Goal: Task Accomplishment & Management: Complete application form

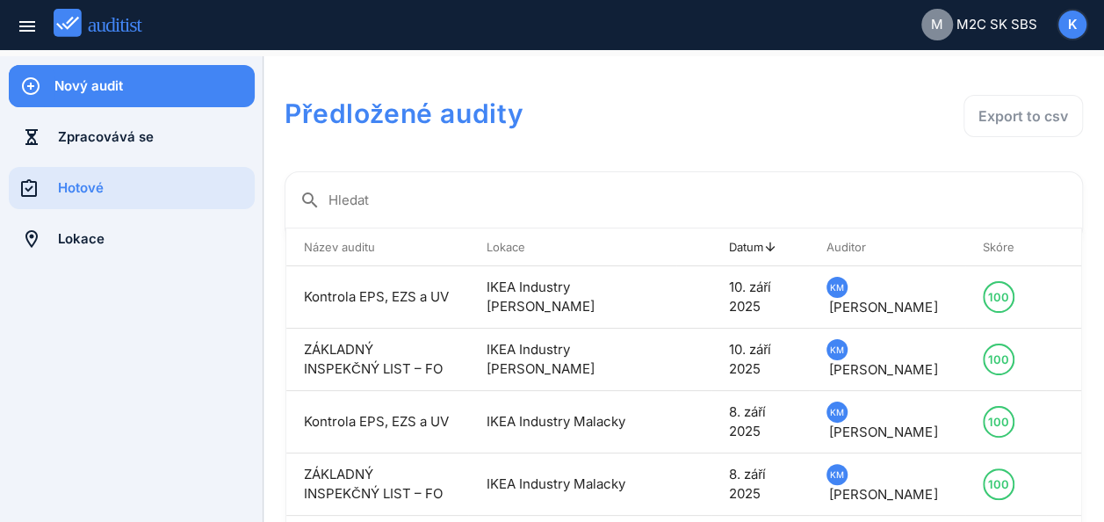
click at [86, 91] on div "Nový audit" at bounding box center [154, 85] width 200 height 19
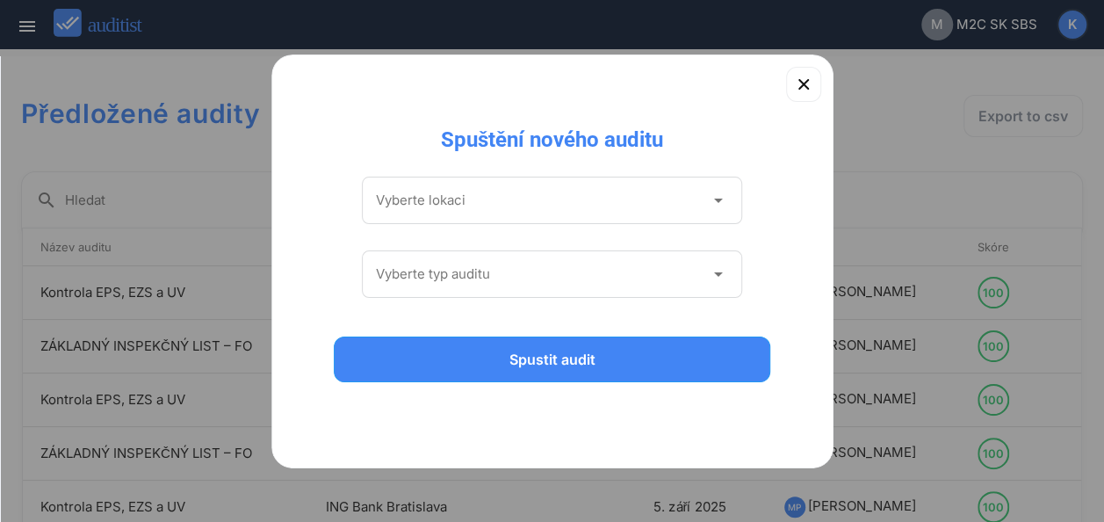
click at [713, 198] on icon "arrow_drop_down" at bounding box center [717, 200] width 21 height 21
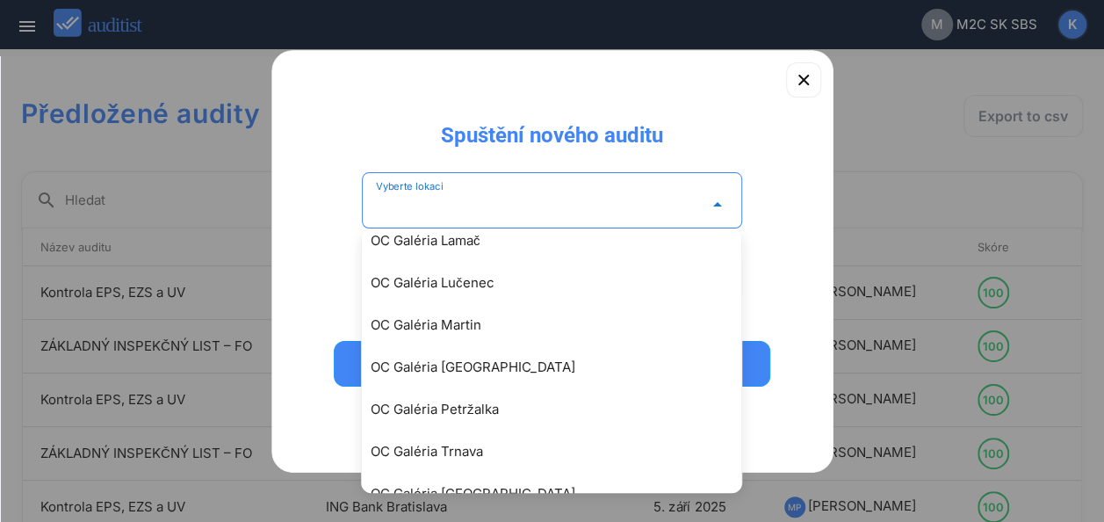
scroll to position [2840, 0]
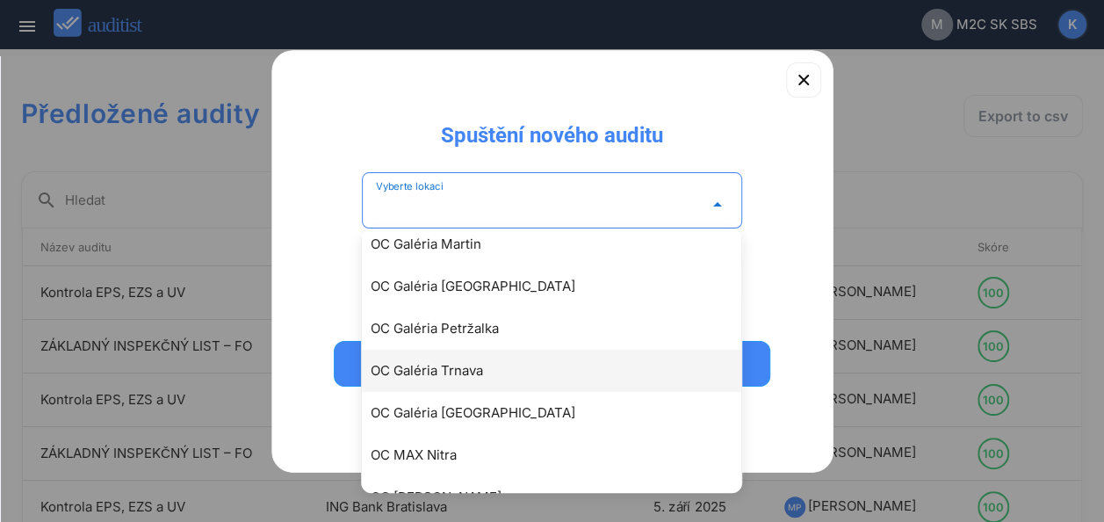
click at [452, 371] on div "OC Galéria Trnava" at bounding box center [561, 370] width 380 height 21
type input "**********"
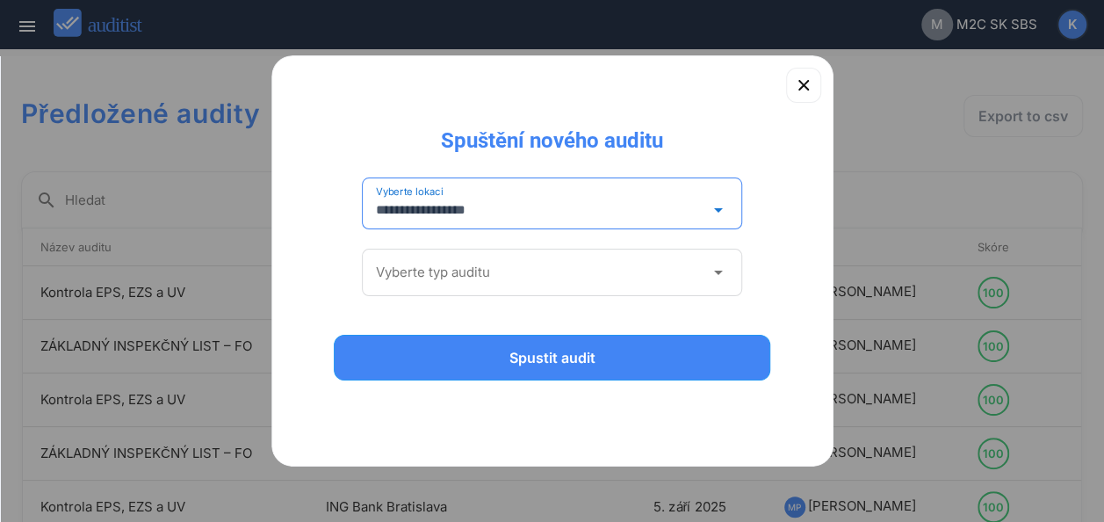
click at [720, 278] on icon "arrow_drop_down" at bounding box center [717, 272] width 21 height 21
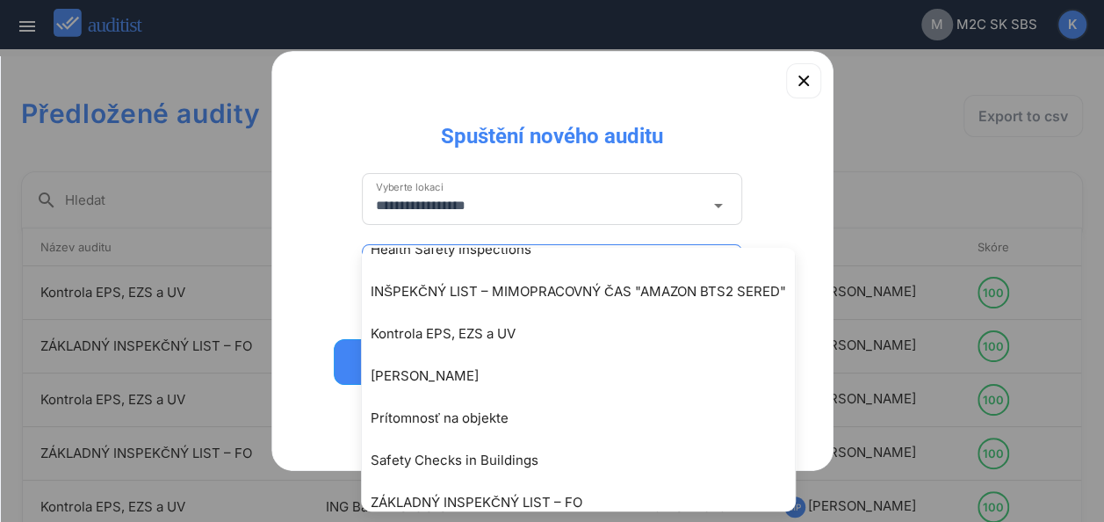
scroll to position [155, 0]
click at [710, 111] on div "**********" at bounding box center [552, 261] width 562 height 420
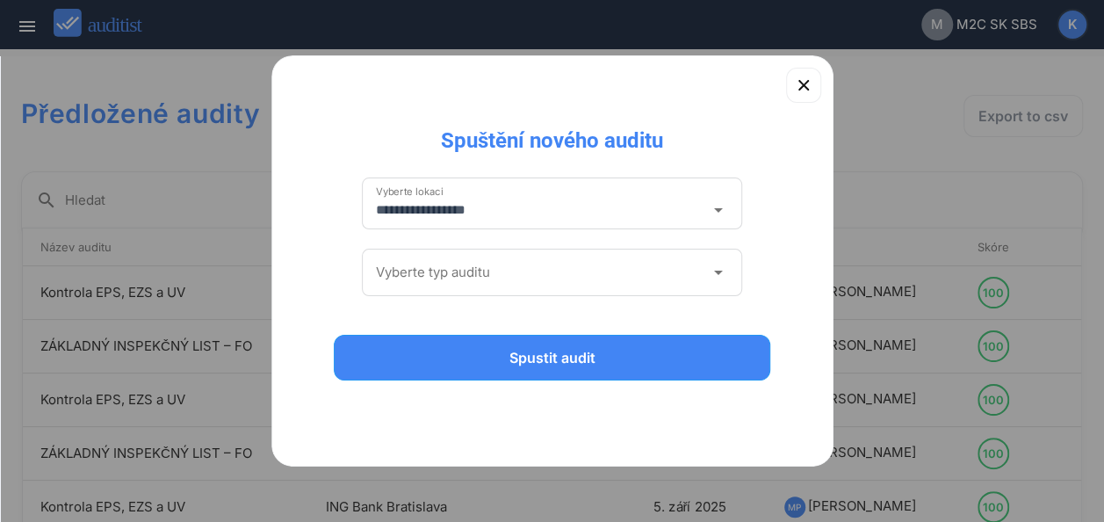
click at [718, 272] on icon "arrow_drop_down" at bounding box center [717, 272] width 21 height 21
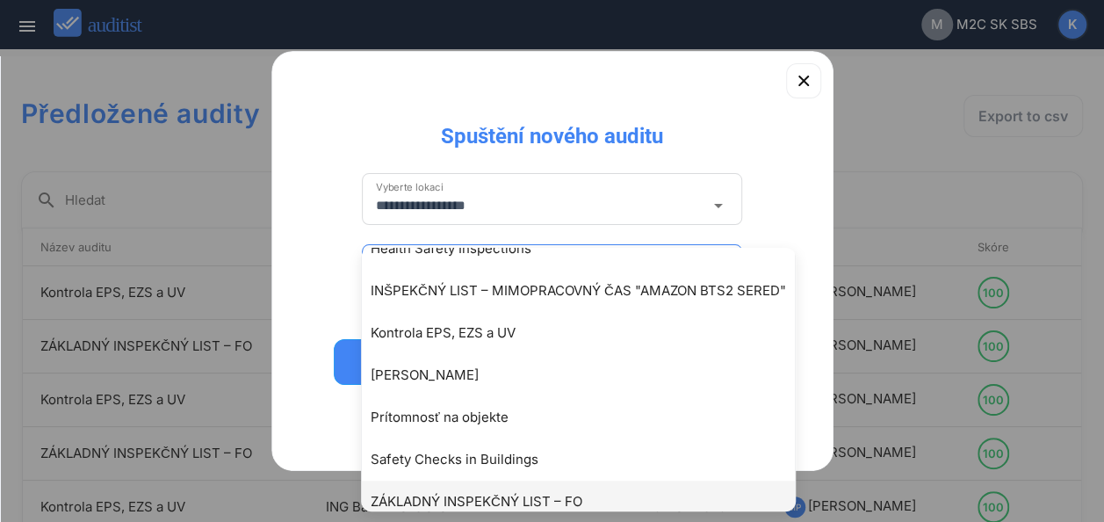
click at [596, 499] on div "ZÁKLADNÝ INSPEKČNÝ LIST – FO" at bounding box center [587, 501] width 433 height 21
type input "**********"
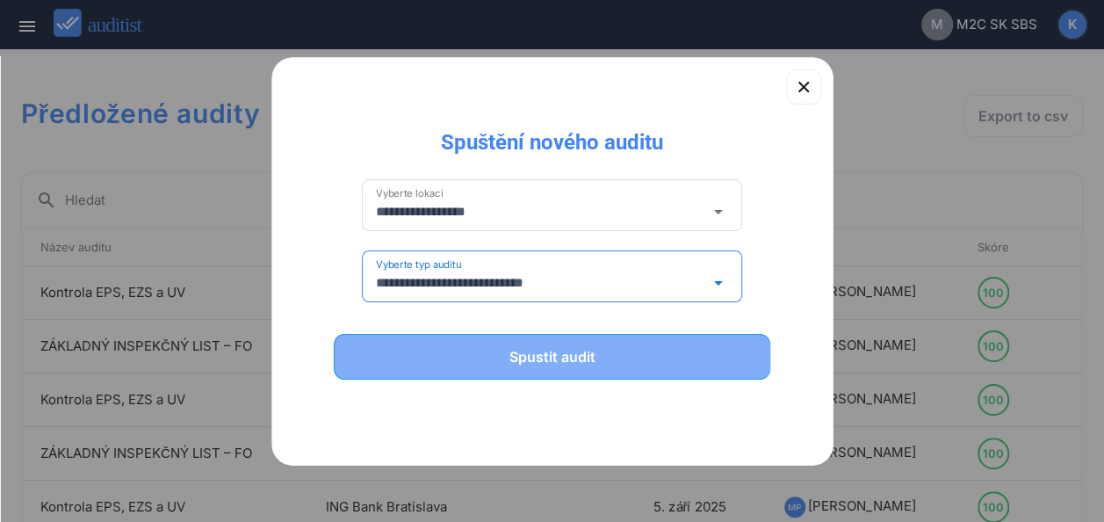
click at [561, 353] on div "Spustit audit" at bounding box center [553, 356] width 392 height 21
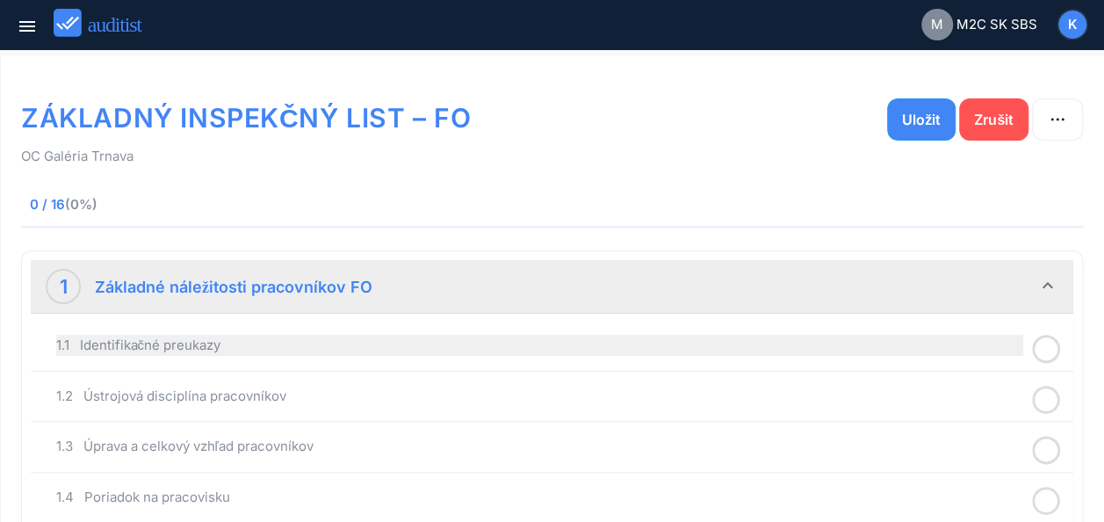
click at [430, 348] on div "1.1 Identifikačné preukazy" at bounding box center [539, 345] width 967 height 21
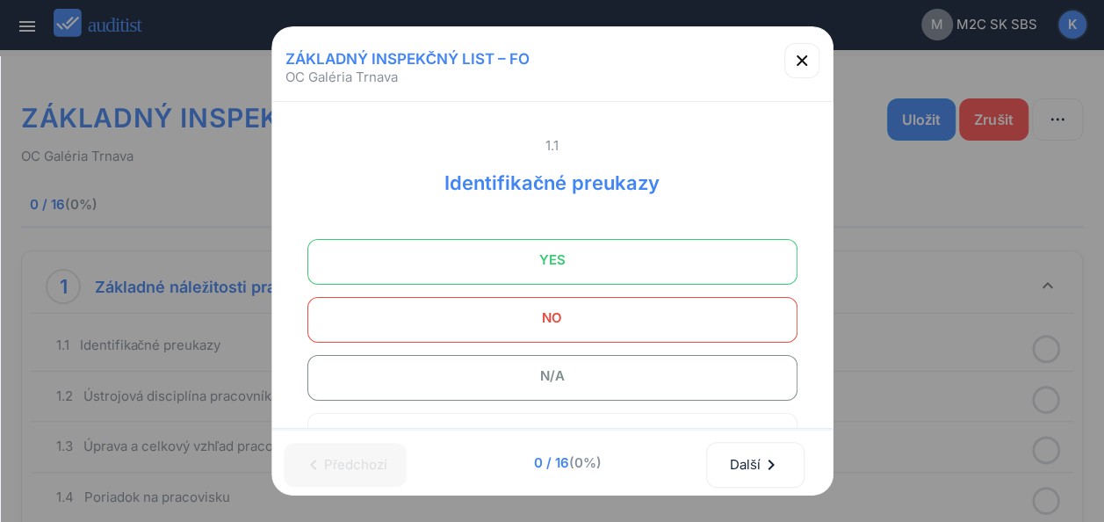
click at [600, 256] on span "YES" at bounding box center [552, 259] width 446 height 35
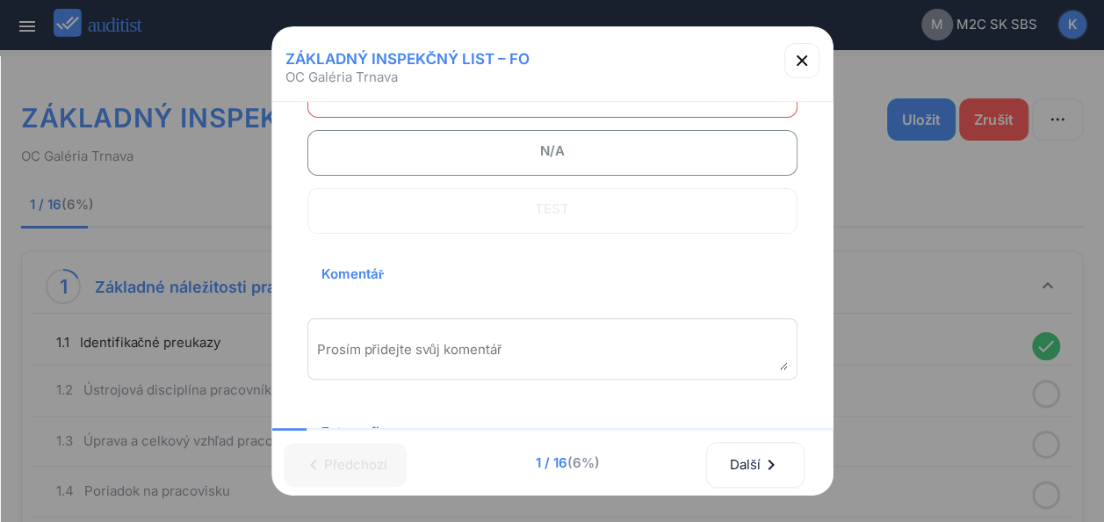
scroll to position [246, 0]
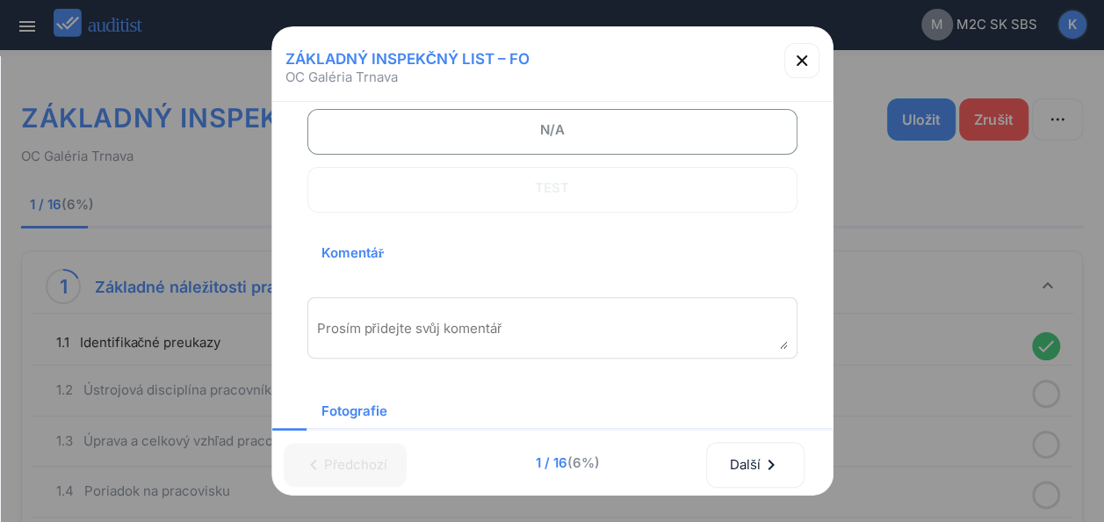
click at [423, 333] on textarea "Prosím přidejte svůj komentář" at bounding box center [552, 334] width 471 height 29
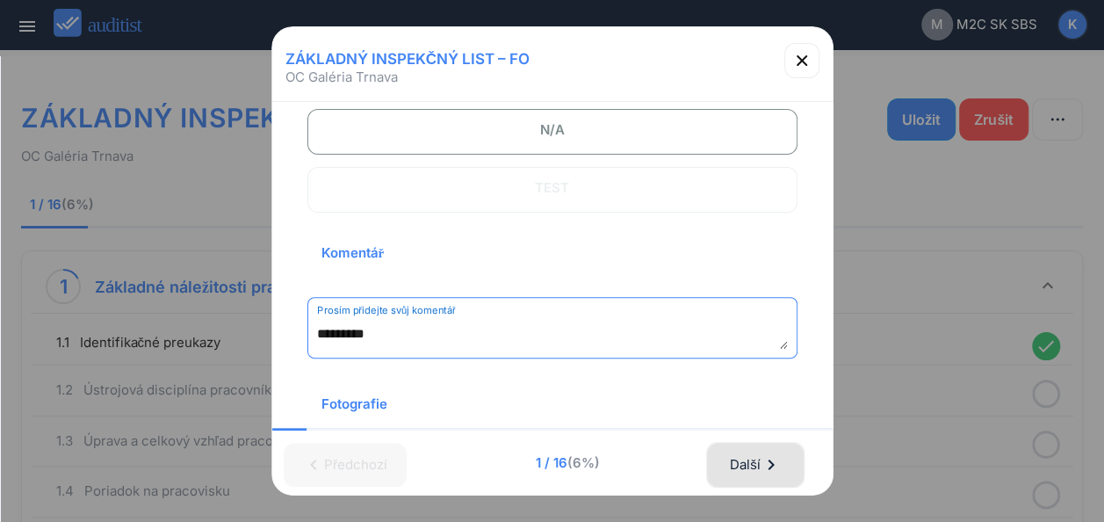
type textarea "*********"
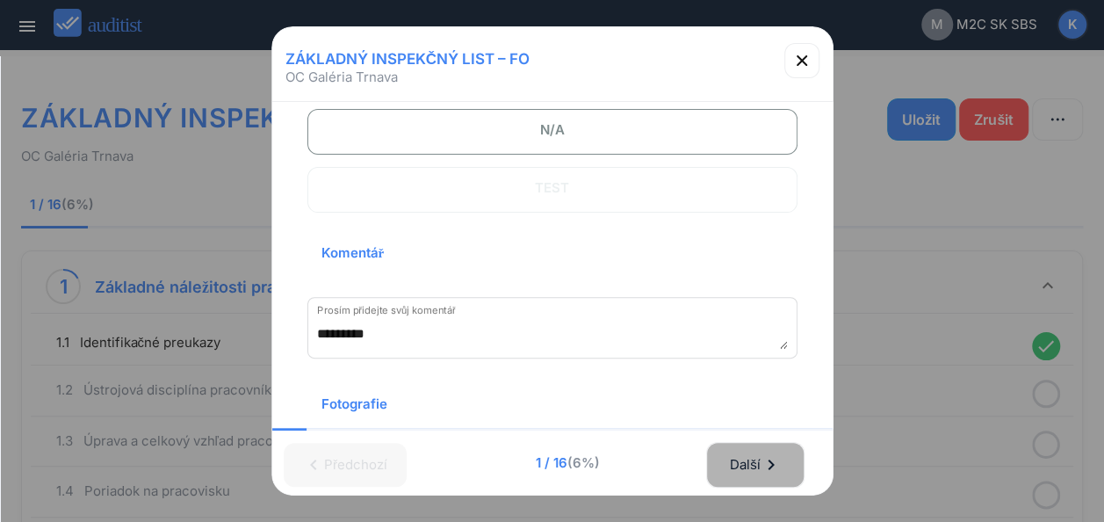
click at [759, 445] on div "Další chevron_right" at bounding box center [755, 464] width 53 height 39
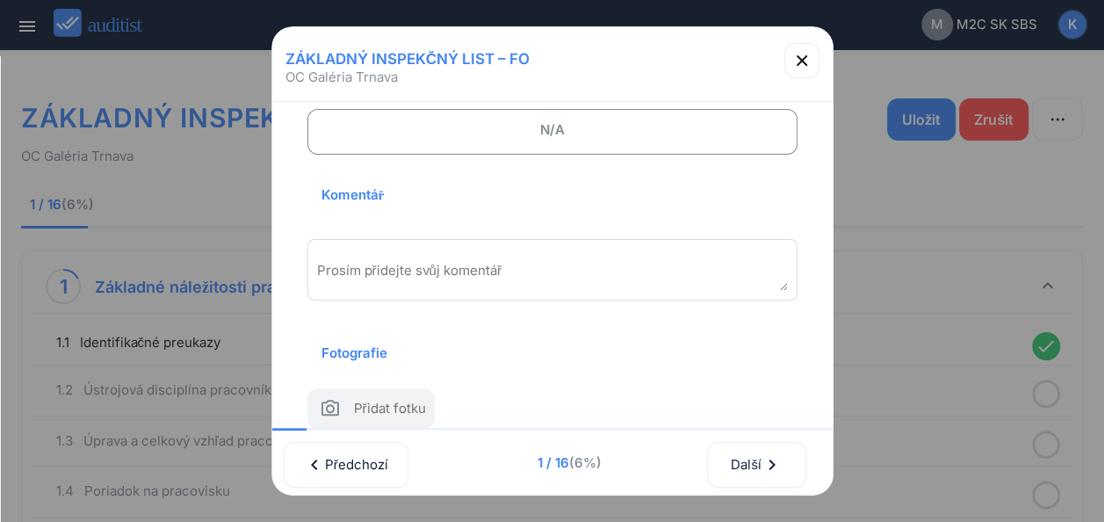
scroll to position [0, 0]
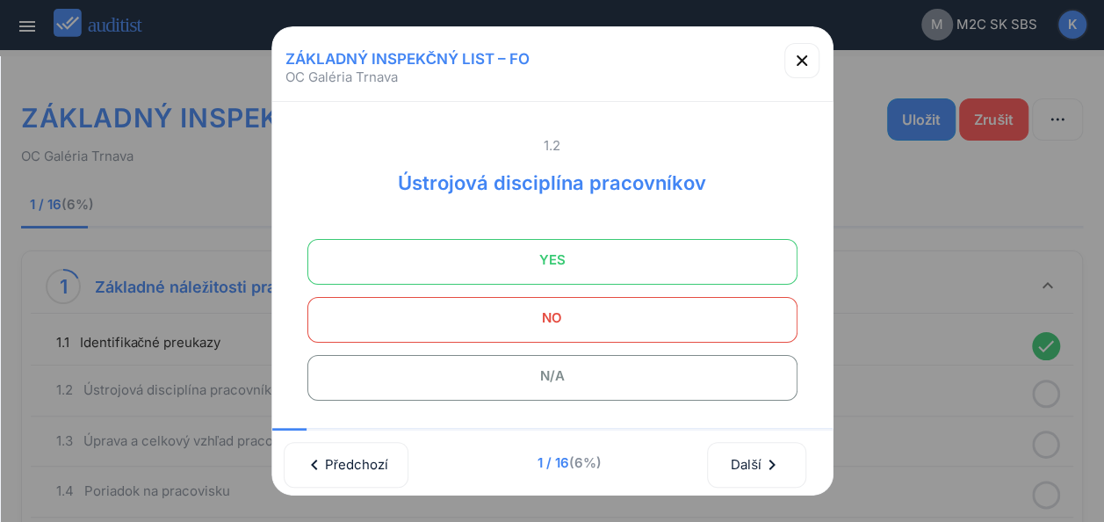
click at [619, 247] on span "YES" at bounding box center [552, 259] width 446 height 35
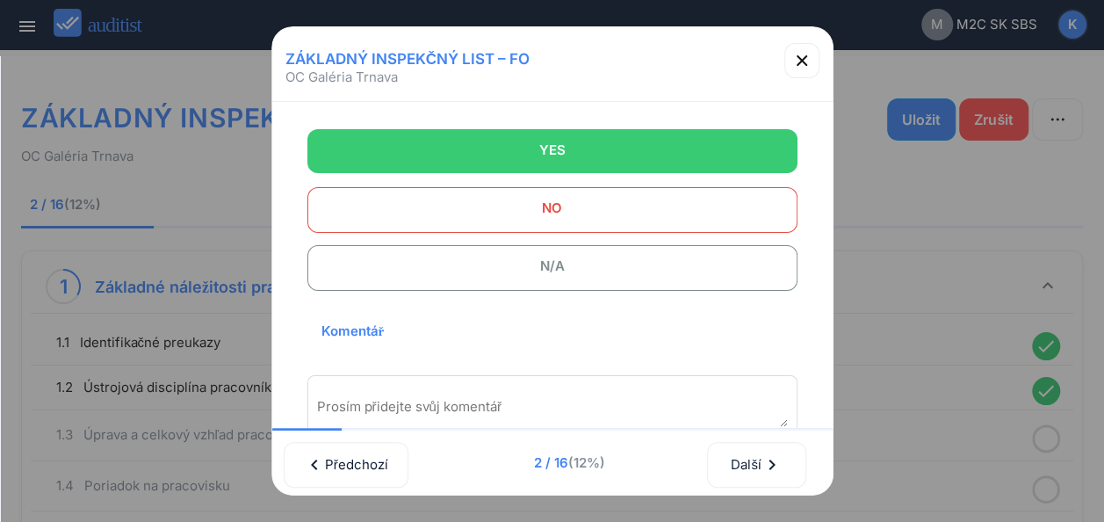
scroll to position [264, 0]
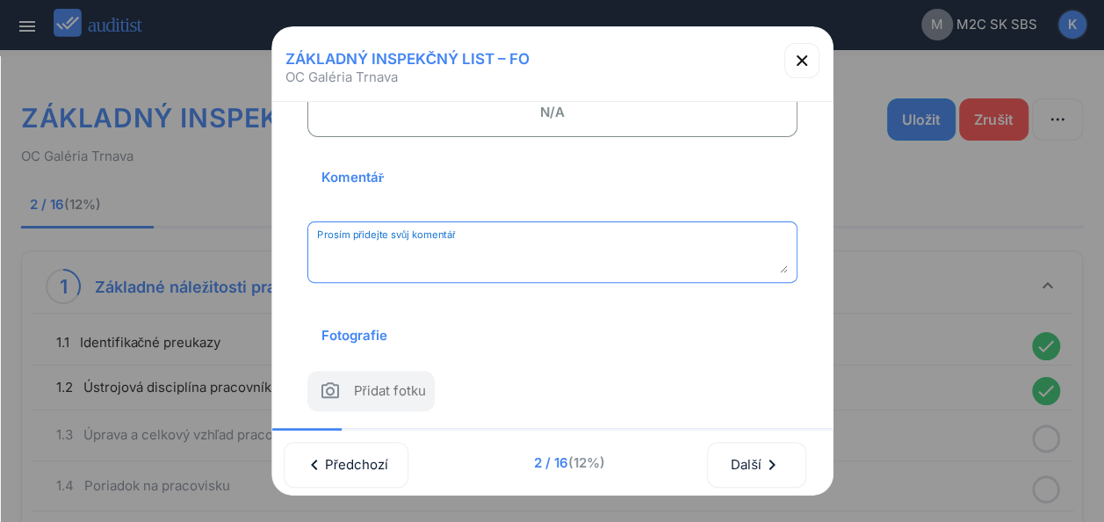
click at [488, 253] on textarea "Prosím přidejte svůj komentář" at bounding box center [552, 258] width 471 height 29
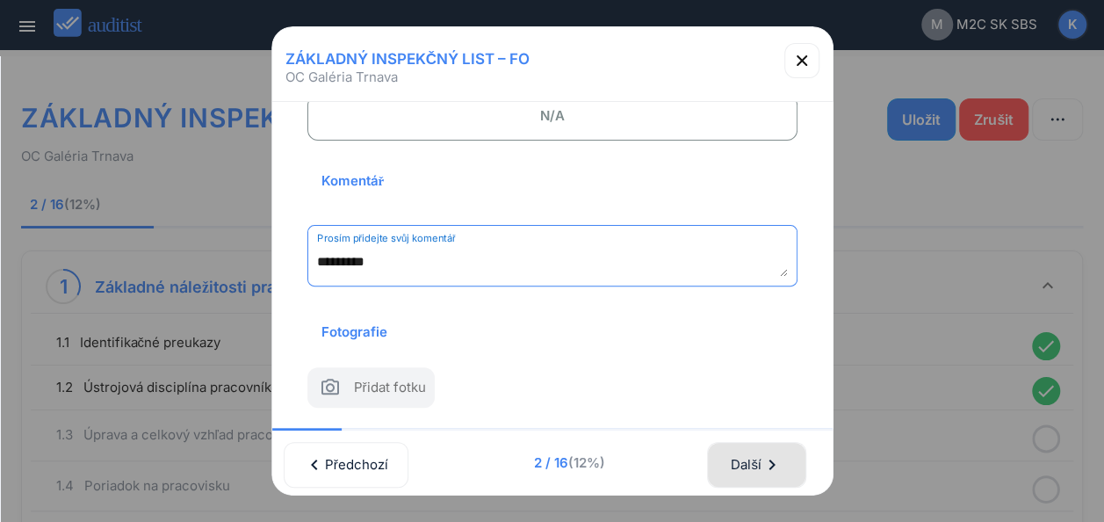
type textarea "*********"
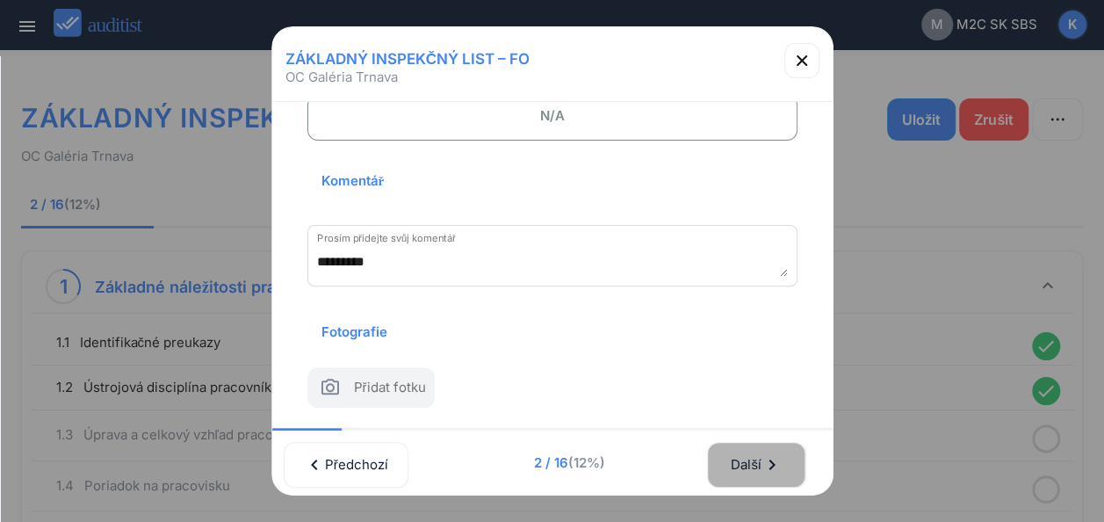
click at [745, 445] on div "Další chevron_right" at bounding box center [756, 464] width 53 height 39
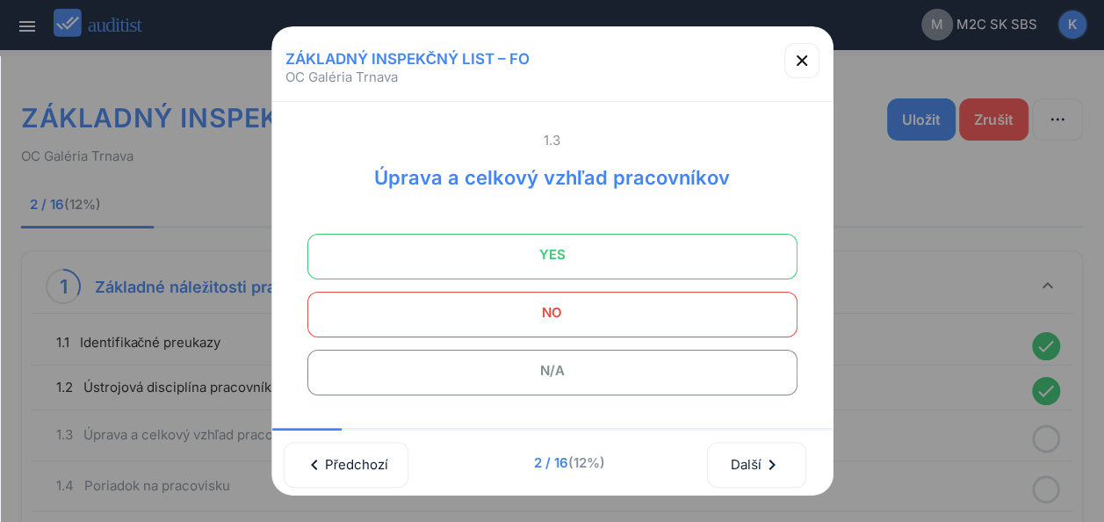
scroll to position [0, 0]
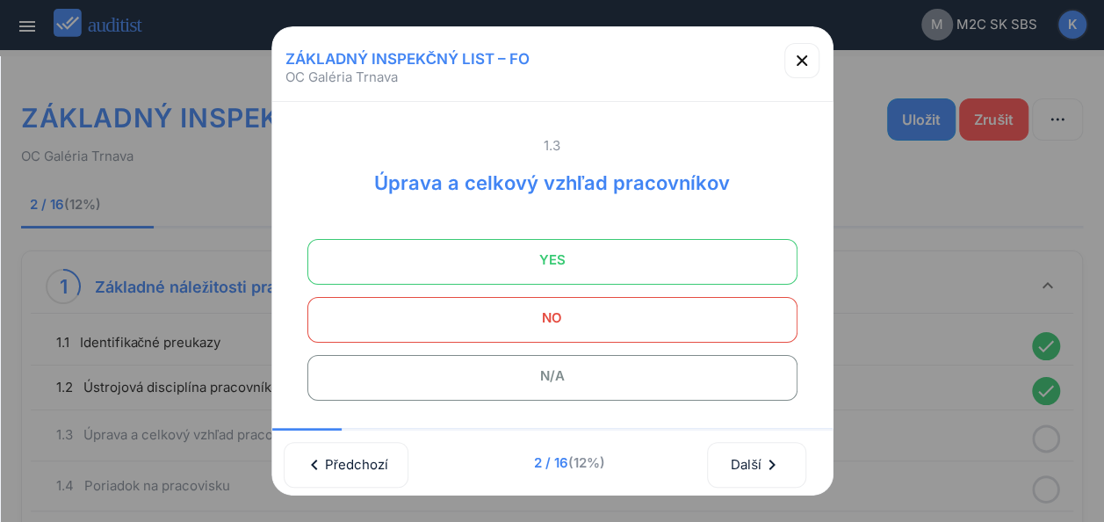
click at [601, 256] on span "YES" at bounding box center [552, 259] width 446 height 35
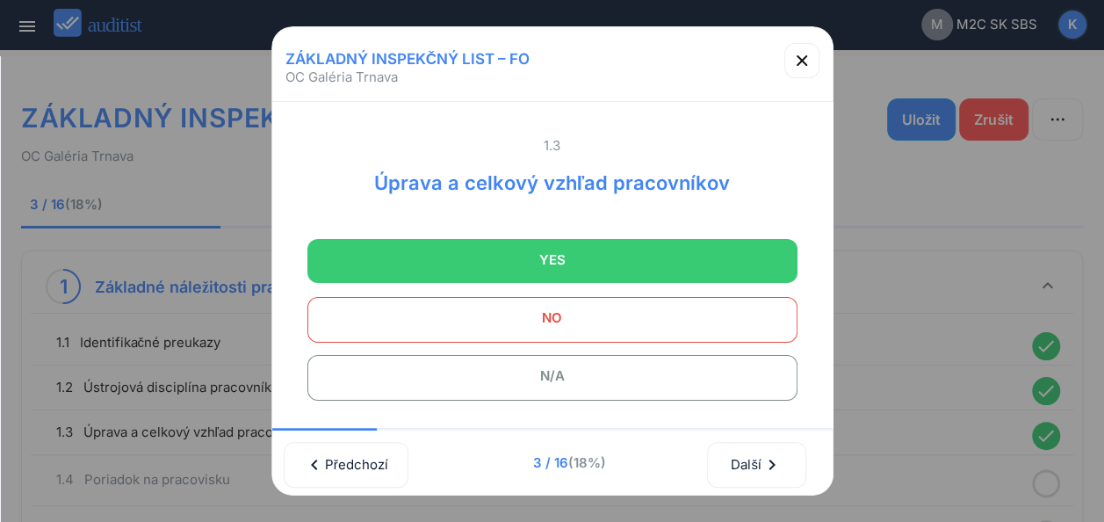
scroll to position [292, 0]
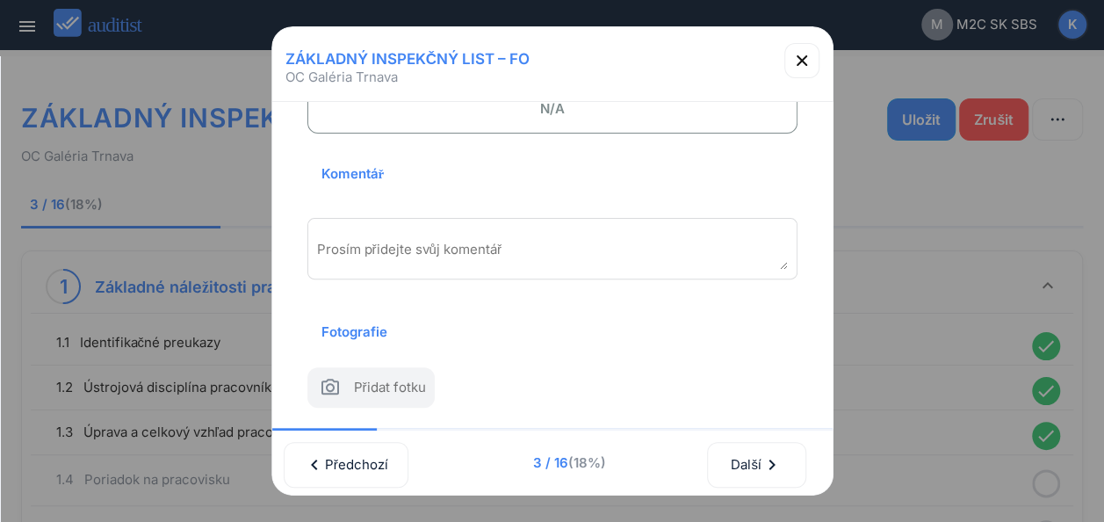
click at [525, 241] on textarea "Prosím přidejte svůj komentář" at bounding box center [552, 255] width 471 height 29
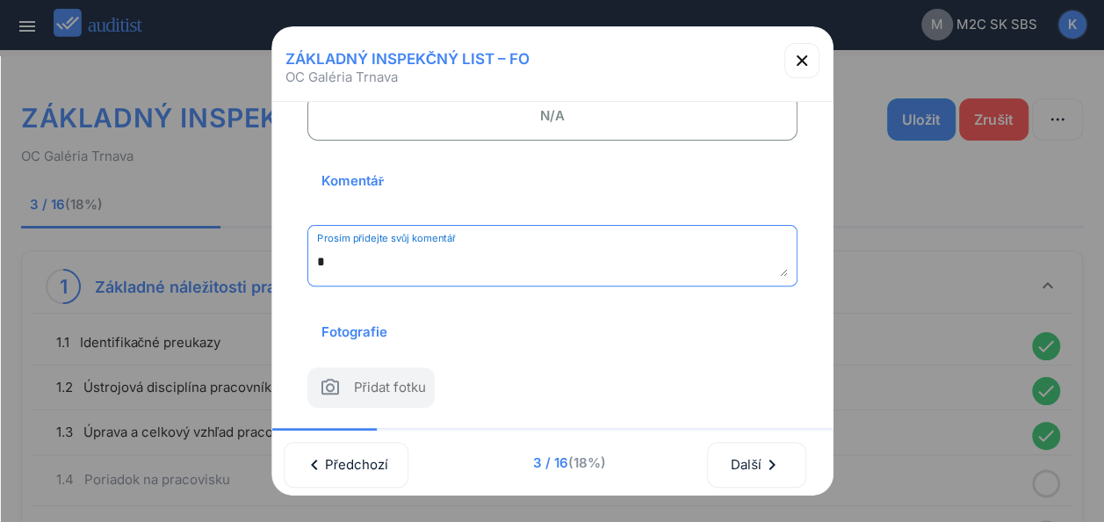
scroll to position [285, 0]
type textarea "*********"
click at [739, 459] on div "Další chevron_right" at bounding box center [756, 464] width 53 height 39
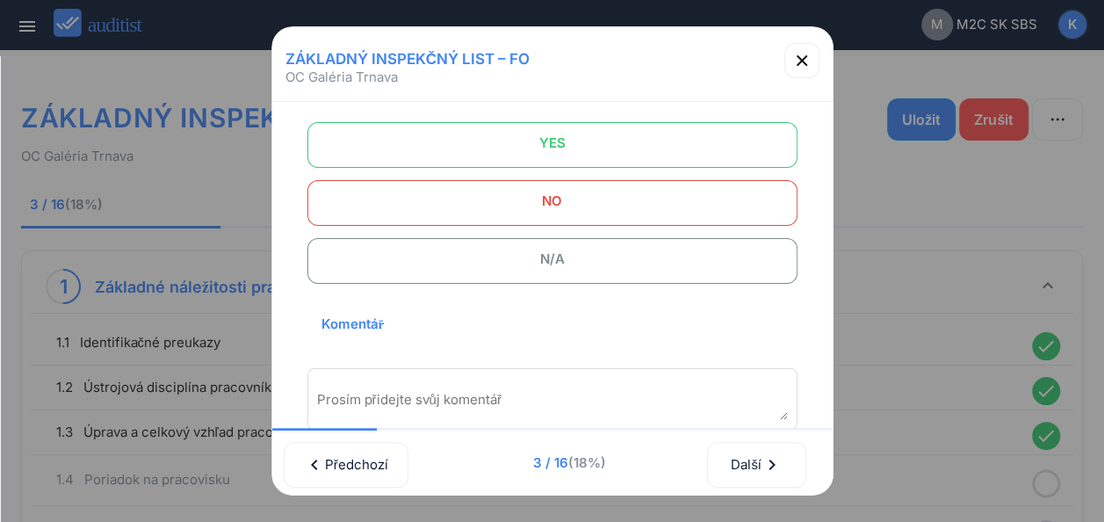
scroll to position [0, 0]
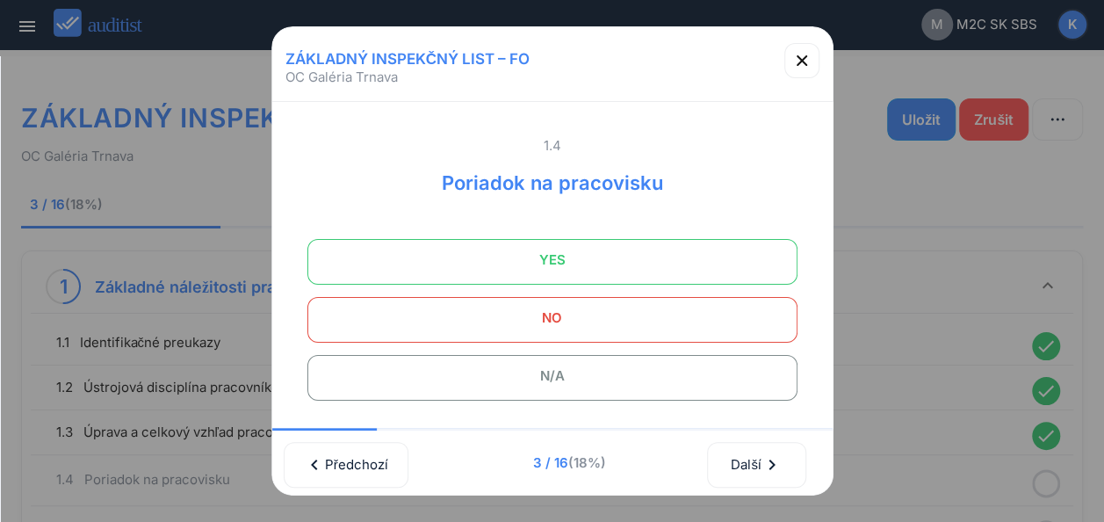
click at [576, 260] on span "YES" at bounding box center [552, 259] width 446 height 35
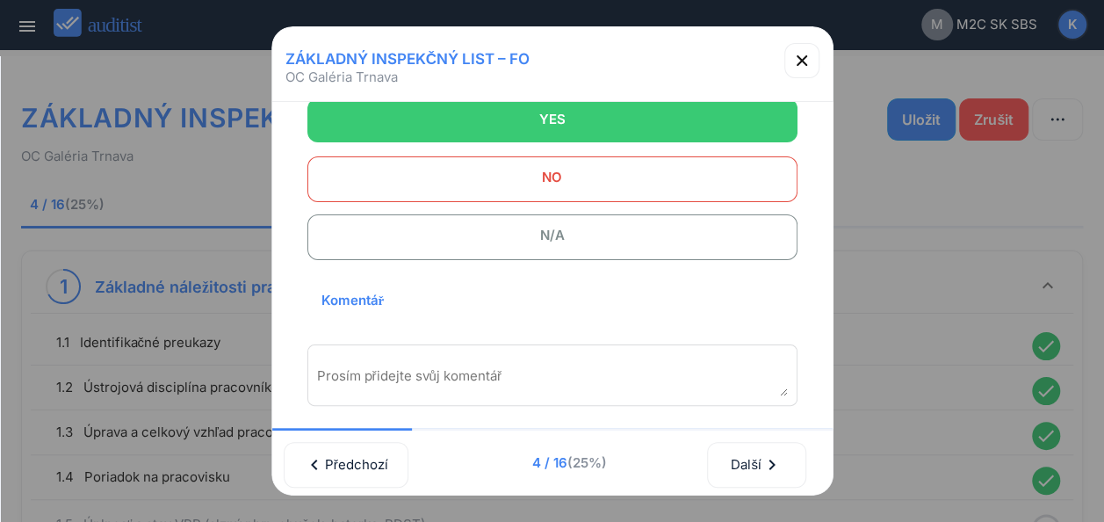
scroll to position [292, 0]
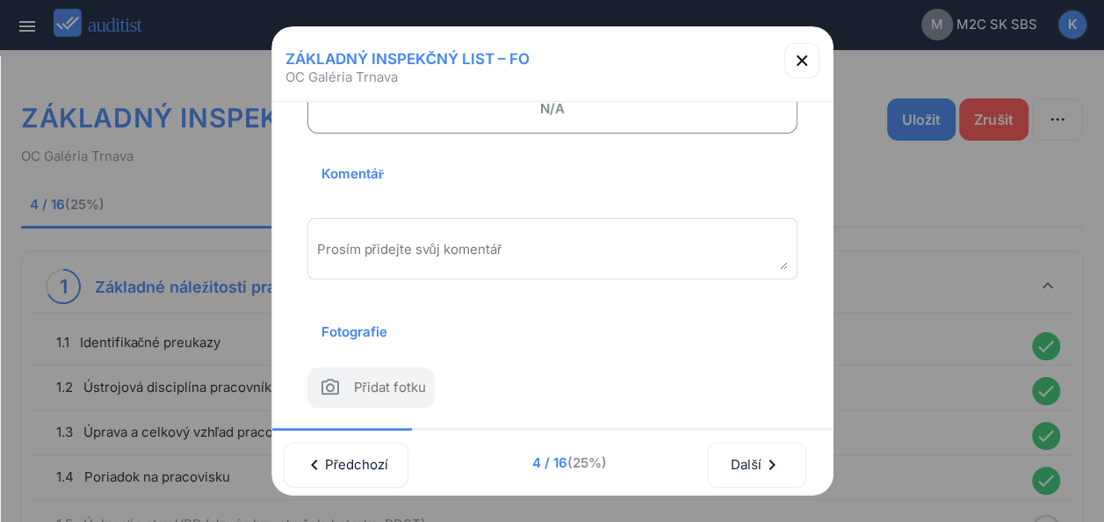
click at [527, 241] on textarea "Prosím přidejte svůj komentář" at bounding box center [552, 255] width 471 height 29
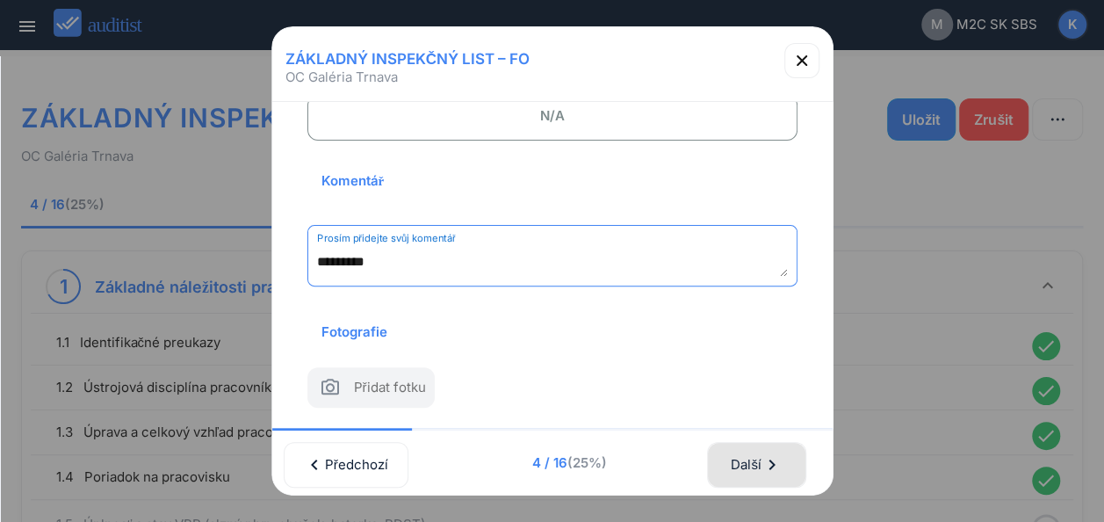
type textarea "*********"
click at [736, 452] on div "Další chevron_right" at bounding box center [756, 464] width 53 height 39
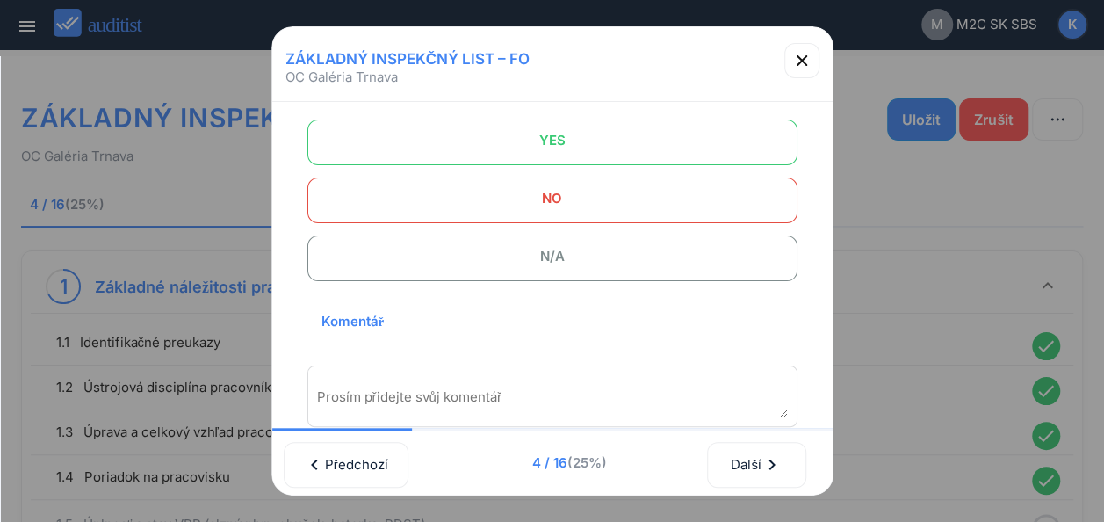
scroll to position [176, 0]
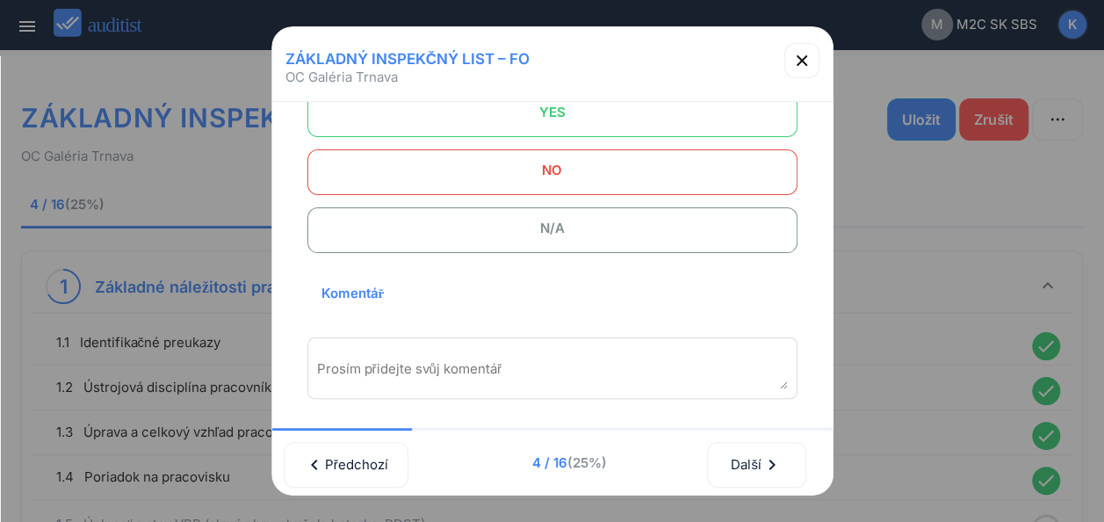
click at [540, 358] on div "Prosím přidejte svůj komentář" at bounding box center [553, 368] width 490 height 62
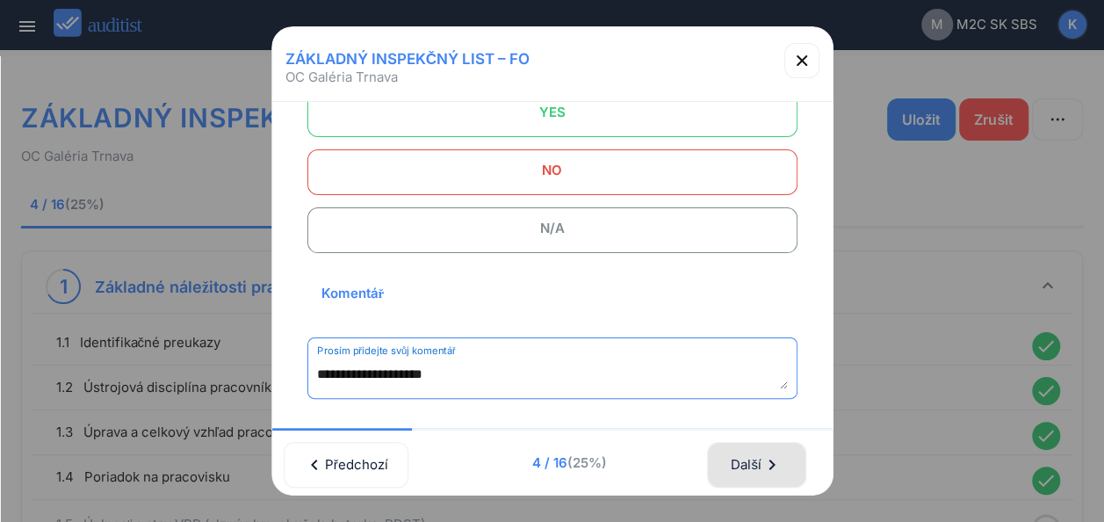
type textarea "**********"
click at [754, 453] on div "Další chevron_right" at bounding box center [756, 464] width 53 height 39
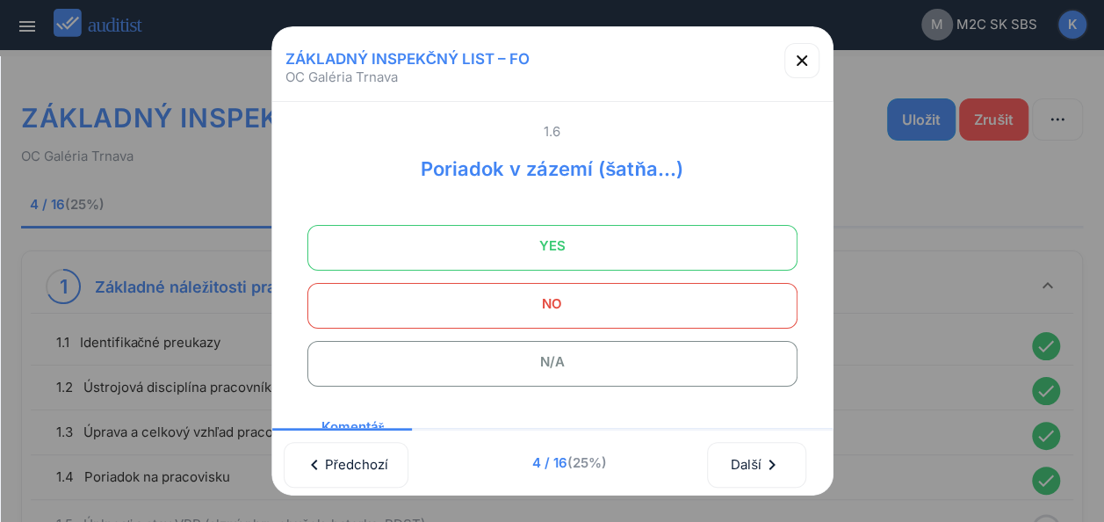
scroll to position [0, 0]
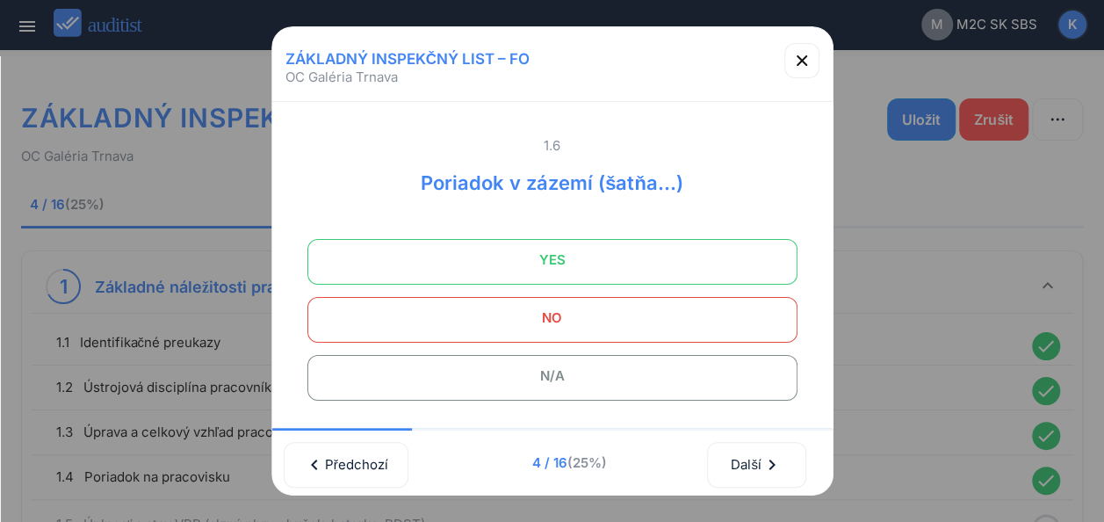
click at [568, 251] on span "YES" at bounding box center [552, 259] width 446 height 35
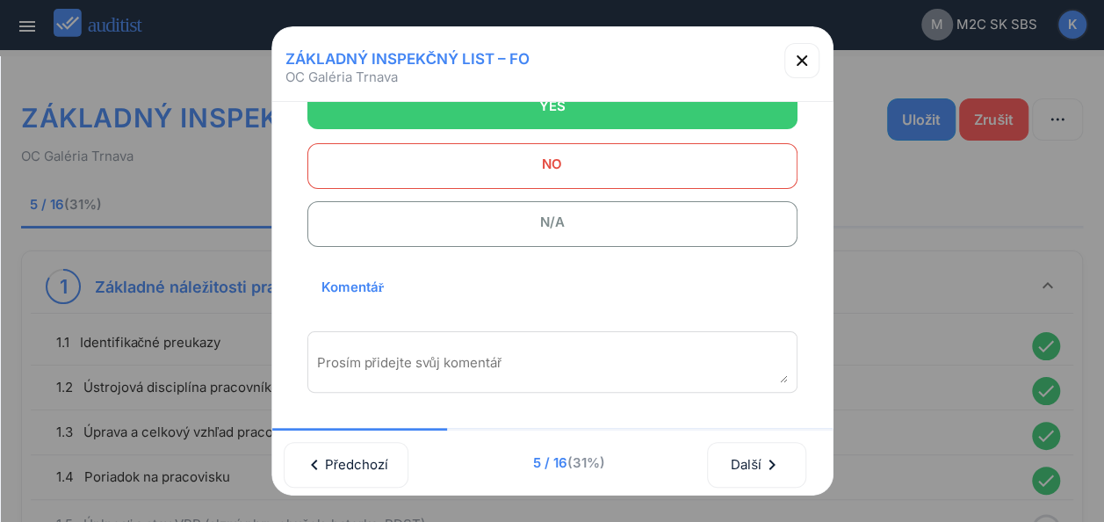
scroll to position [264, 0]
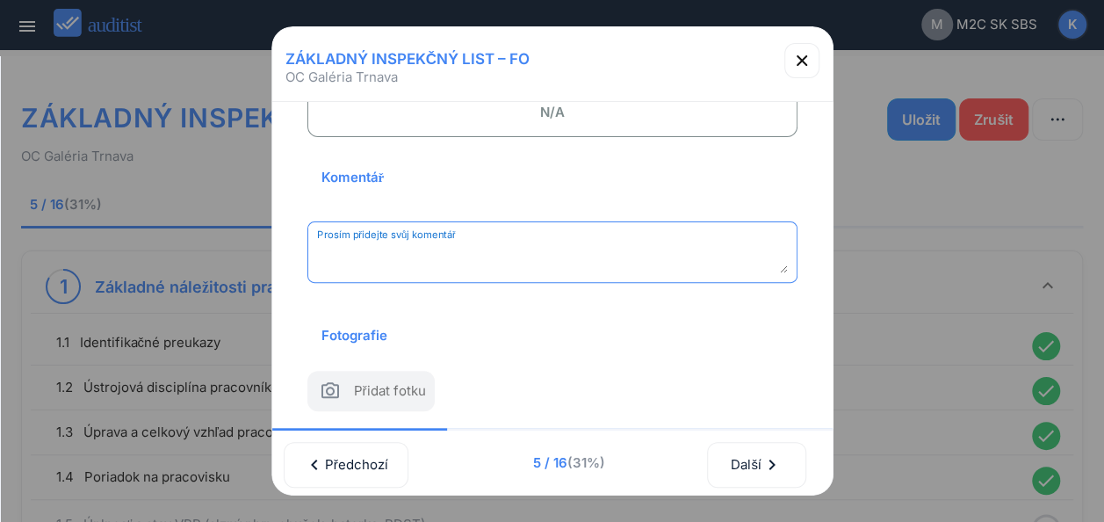
click at [520, 250] on textarea "Prosím přidejte svůj komentář" at bounding box center [552, 258] width 471 height 29
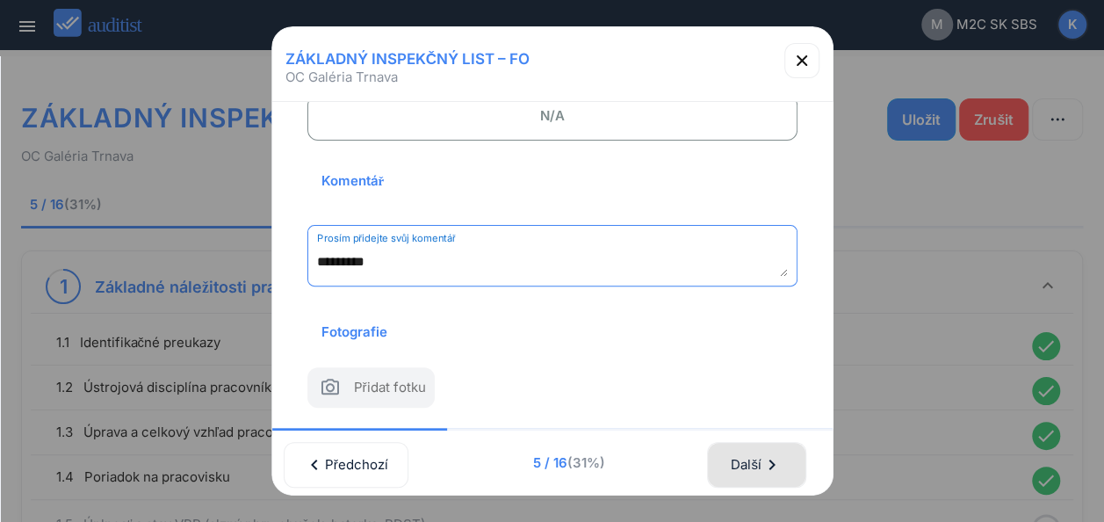
type textarea "*********"
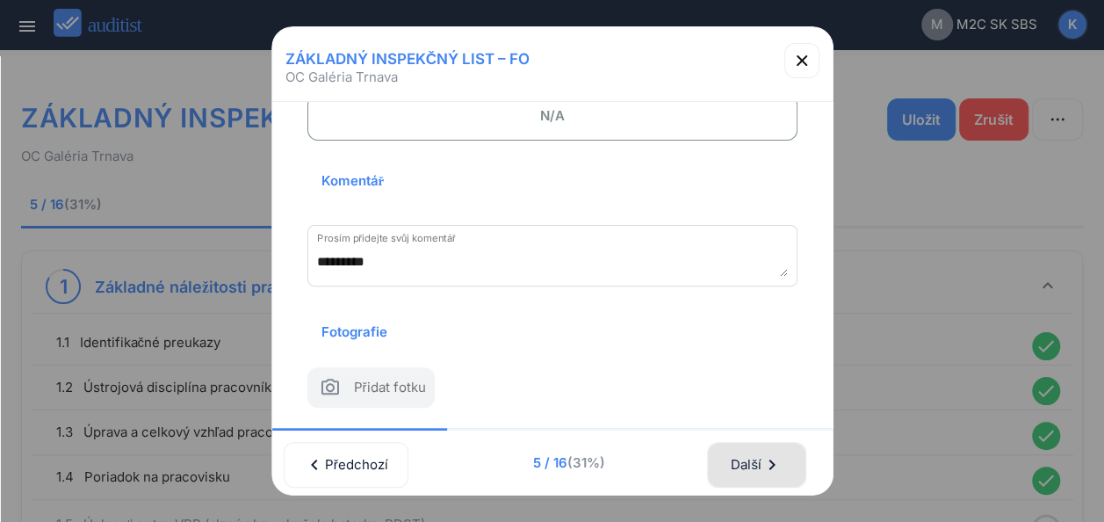
click at [765, 459] on div "Další chevron_right" at bounding box center [756, 464] width 53 height 39
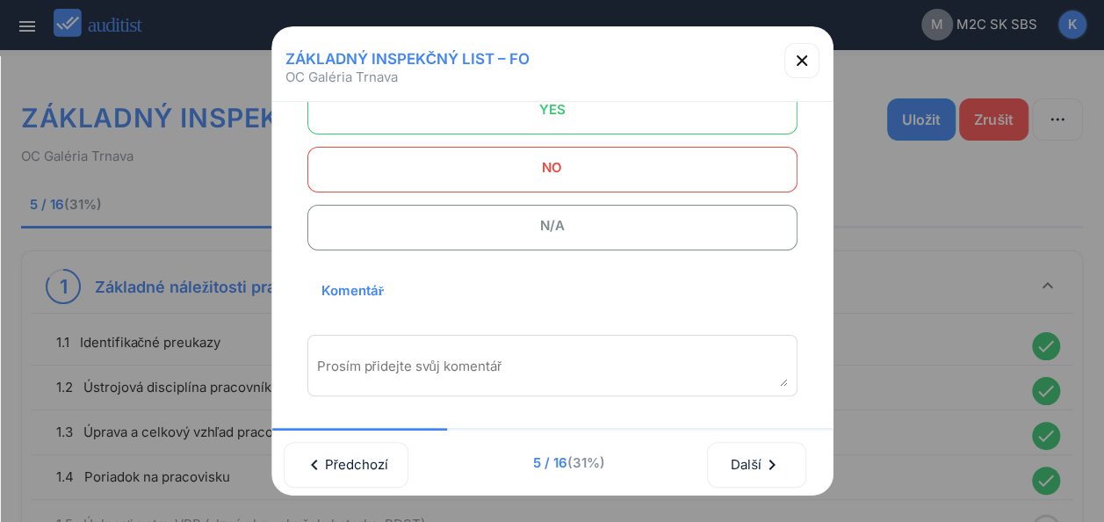
scroll to position [0, 0]
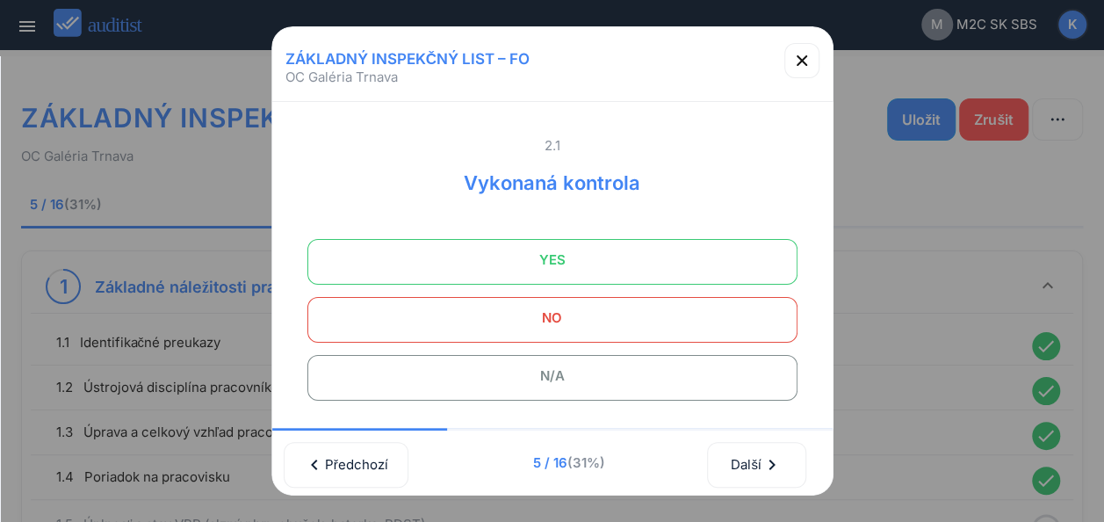
click at [574, 260] on span "YES" at bounding box center [552, 259] width 446 height 35
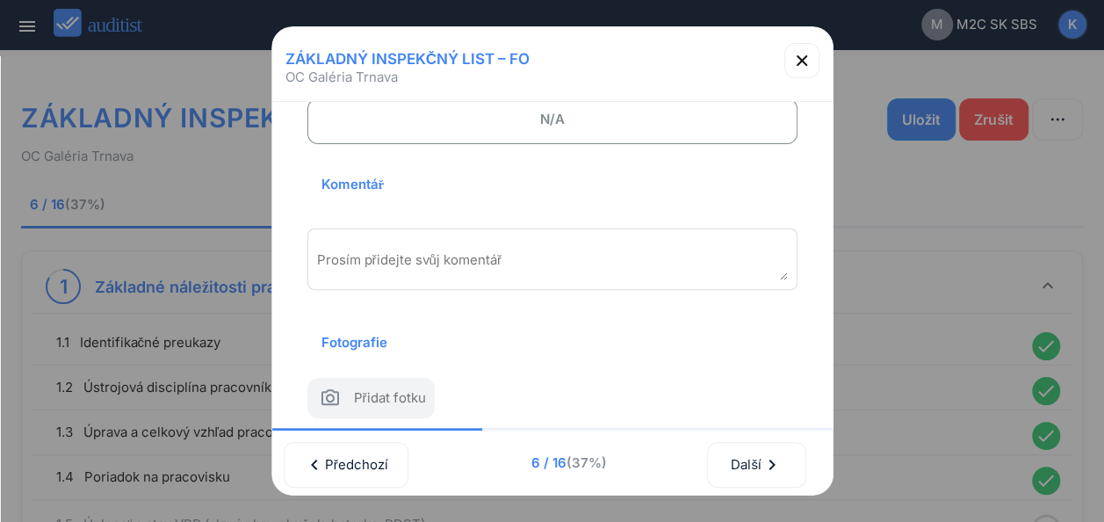
scroll to position [264, 0]
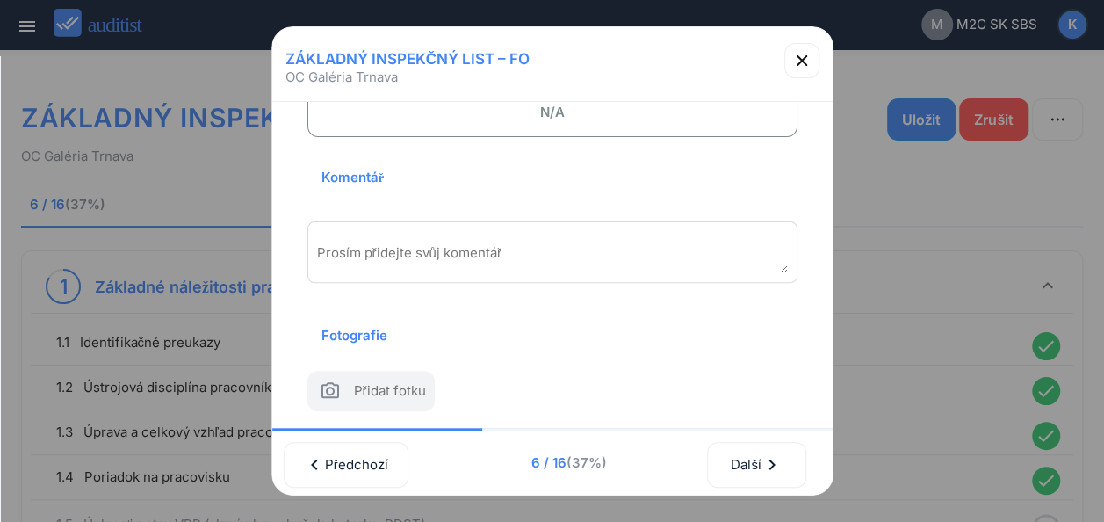
click at [452, 256] on textarea "Prosím přidejte svůj komentář" at bounding box center [552, 258] width 471 height 29
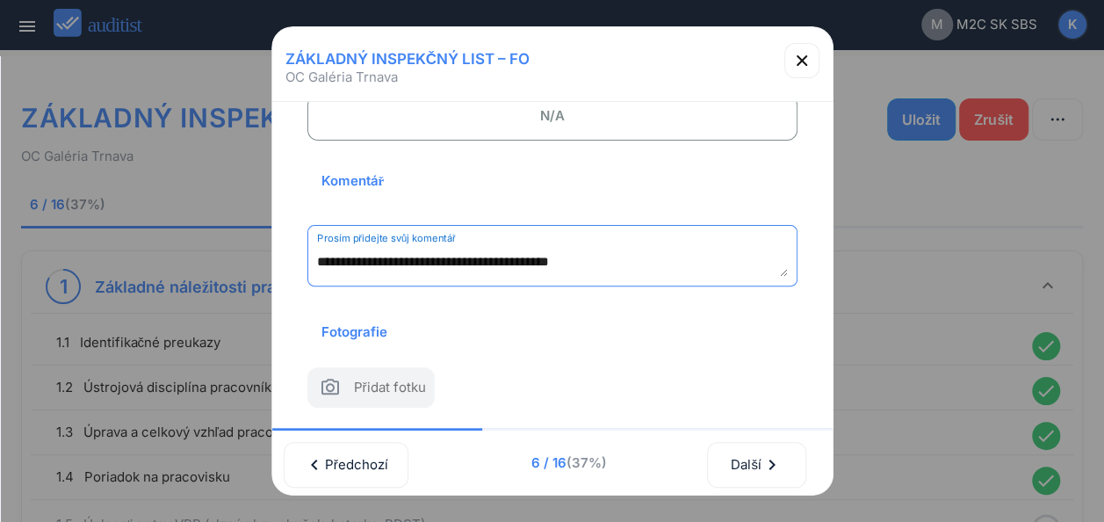
scroll to position [9, 0]
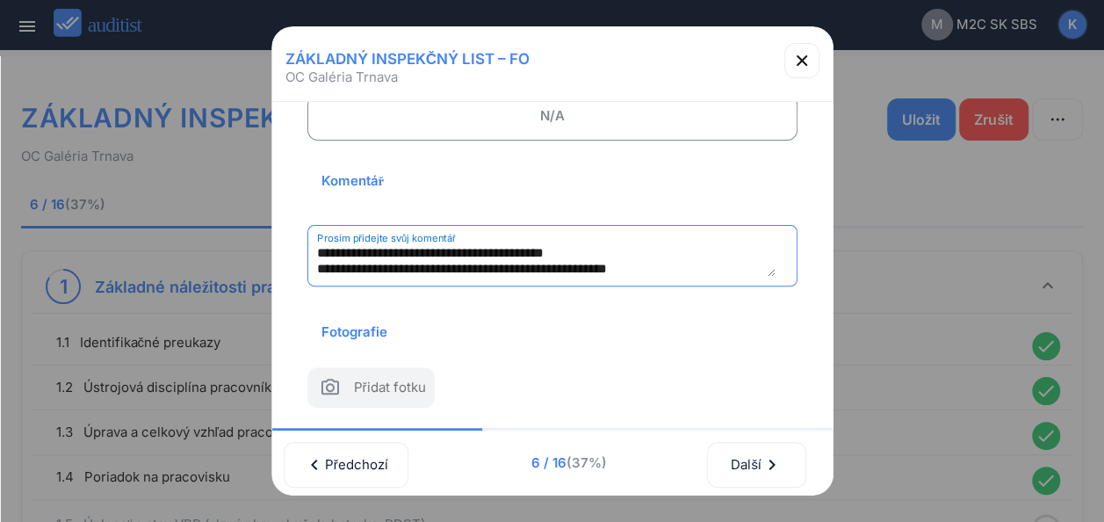
click at [520, 249] on textarea "**********" at bounding box center [546, 262] width 459 height 29
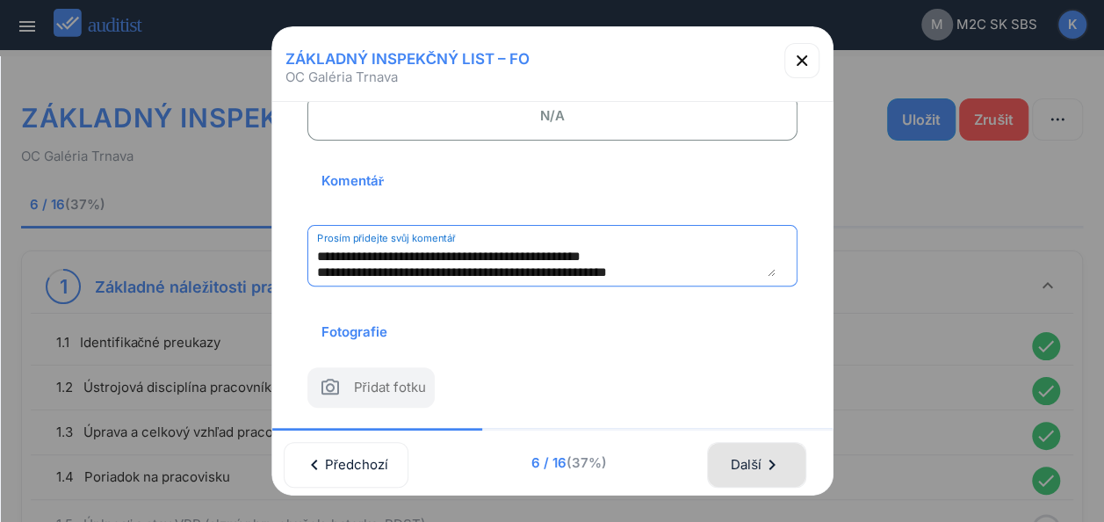
type textarea "**********"
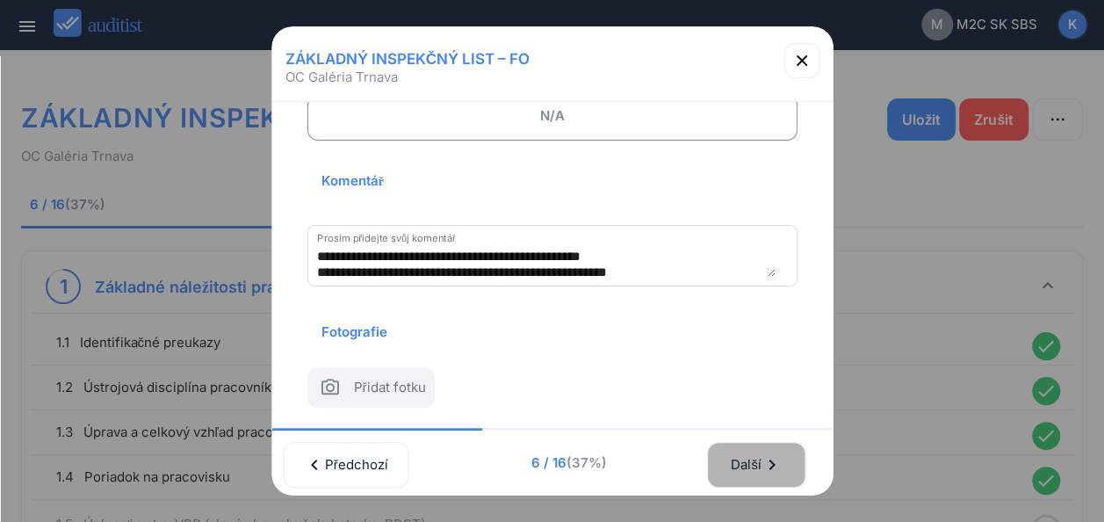
click at [748, 460] on div "Další chevron_right" at bounding box center [756, 464] width 53 height 39
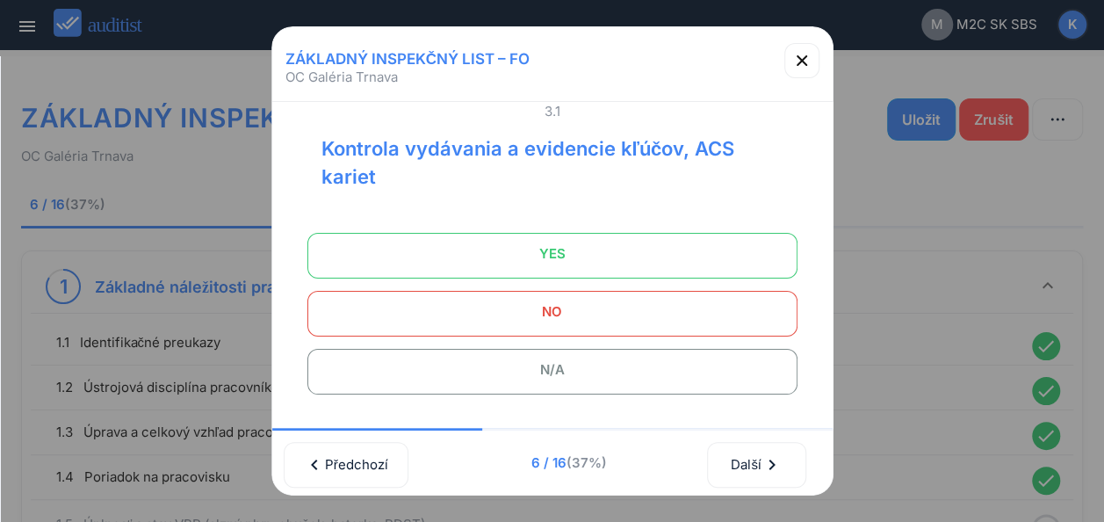
scroll to position [0, 0]
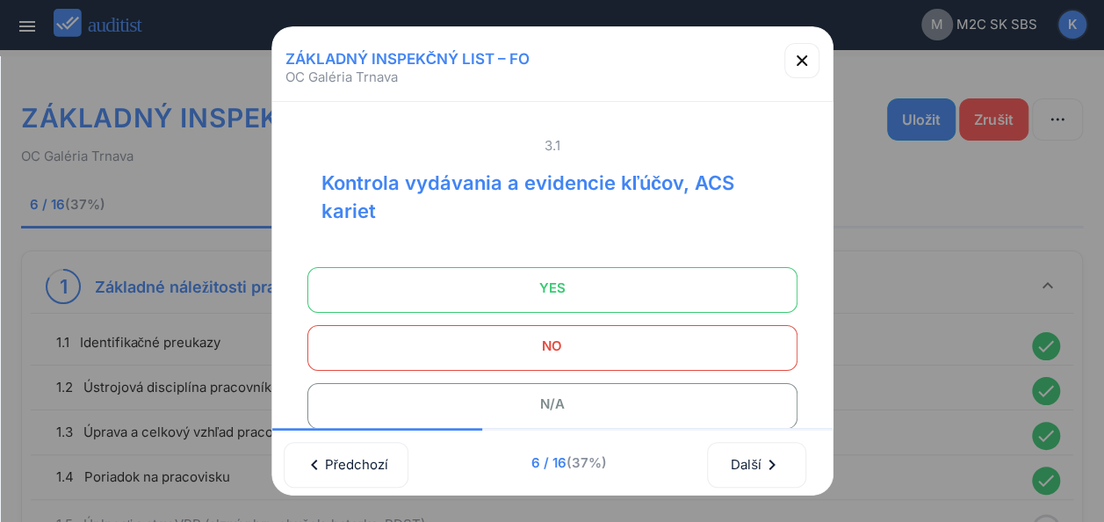
click at [583, 287] on span "YES" at bounding box center [552, 288] width 446 height 35
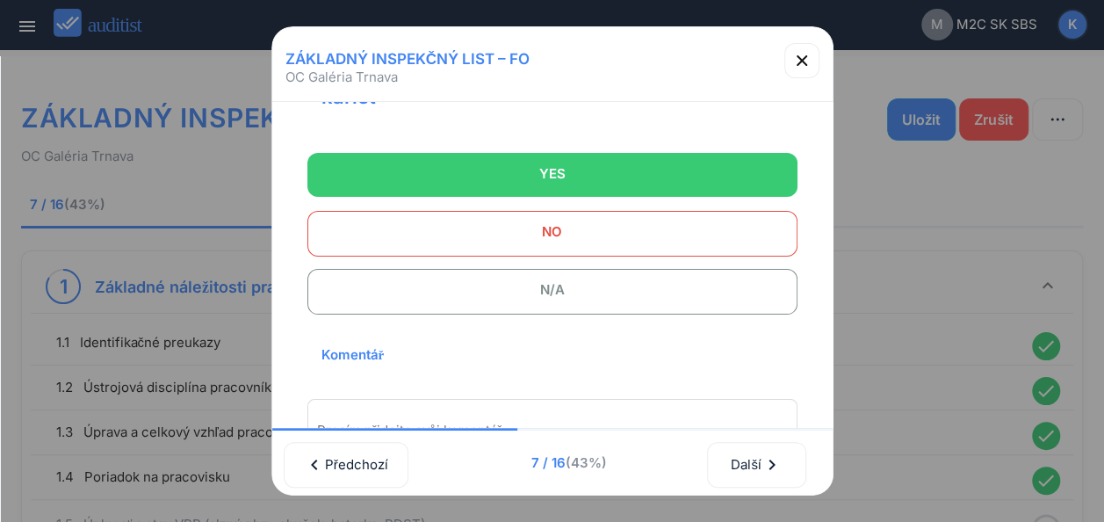
scroll to position [264, 0]
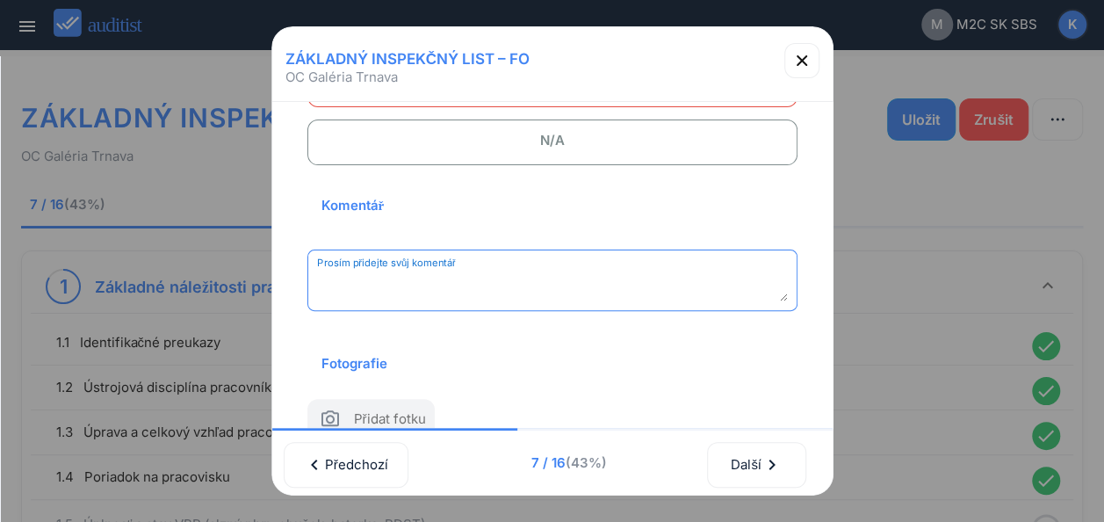
click at [364, 283] on textarea "Prosím přidejte svůj komentář" at bounding box center [552, 286] width 471 height 29
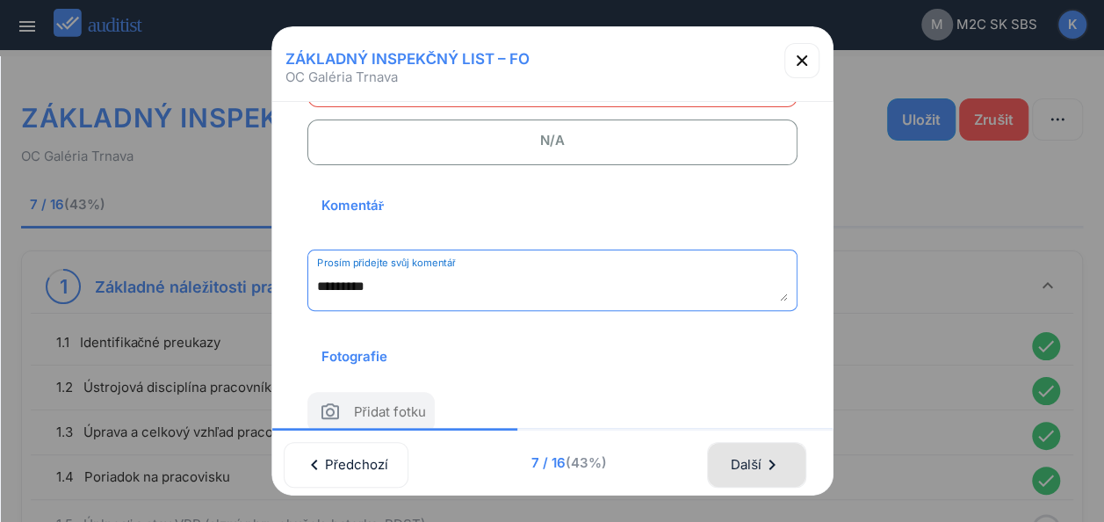
type textarea "*********"
click at [745, 454] on div "Další chevron_right" at bounding box center [756, 464] width 53 height 39
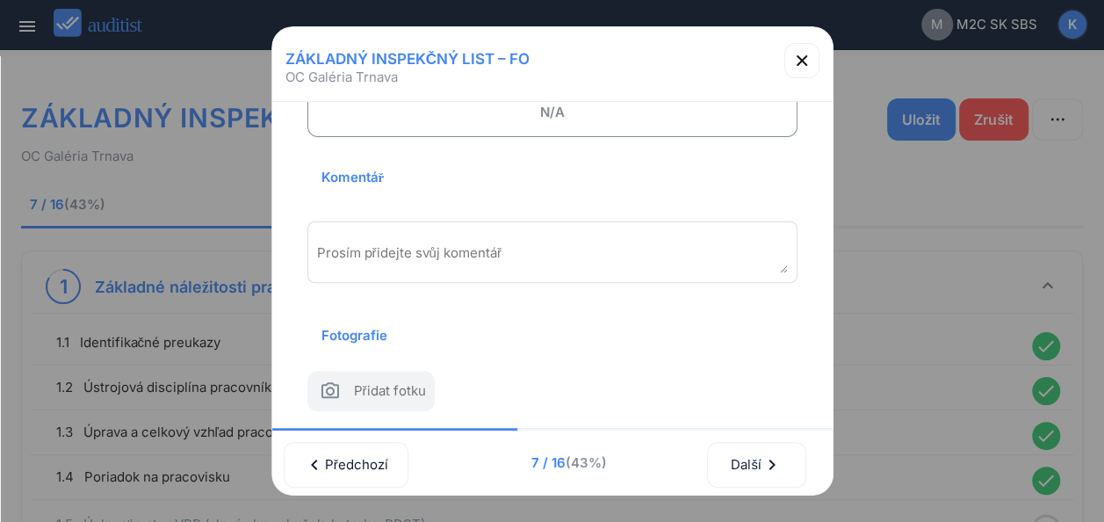
scroll to position [0, 0]
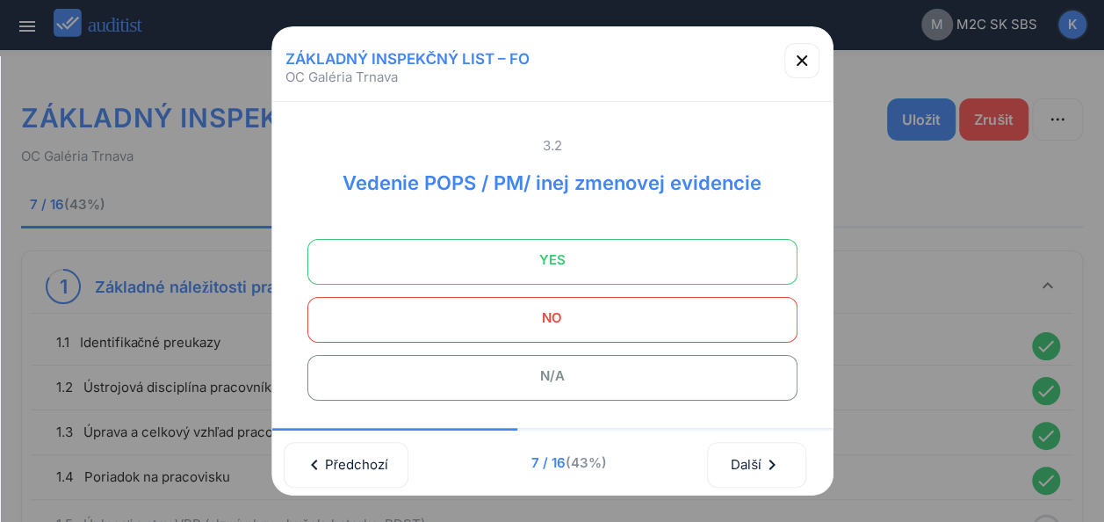
click at [606, 262] on span "YES" at bounding box center [552, 259] width 446 height 35
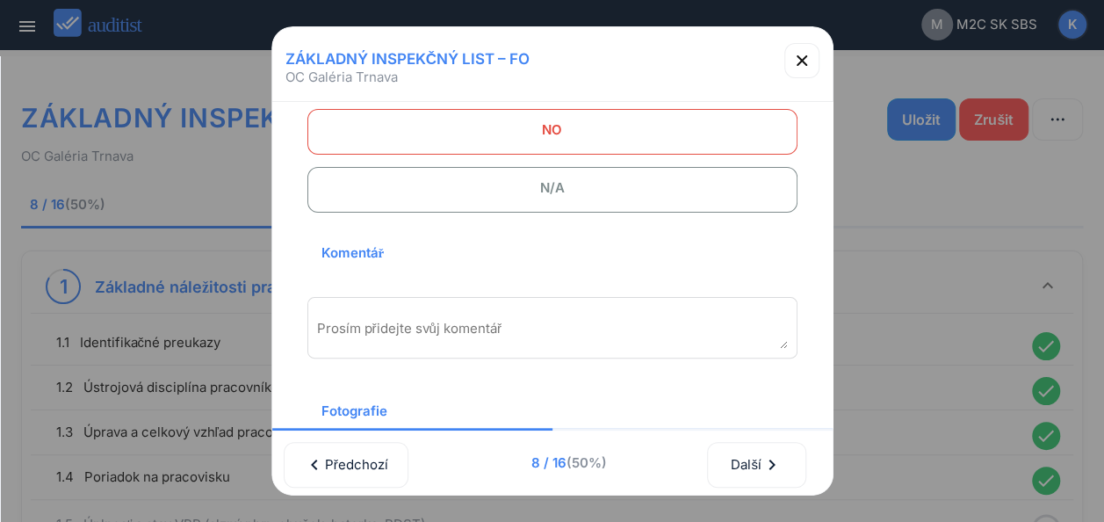
scroll to position [292, 0]
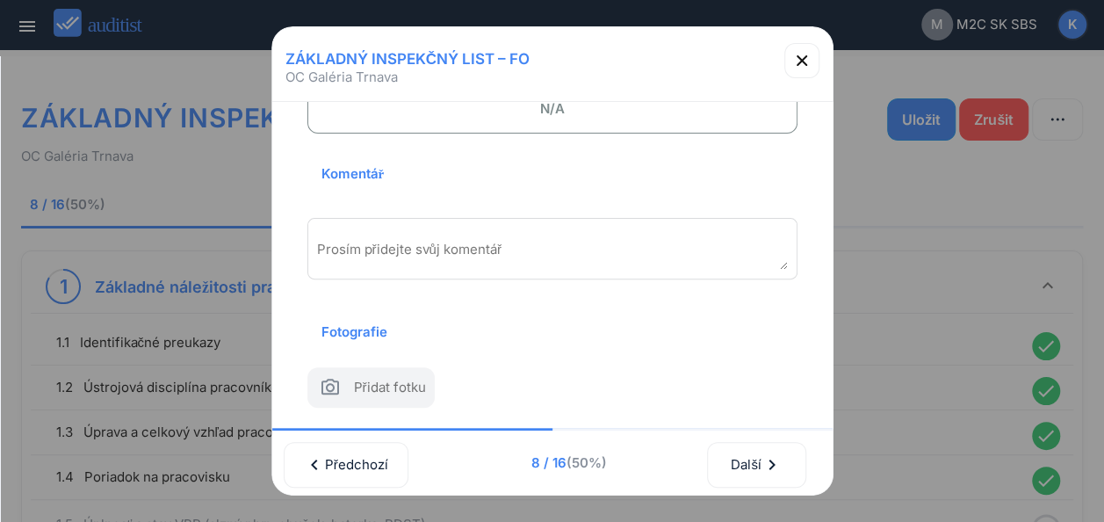
click at [506, 241] on textarea "Prosím přidejte svůj komentář" at bounding box center [552, 255] width 471 height 29
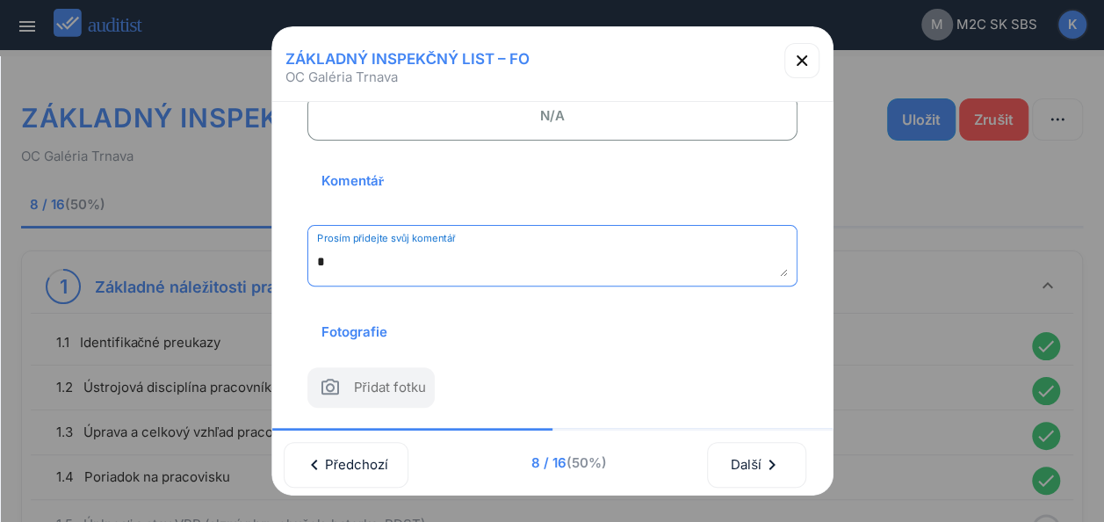
scroll to position [285, 0]
type textarea "*********"
click at [735, 452] on button "Další chevron_right" at bounding box center [756, 465] width 98 height 46
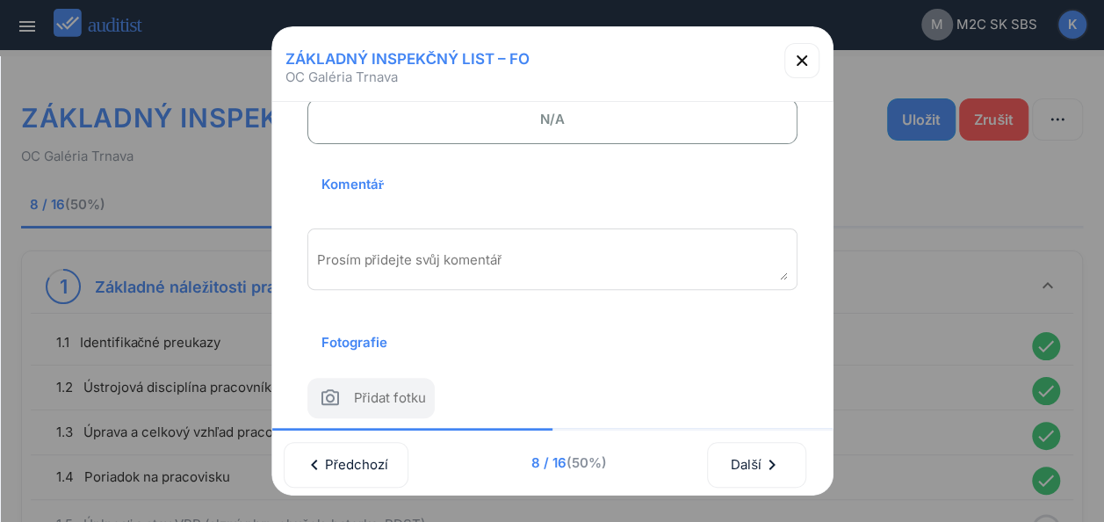
scroll to position [0, 0]
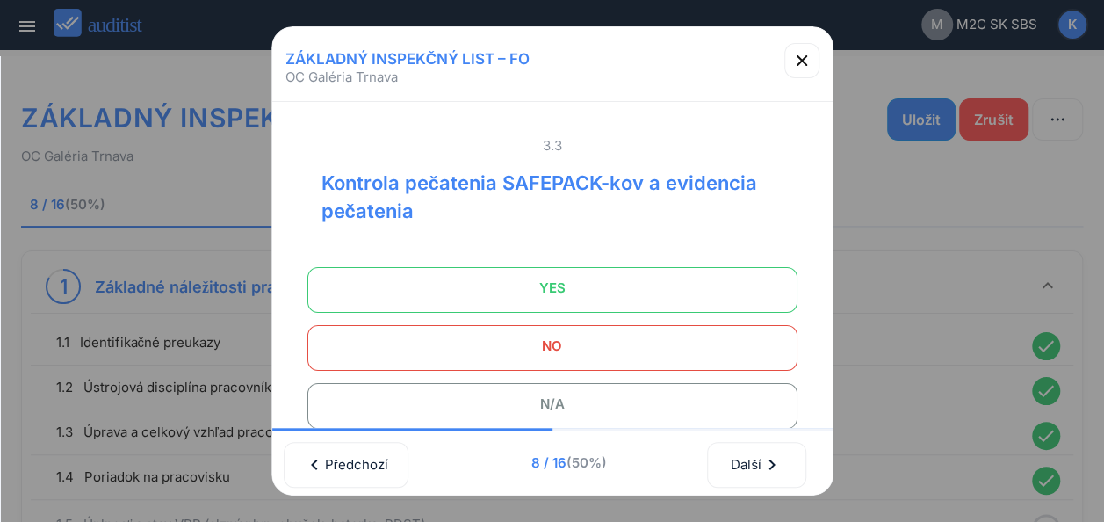
click at [627, 289] on span "YES" at bounding box center [552, 288] width 446 height 35
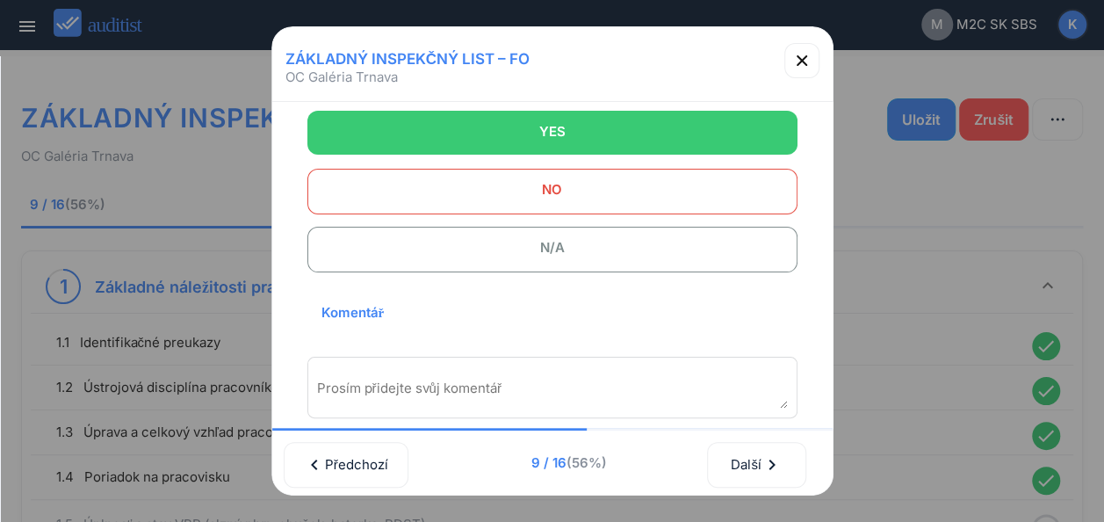
scroll to position [264, 0]
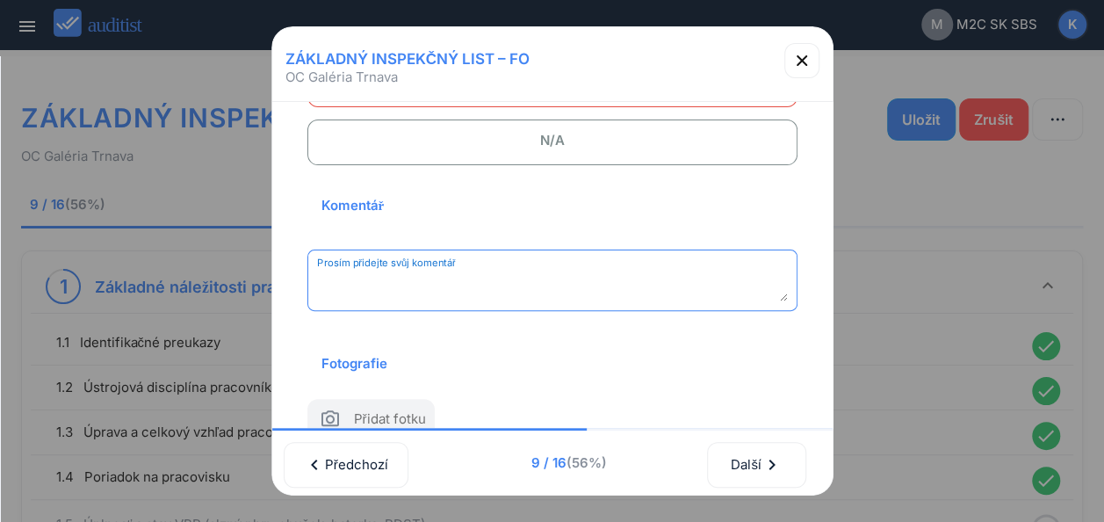
click at [450, 275] on textarea "Prosím přidejte svůj komentář" at bounding box center [552, 286] width 471 height 29
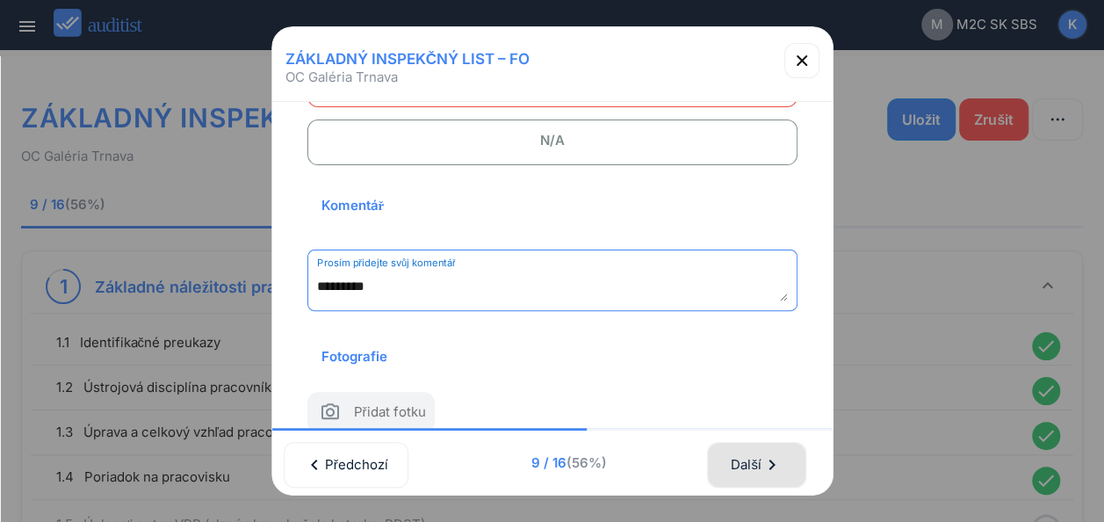
type textarea "*********"
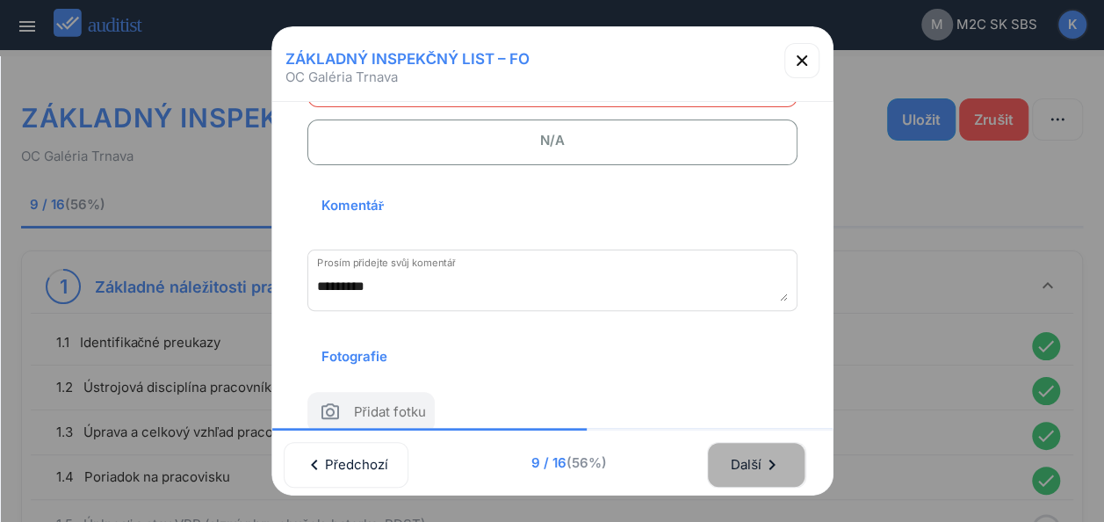
click at [747, 450] on div "Další chevron_right" at bounding box center [756, 464] width 53 height 39
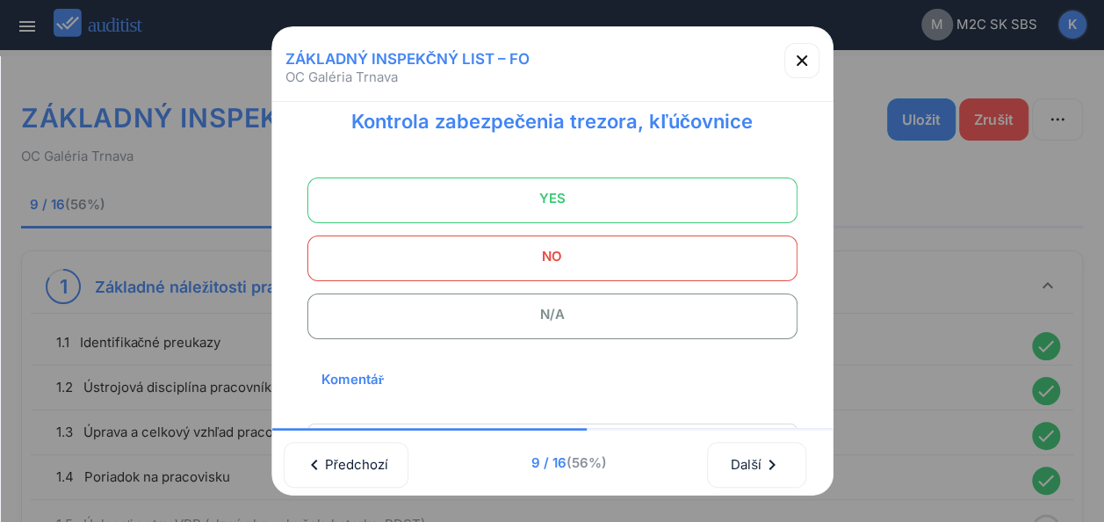
scroll to position [0, 0]
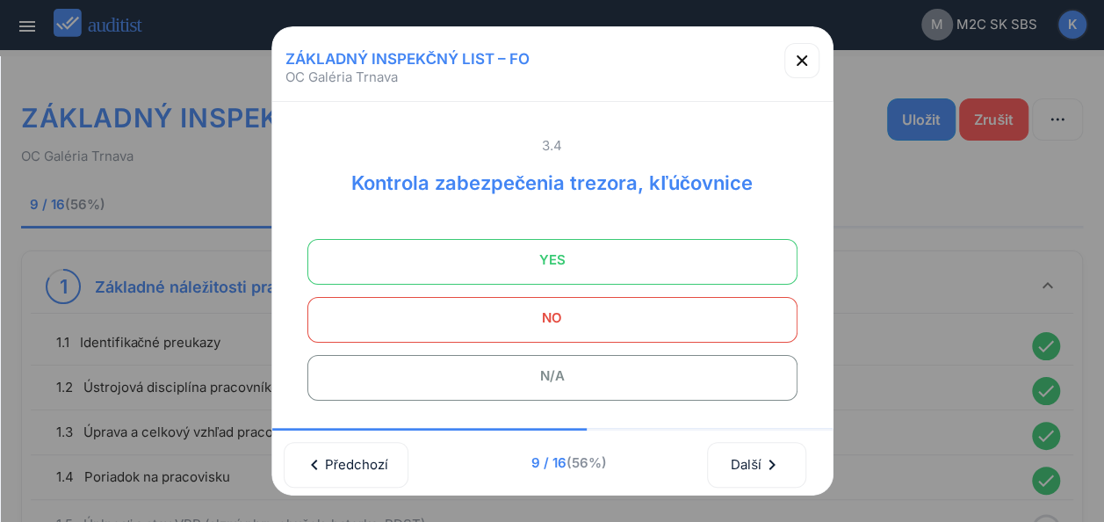
click at [567, 256] on span "YES" at bounding box center [552, 259] width 446 height 35
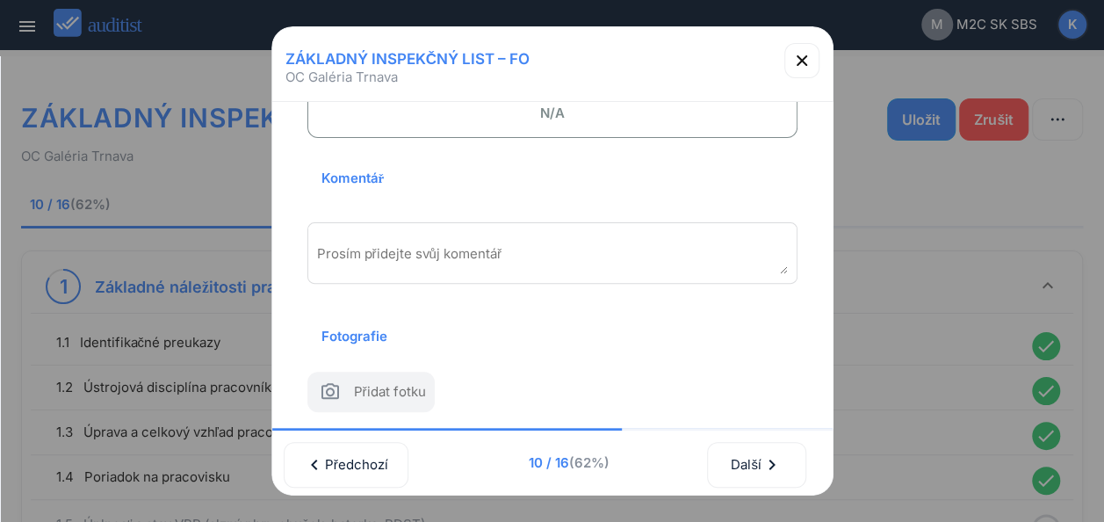
scroll to position [264, 0]
click at [462, 253] on textarea "Prosím přidejte svůj komentář" at bounding box center [552, 258] width 471 height 29
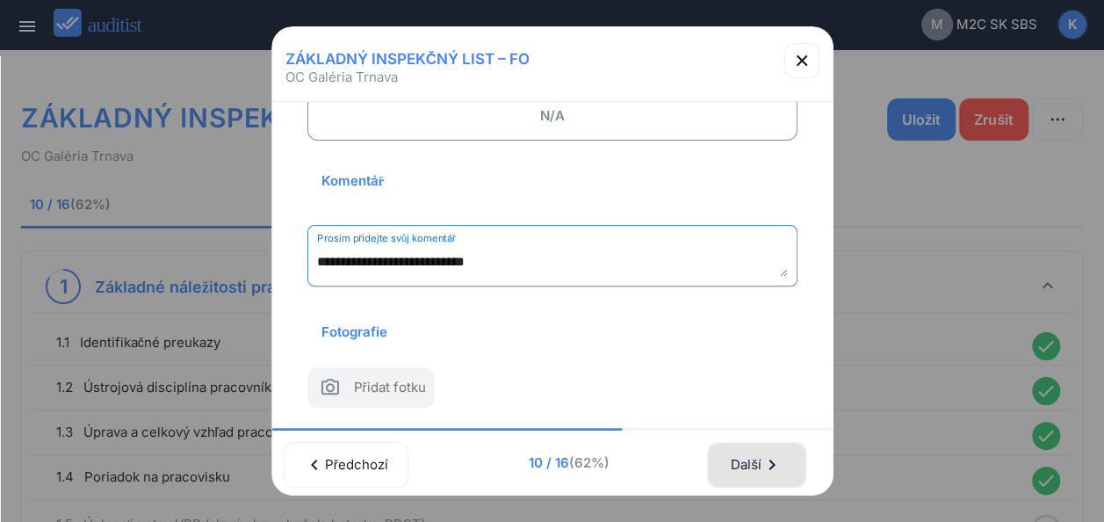
type textarea "**********"
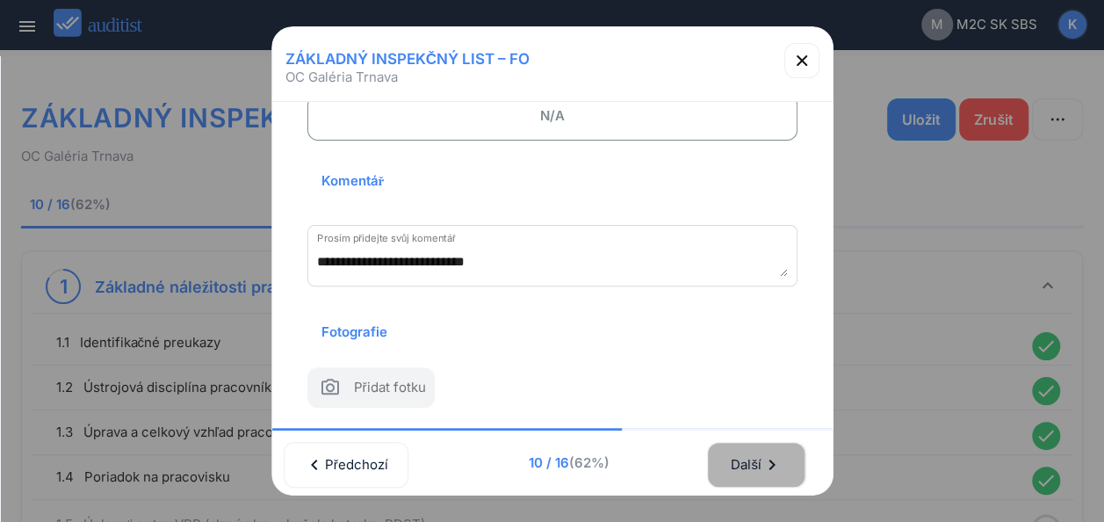
click at [768, 460] on div "Další chevron_right" at bounding box center [756, 464] width 53 height 39
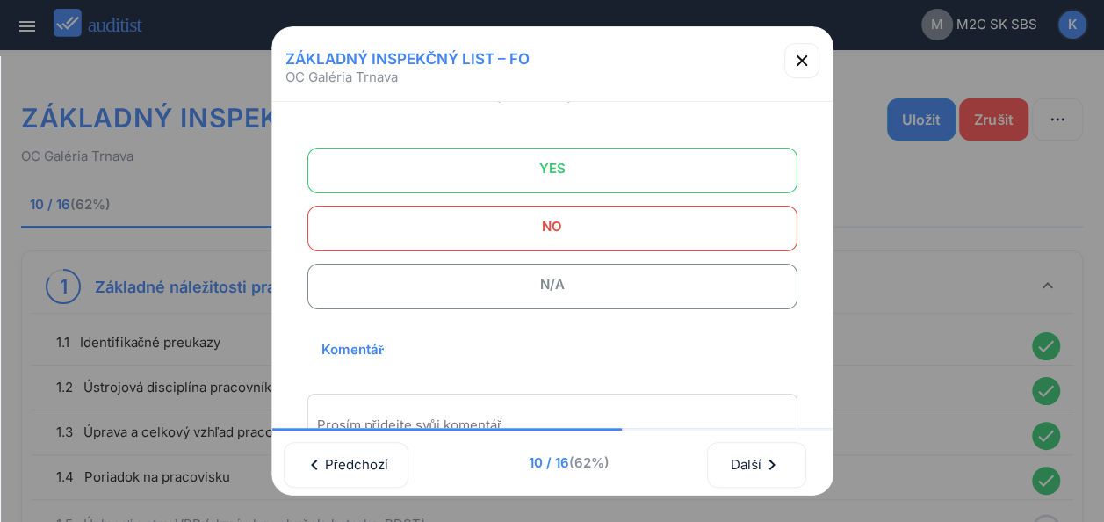
scroll to position [0, 0]
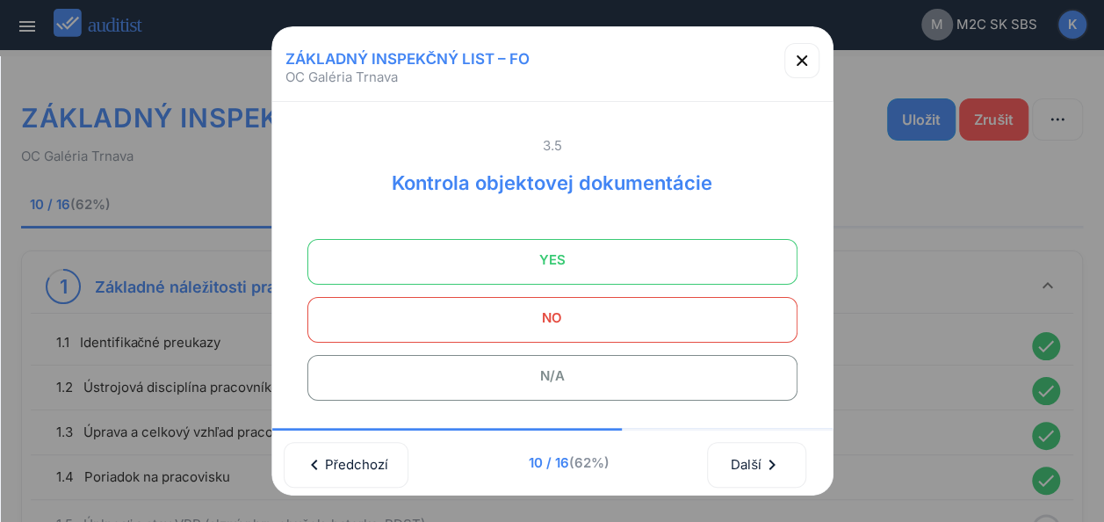
click at [599, 246] on span "YES" at bounding box center [552, 259] width 446 height 35
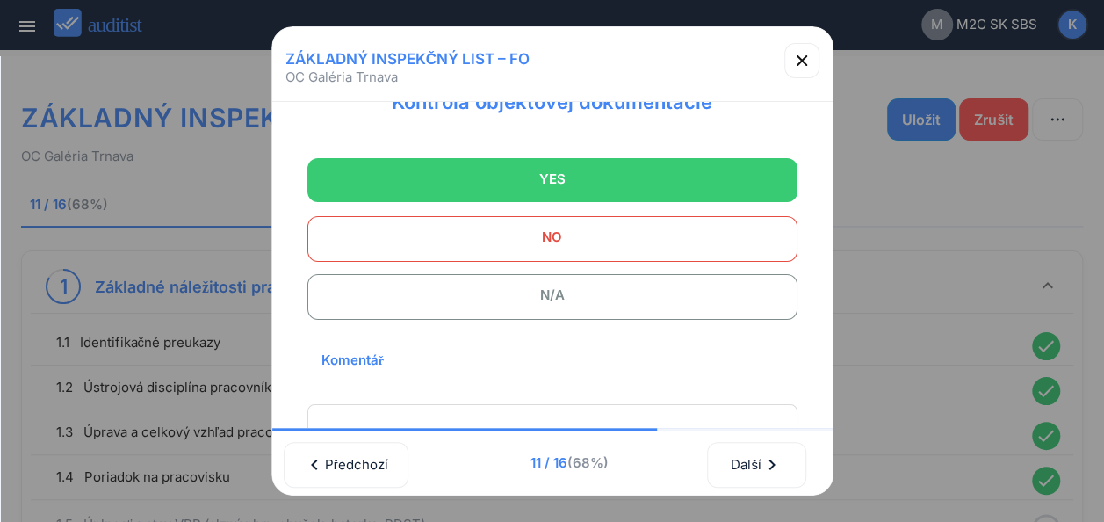
scroll to position [176, 0]
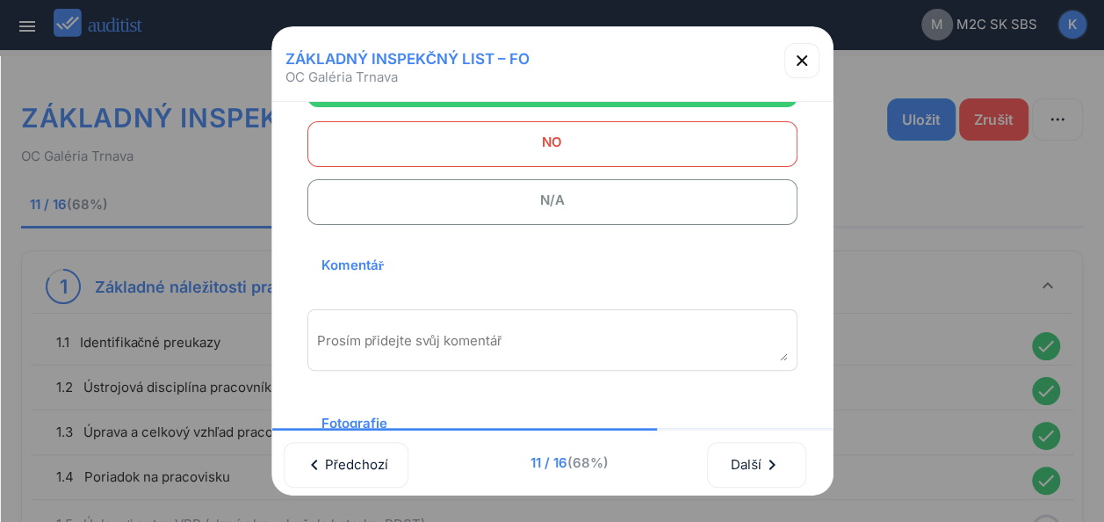
click at [499, 329] on div "Prosím přidejte svůj komentář" at bounding box center [553, 340] width 490 height 62
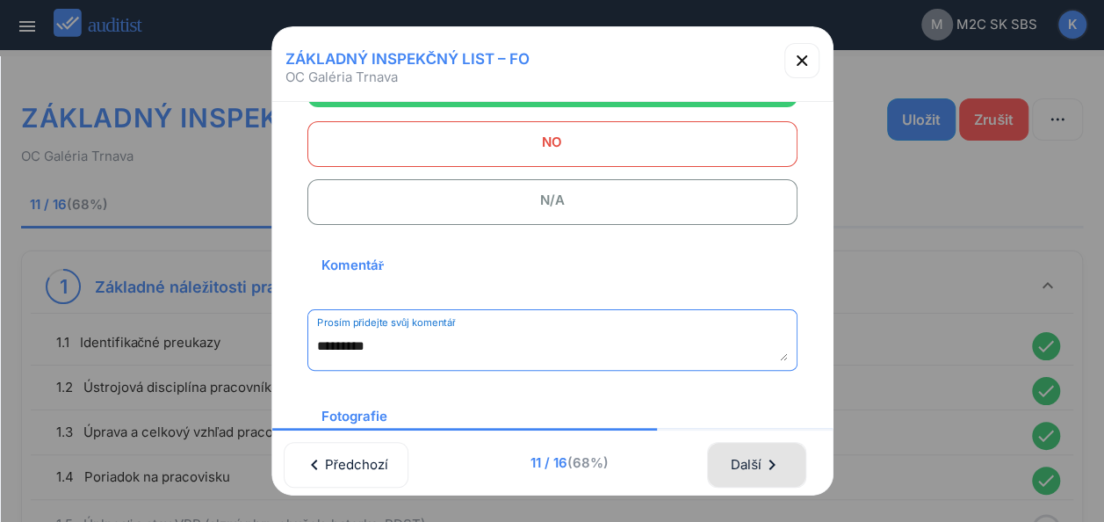
type textarea "*********"
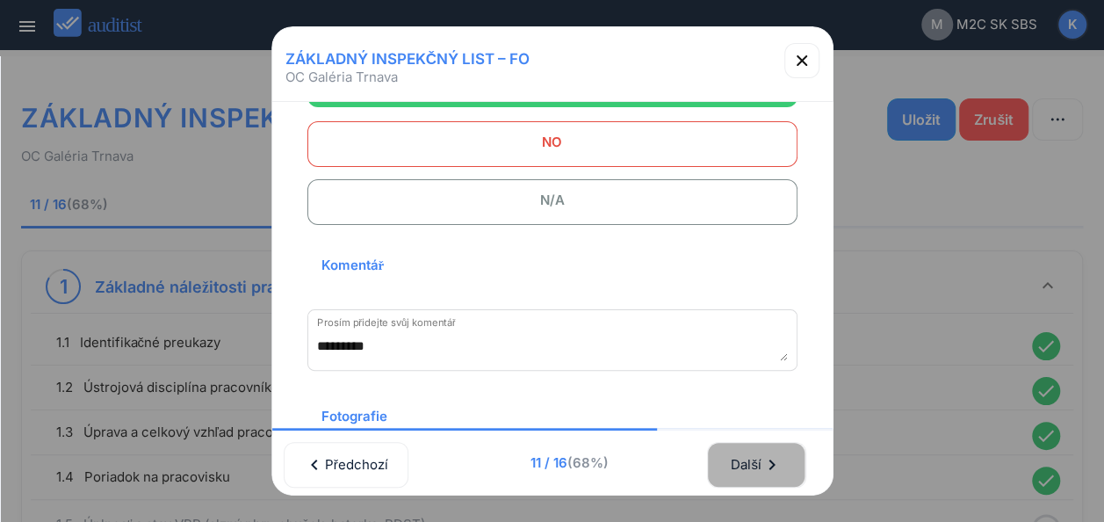
click at [735, 451] on button "Další chevron_right" at bounding box center [756, 465] width 98 height 46
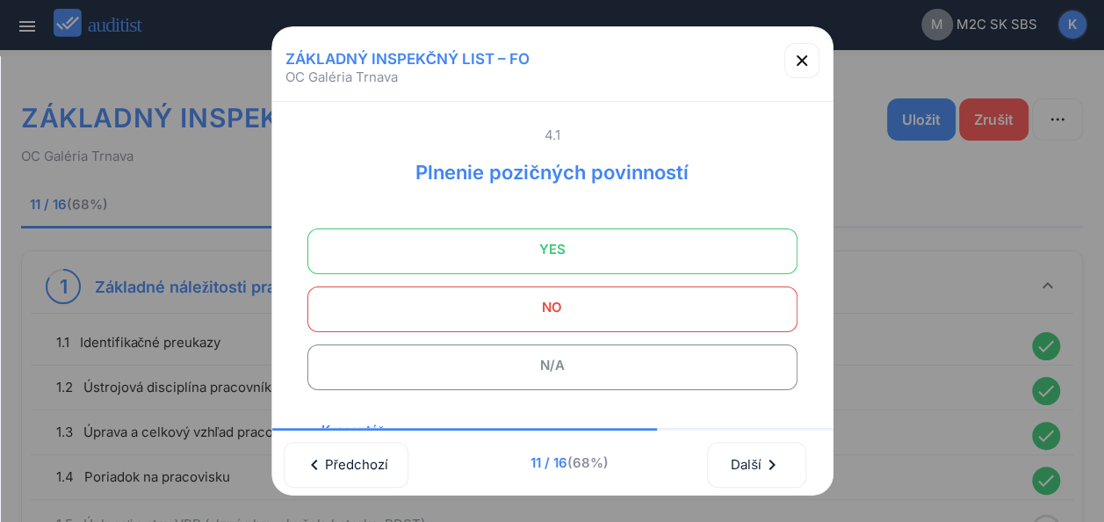
scroll to position [0, 0]
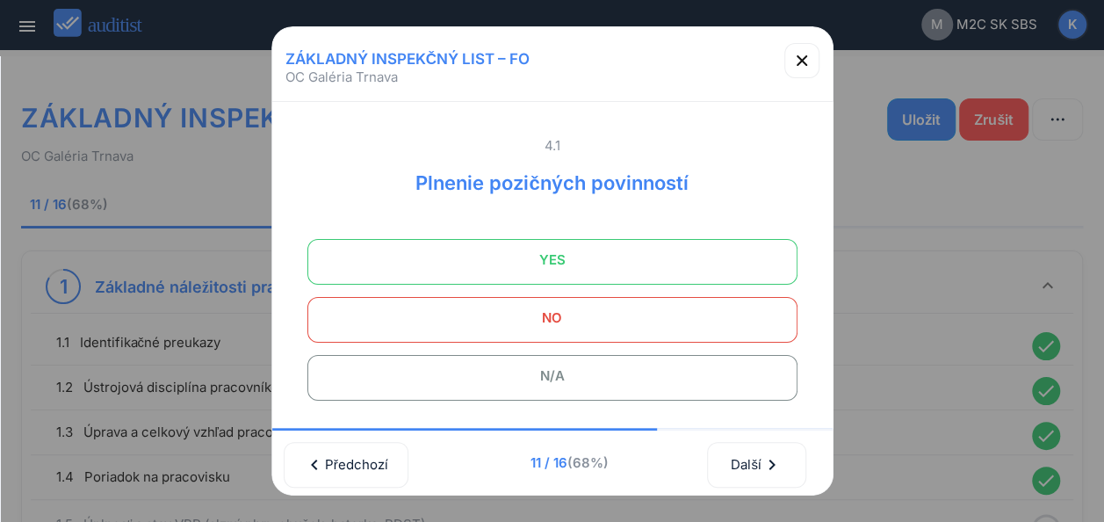
click at [652, 273] on span "YES" at bounding box center [552, 259] width 446 height 35
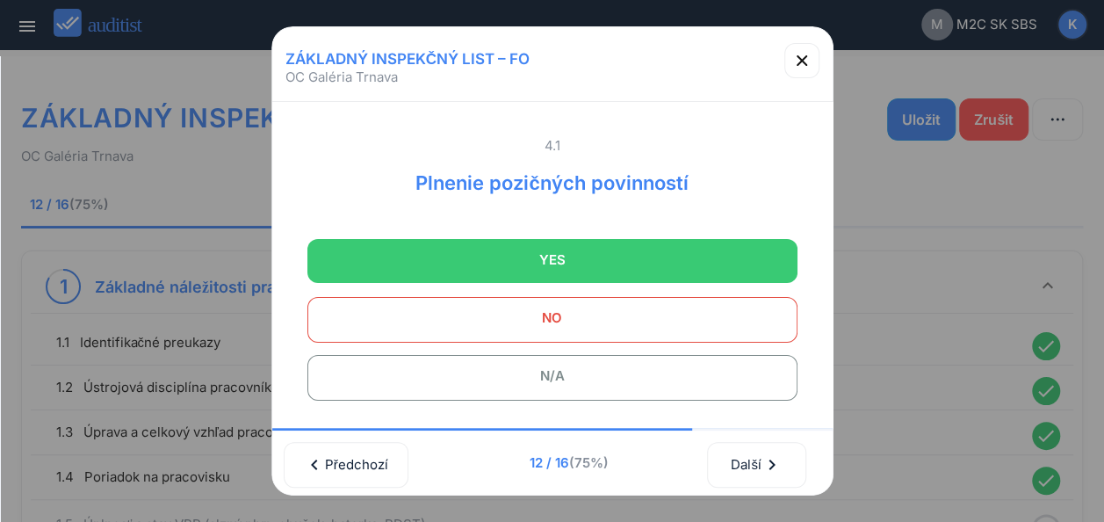
scroll to position [176, 0]
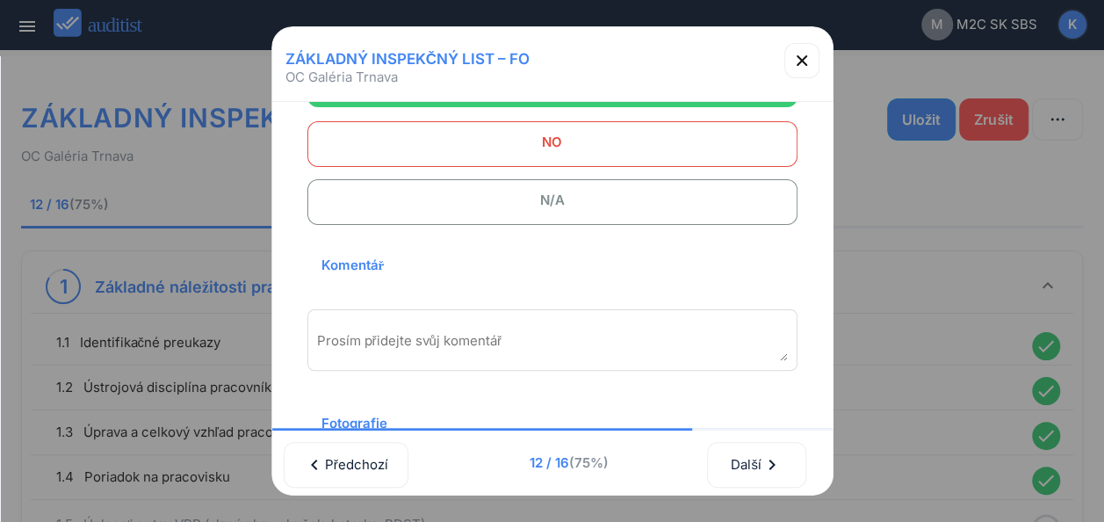
click at [450, 339] on textarea "Prosím přidejte svůj komentář" at bounding box center [552, 346] width 471 height 29
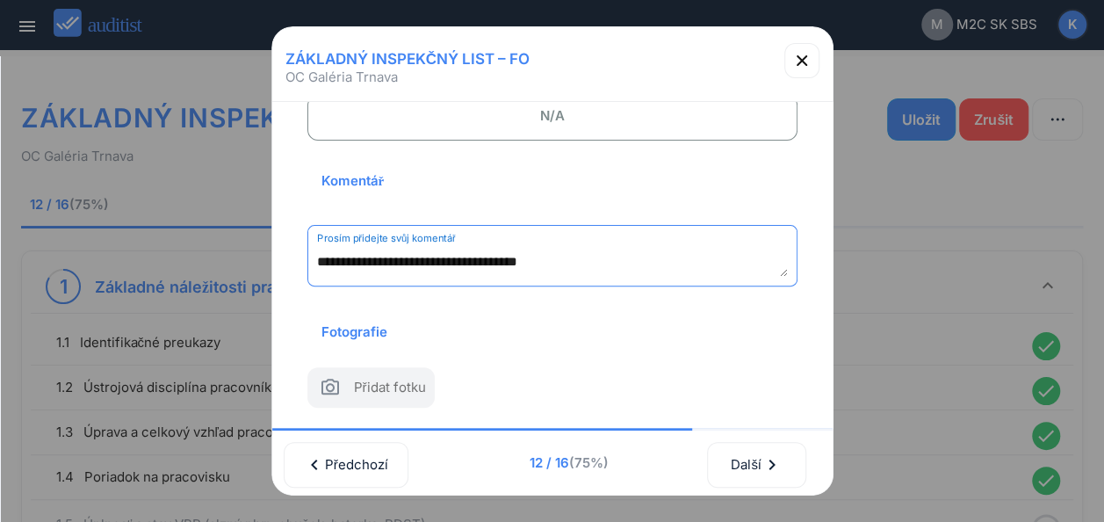
scroll to position [285, 0]
type textarea "**********"
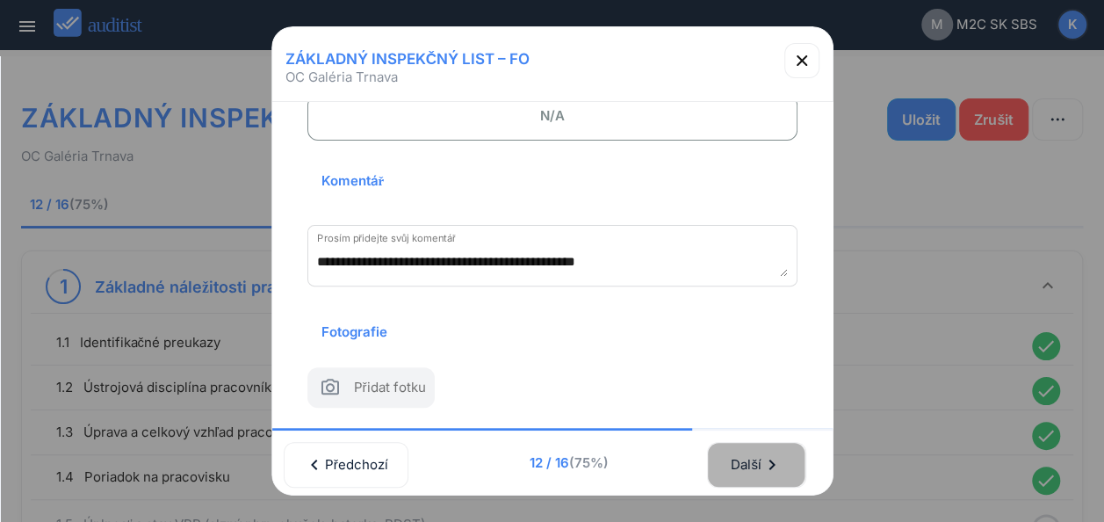
click at [745, 454] on div "Další chevron_right" at bounding box center [756, 464] width 53 height 39
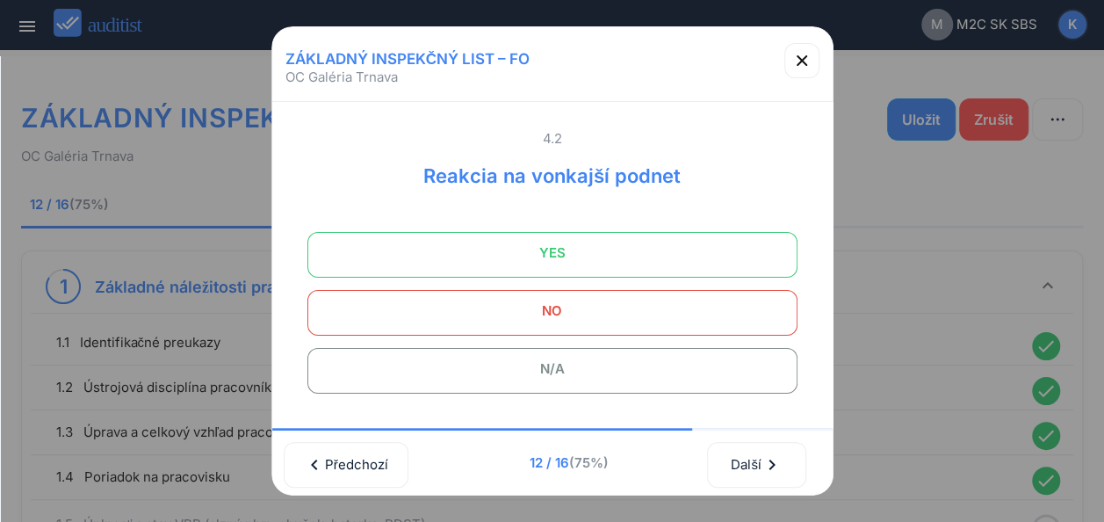
scroll to position [0, 0]
click at [562, 376] on span "N/A" at bounding box center [552, 375] width 446 height 35
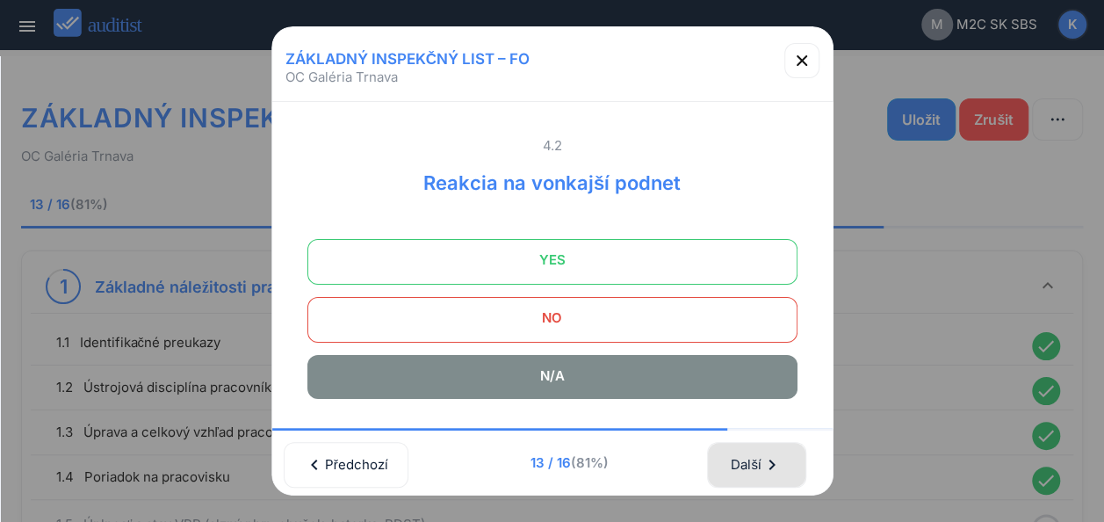
click at [752, 453] on div "Další chevron_right" at bounding box center [756, 464] width 53 height 39
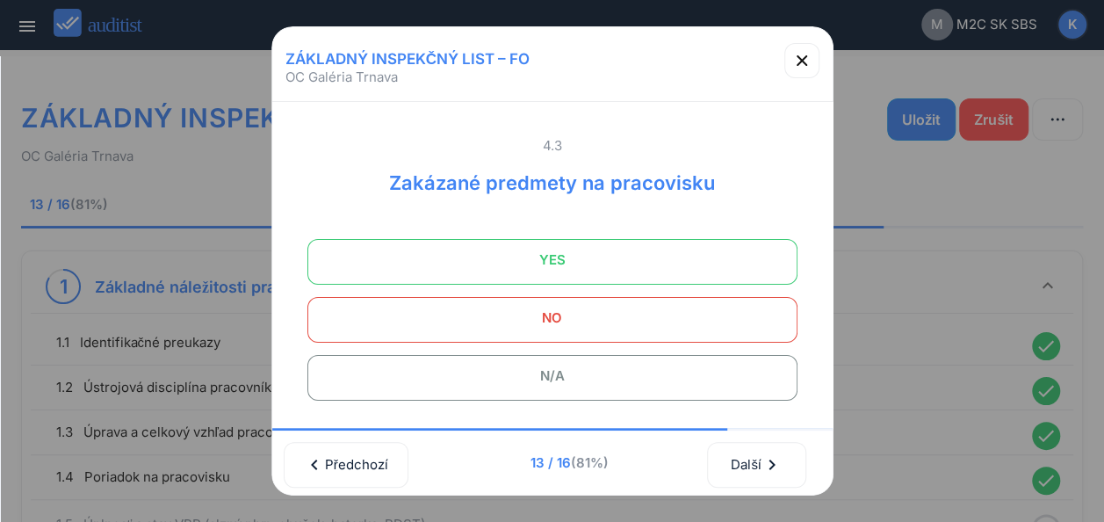
click at [574, 253] on span "YES" at bounding box center [552, 259] width 446 height 35
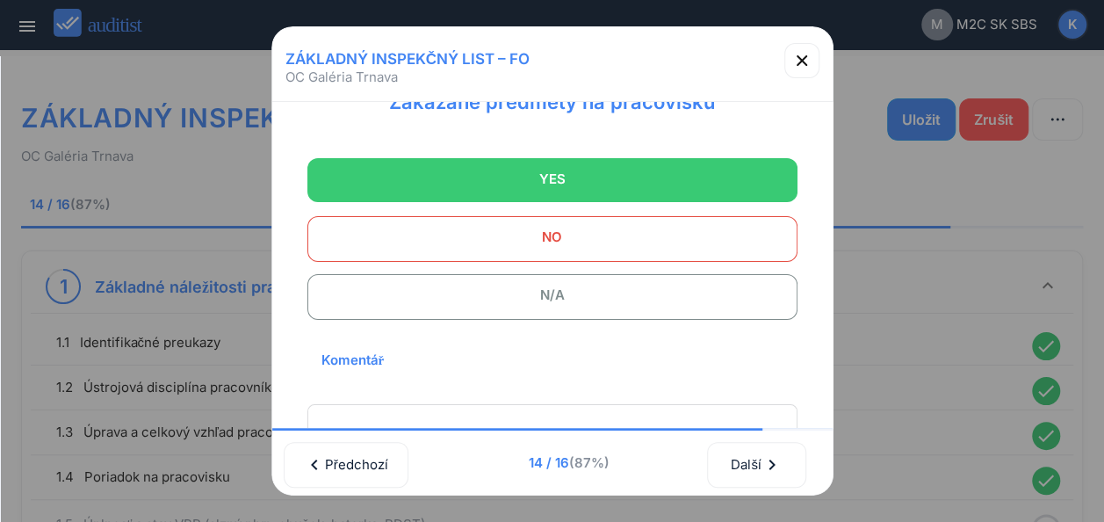
scroll to position [176, 0]
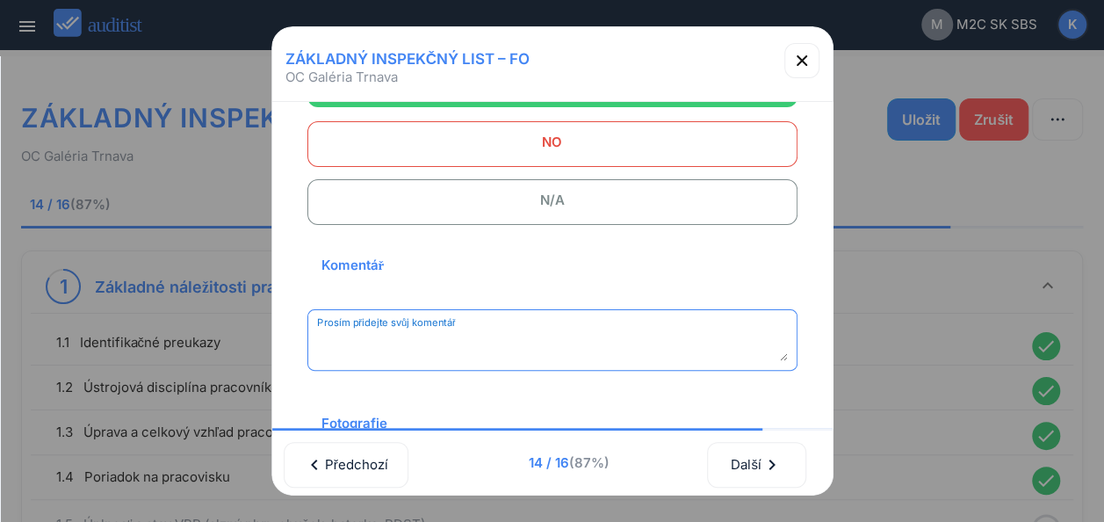
click at [483, 337] on textarea "Prosím přidejte svůj komentář" at bounding box center [552, 346] width 471 height 29
type textarea "*"
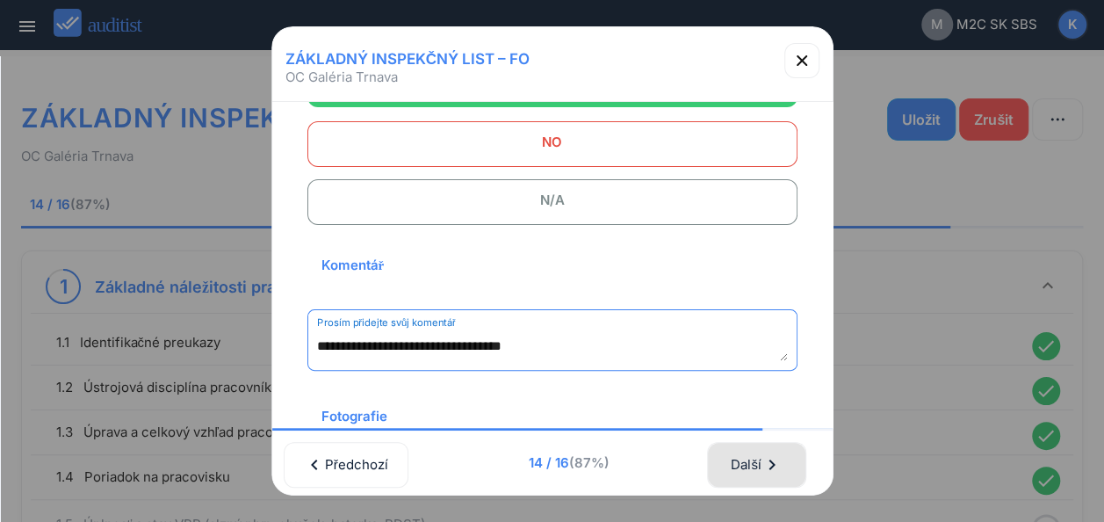
type textarea "**********"
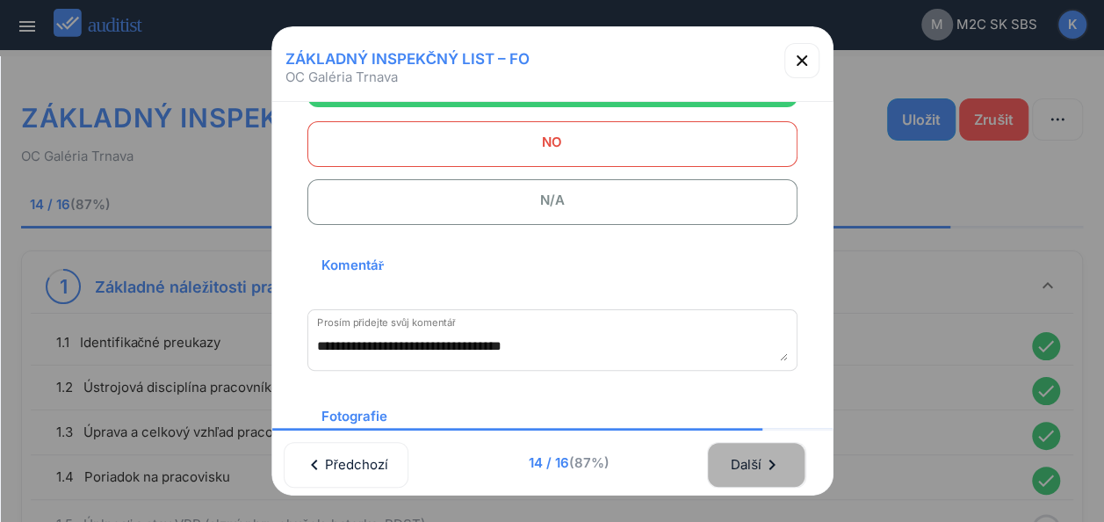
click at [772, 454] on div "Další chevron_right" at bounding box center [756, 464] width 53 height 39
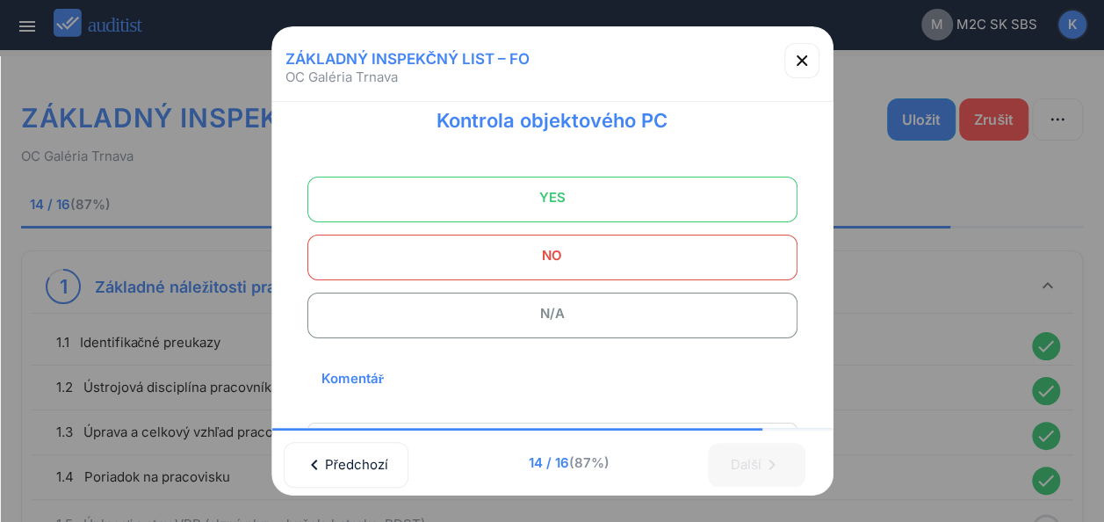
scroll to position [0, 0]
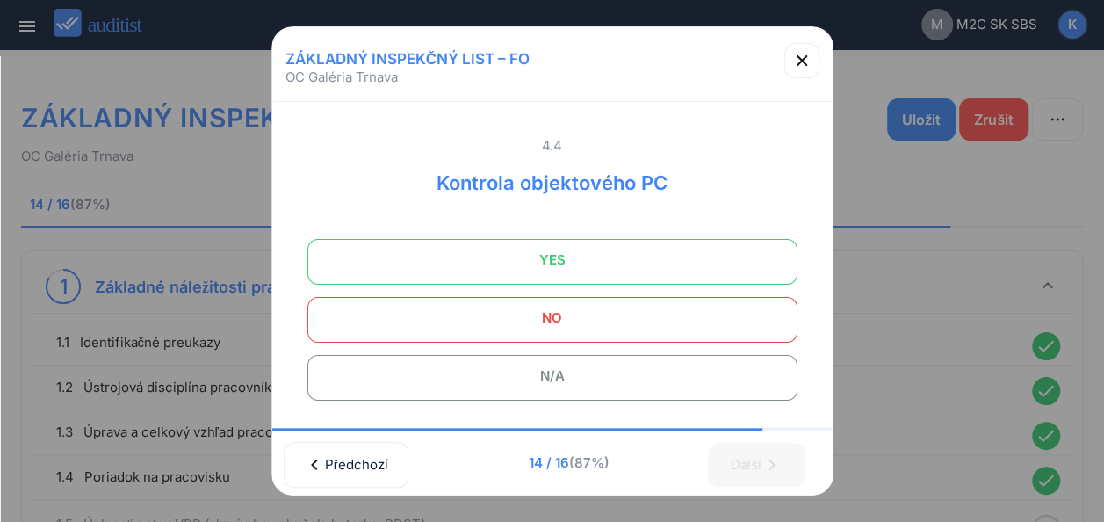
click at [580, 254] on span "YES" at bounding box center [552, 259] width 446 height 35
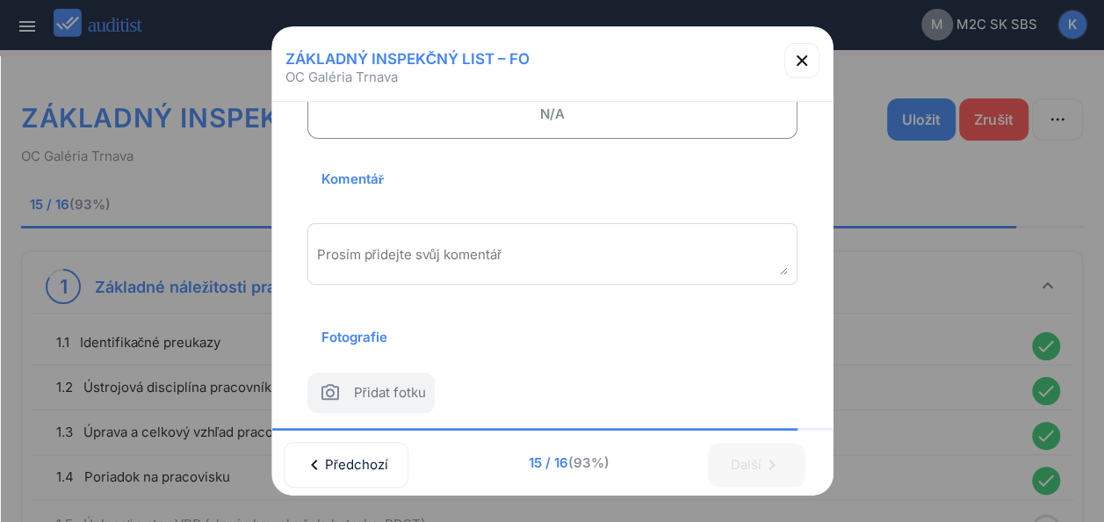
scroll to position [292, 0]
click at [476, 241] on textarea "Prosím přidejte svůj komentář" at bounding box center [552, 255] width 471 height 29
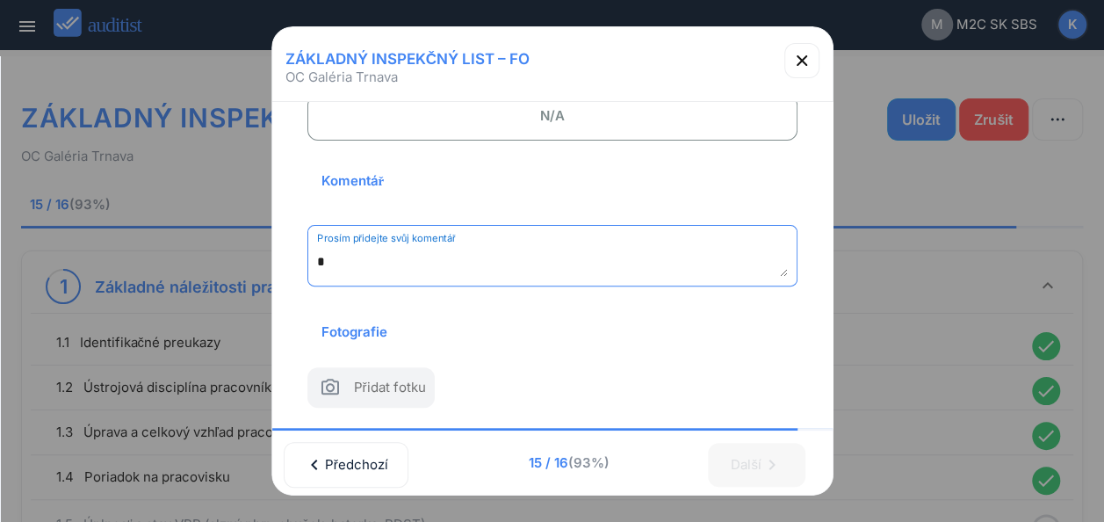
scroll to position [285, 0]
type textarea "*********"
click at [793, 54] on icon "button" at bounding box center [802, 60] width 21 height 21
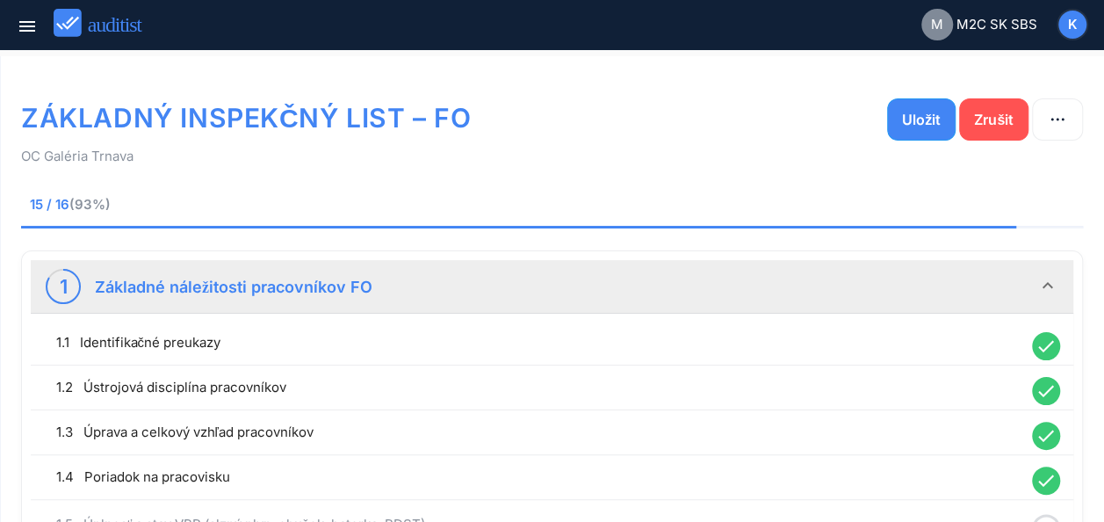
click at [1046, 279] on icon "keyboard_arrow_down" at bounding box center [1048, 285] width 21 height 21
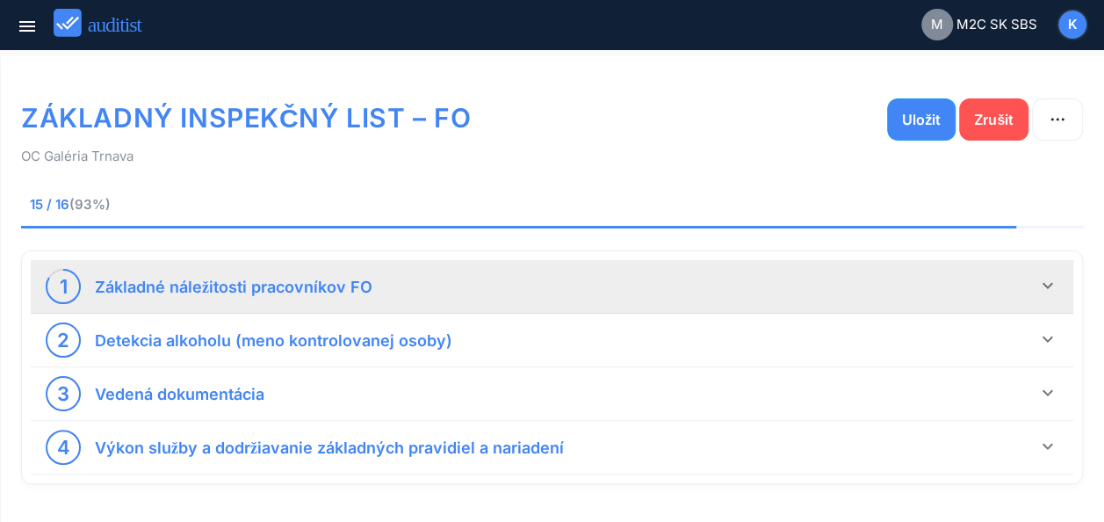
click at [1046, 278] on icon "keyboard_arrow_down" at bounding box center [1048, 285] width 21 height 21
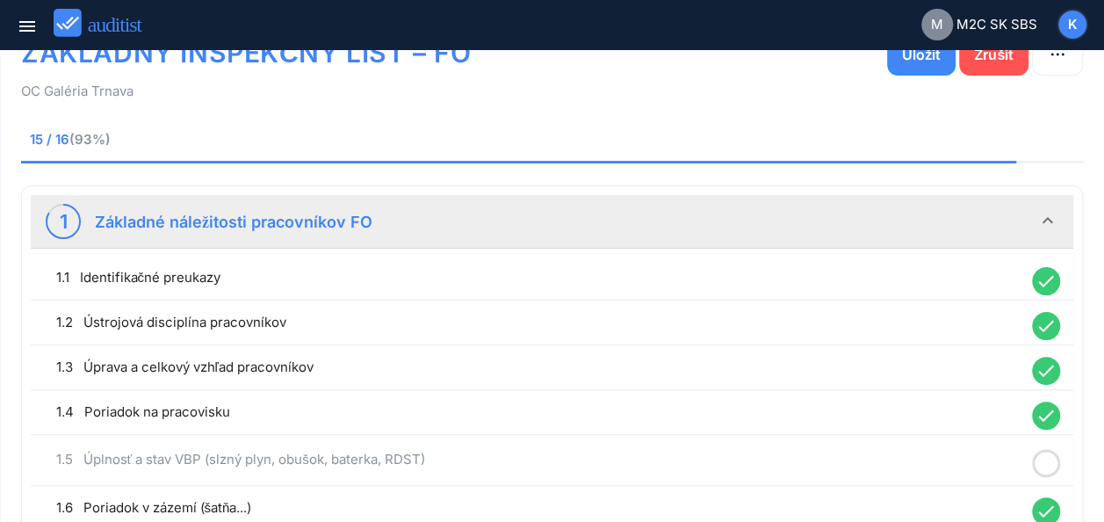
scroll to position [340, 0]
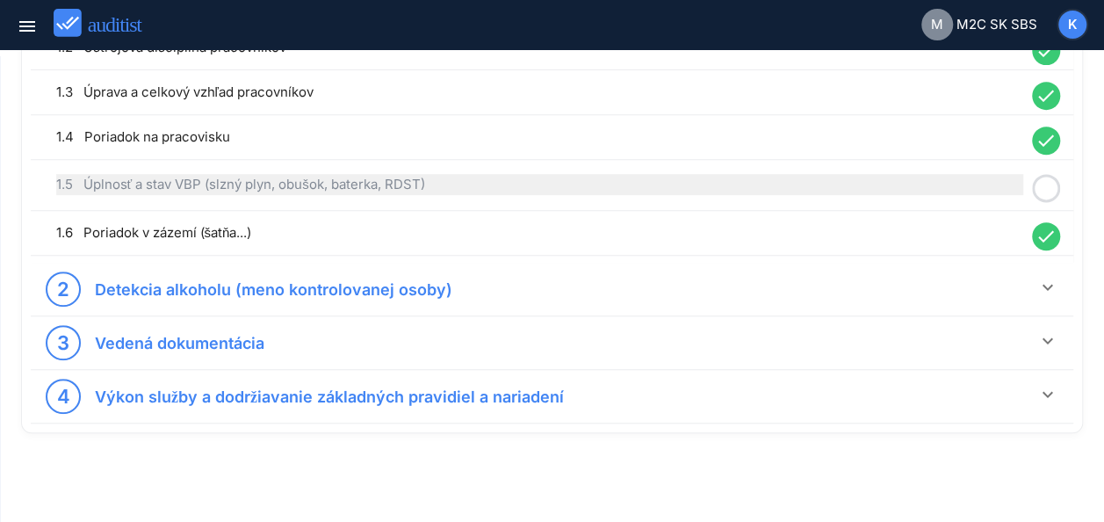
click at [722, 191] on div "1.5 Úplnosť a stav VBP (slzný plyn, obušok, baterka, RDST)" at bounding box center [539, 184] width 967 height 21
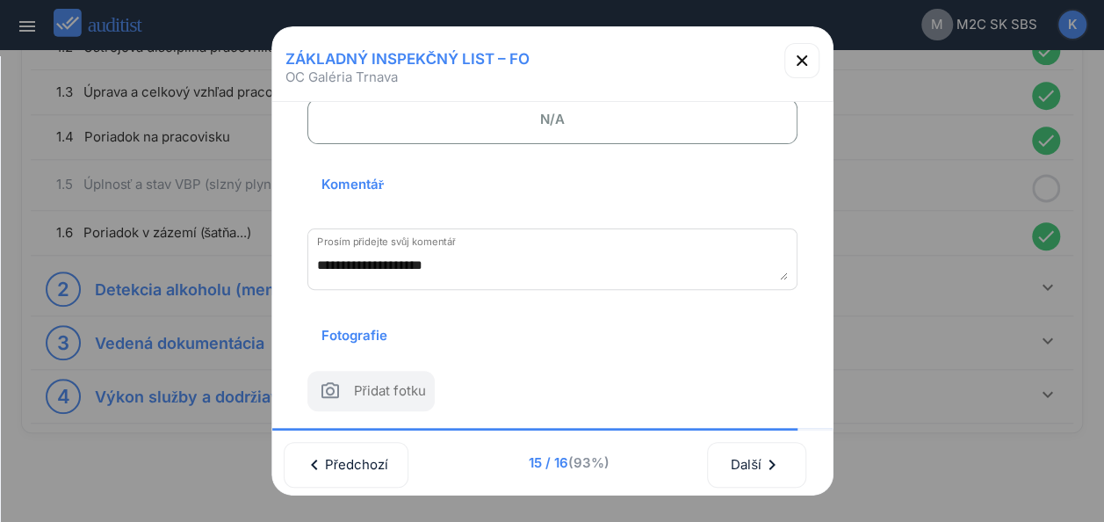
scroll to position [0, 0]
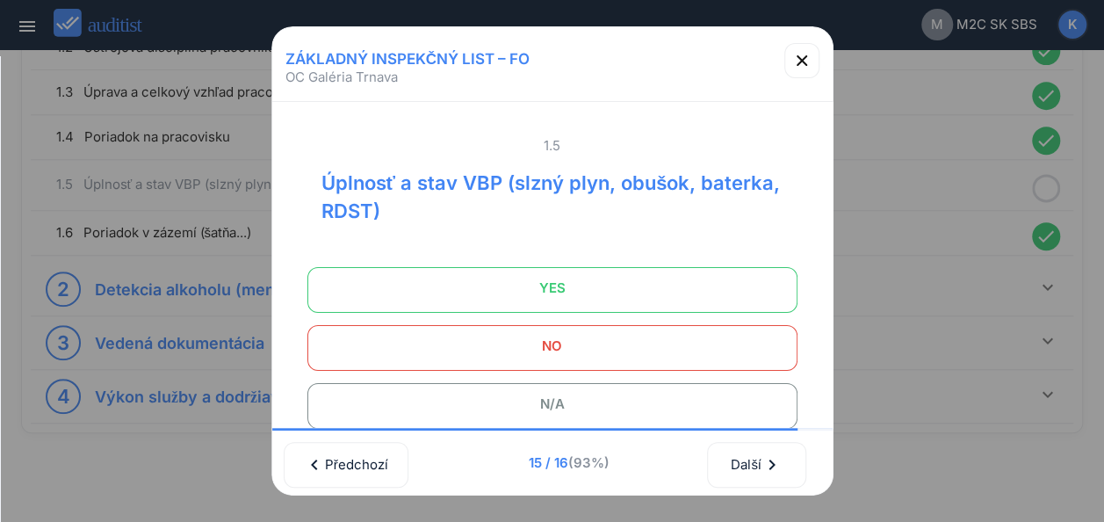
click at [507, 279] on span "YES" at bounding box center [552, 288] width 446 height 35
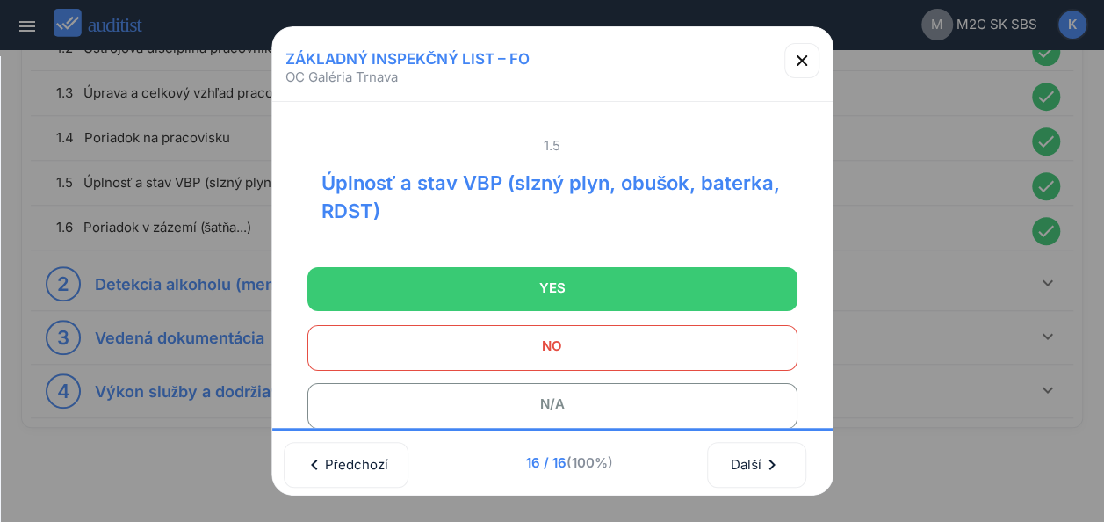
scroll to position [335, 0]
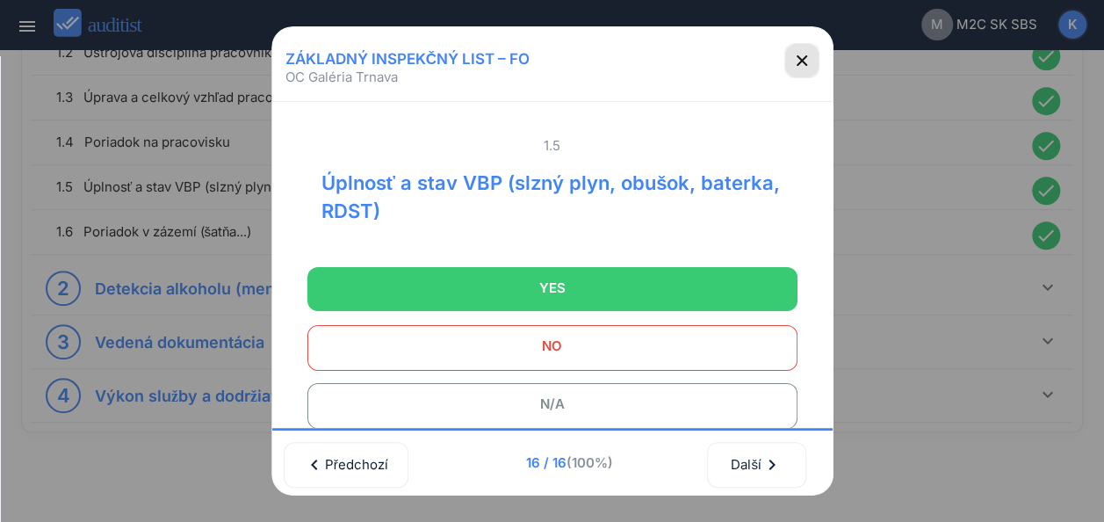
click at [796, 63] on icon "button" at bounding box center [802, 60] width 21 height 21
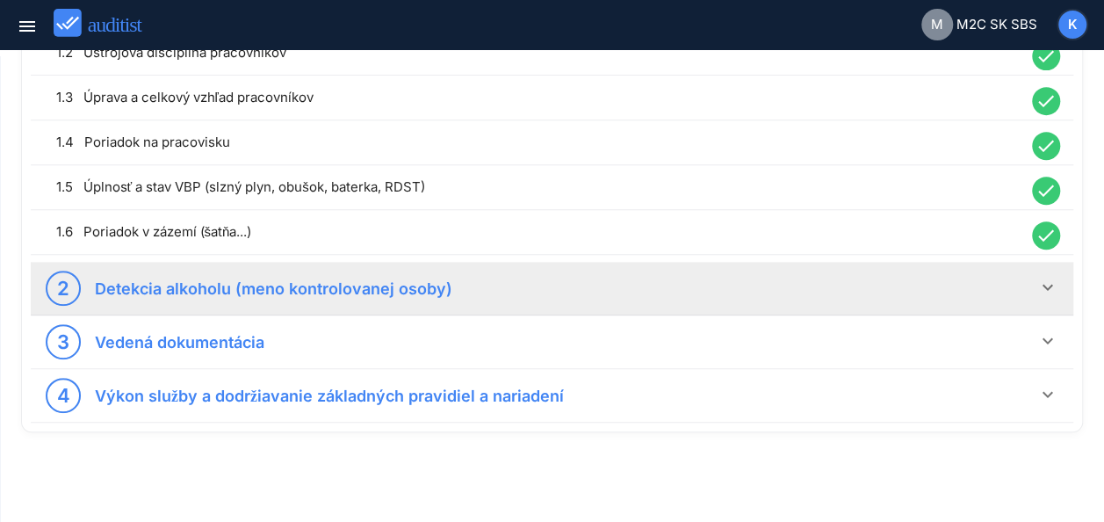
click at [923, 282] on div "2 Detekcia alkoholu (meno kontrolovanej osoby)" at bounding box center [542, 288] width 992 height 35
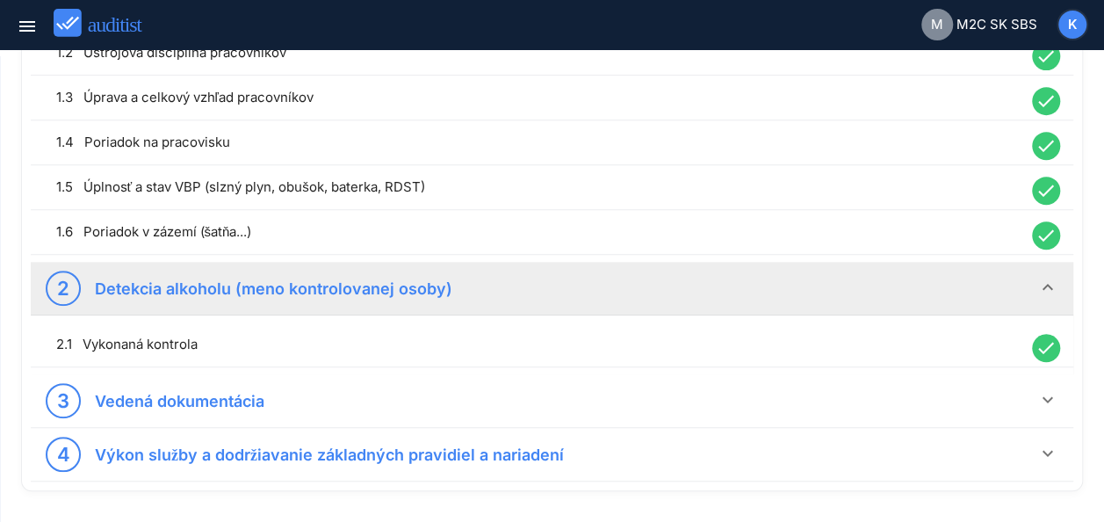
scroll to position [394, 0]
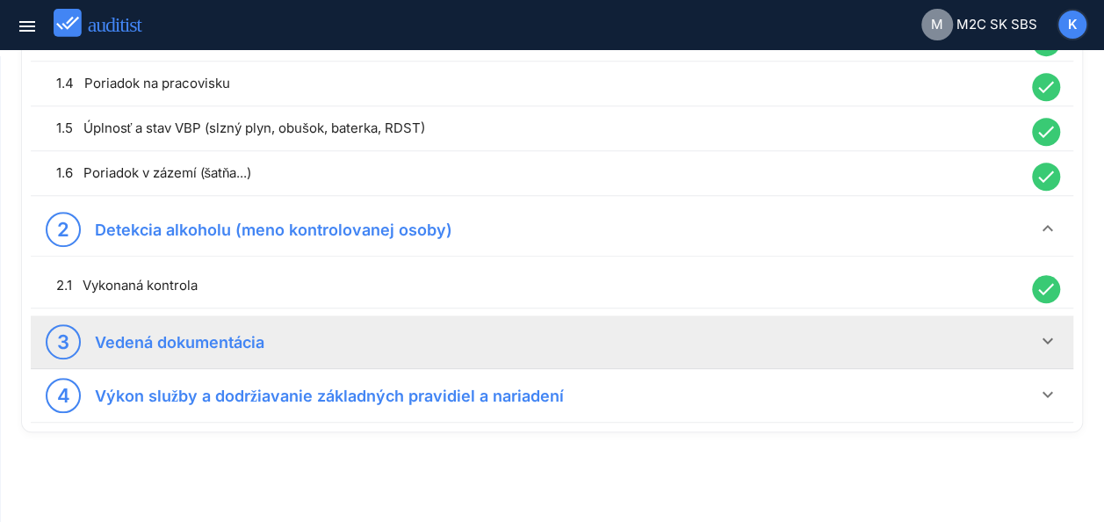
click at [945, 334] on div "3 Vedená dokumentácia" at bounding box center [542, 341] width 992 height 35
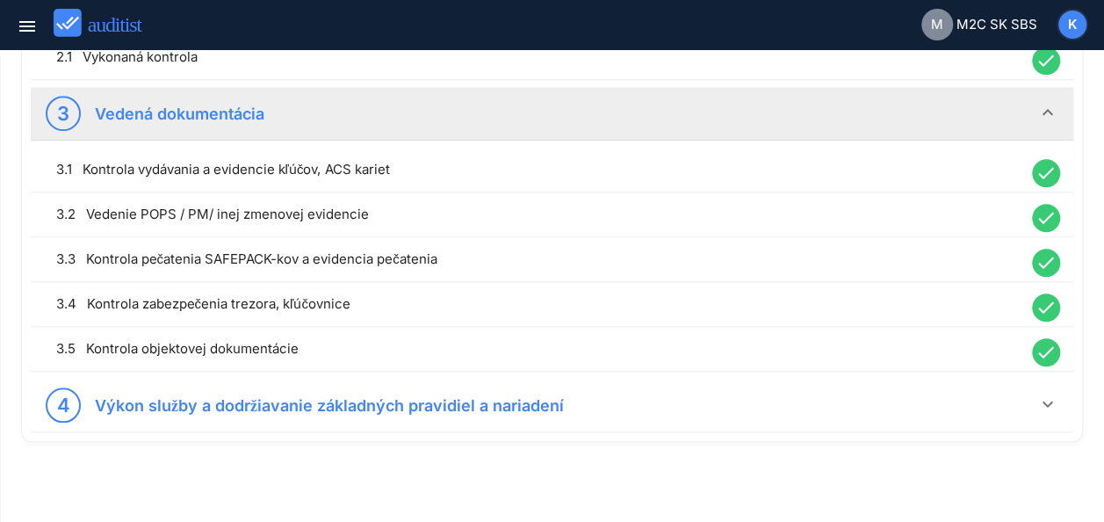
scroll to position [630, 0]
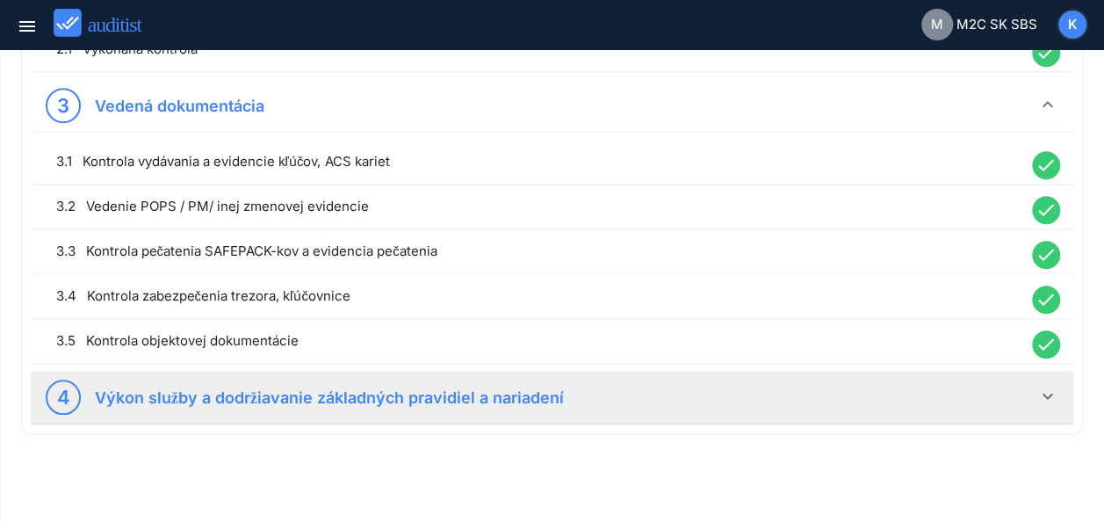
drag, startPoint x: 962, startPoint y: 386, endPoint x: 967, endPoint y: 378, distance: 9.5
click at [962, 385] on div "4 Výkon služby a dodržiavanie základných pravidiel a nariadení" at bounding box center [542, 397] width 992 height 35
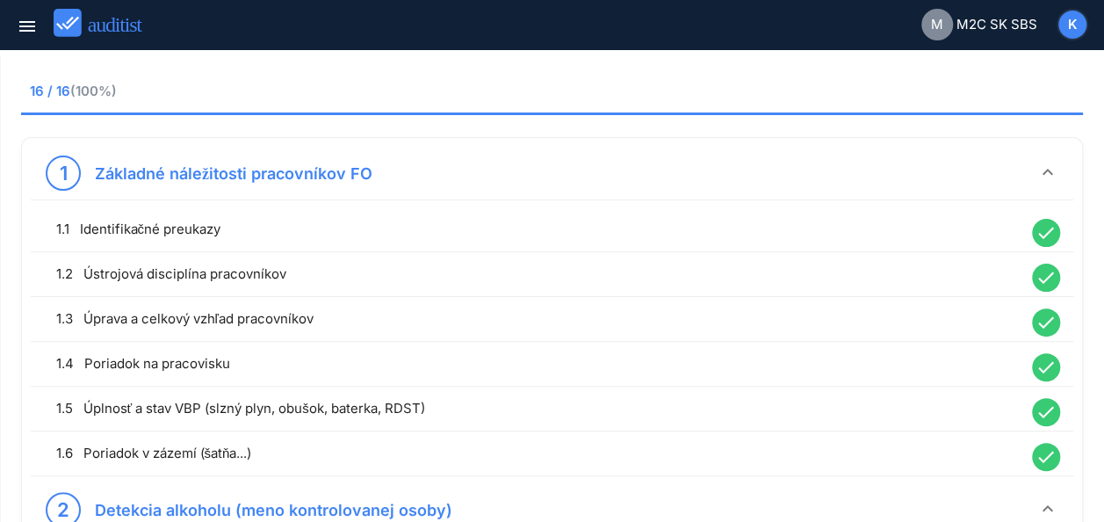
scroll to position [0, 0]
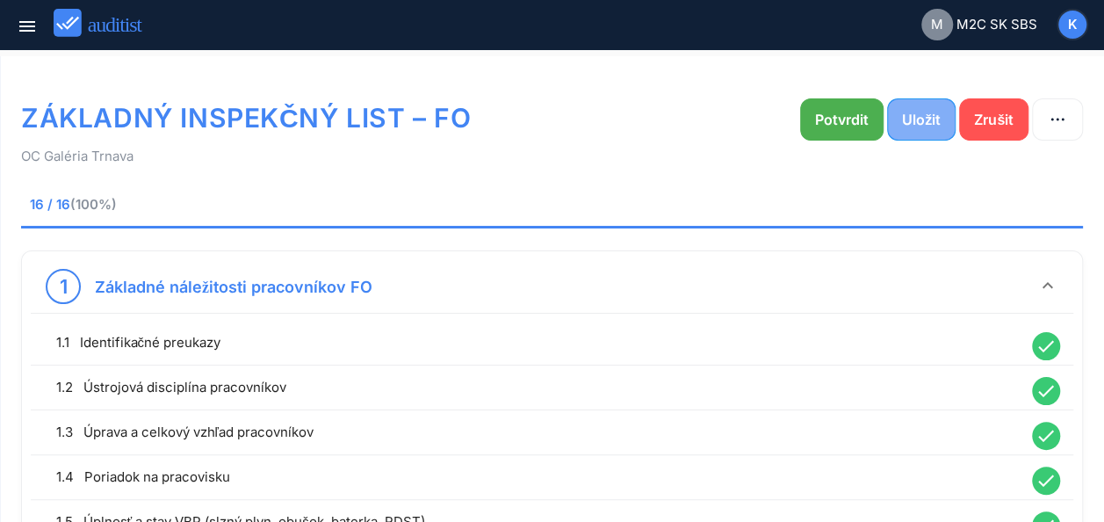
click at [933, 118] on div "Uložit" at bounding box center [921, 119] width 39 height 21
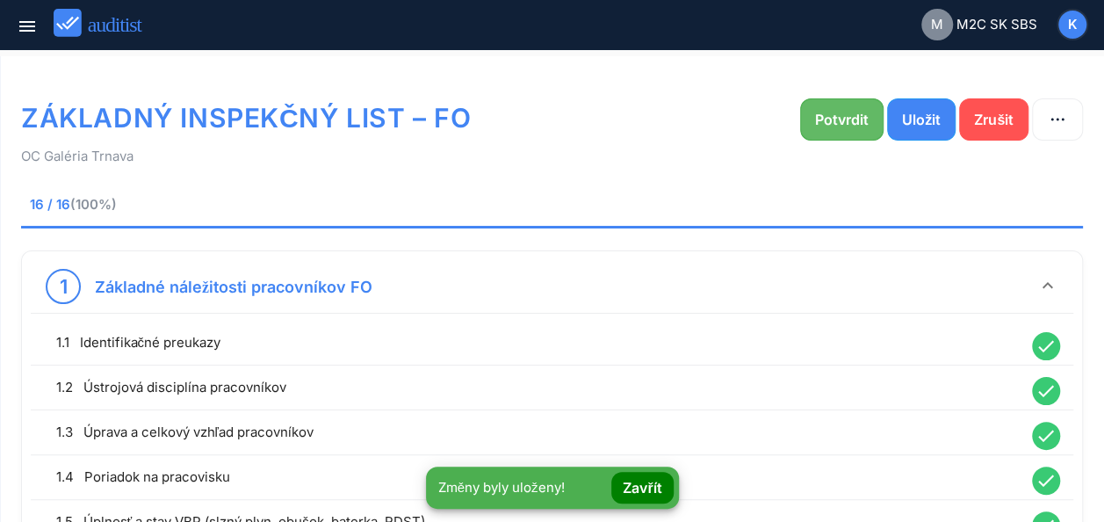
click at [841, 111] on div "Potvrdit" at bounding box center [842, 119] width 54 height 21
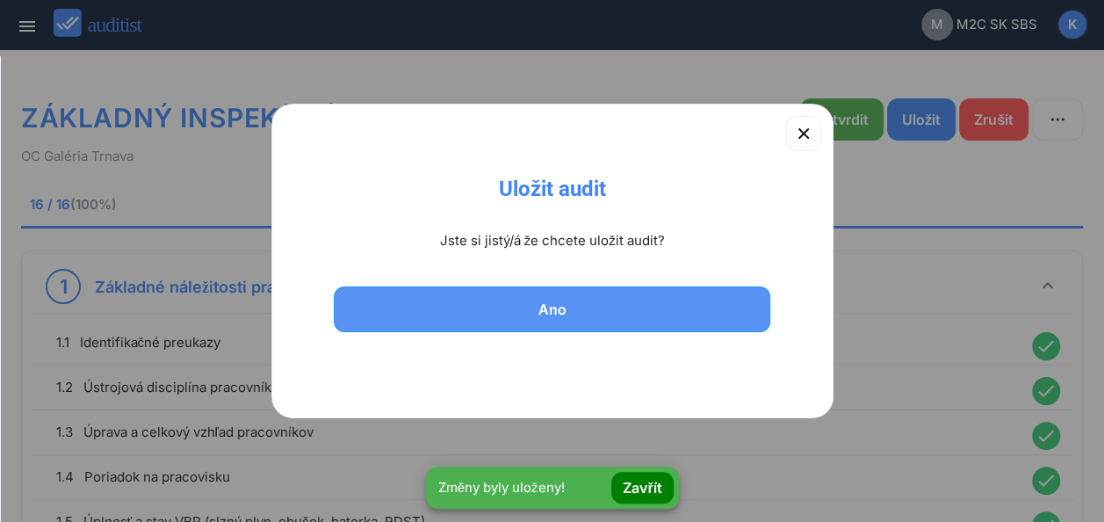
click at [572, 308] on div "Ano" at bounding box center [553, 309] width 392 height 21
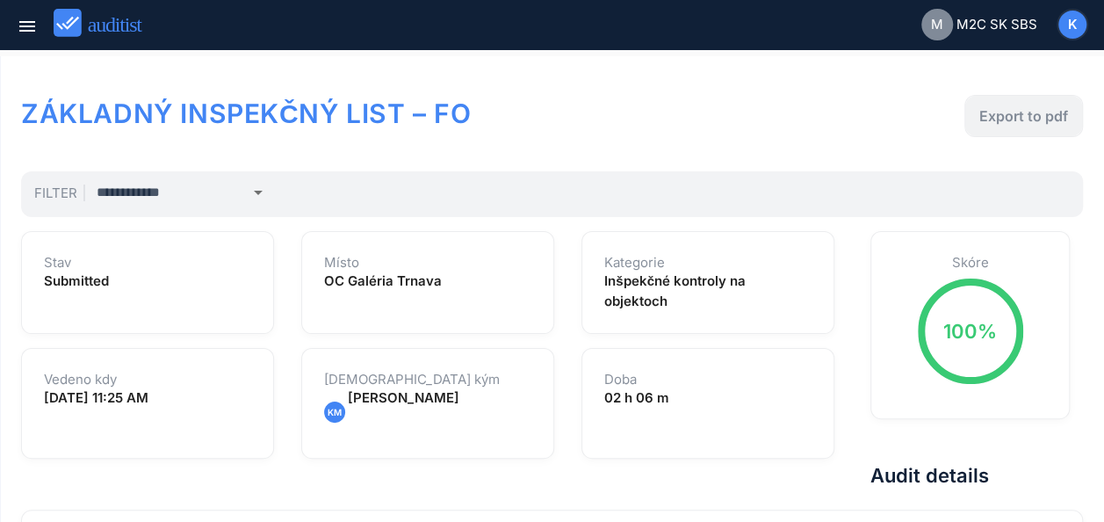
click at [1024, 113] on div "Export to pdf" at bounding box center [1024, 115] width 89 height 21
click at [29, 31] on icon "menu" at bounding box center [27, 26] width 21 height 21
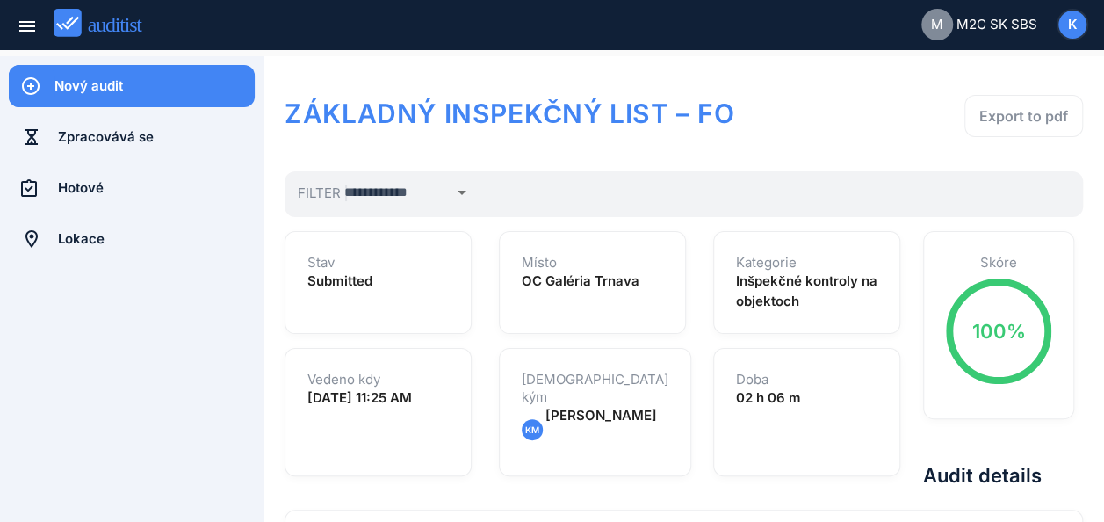
click at [137, 91] on div "Nový audit" at bounding box center [154, 85] width 200 height 19
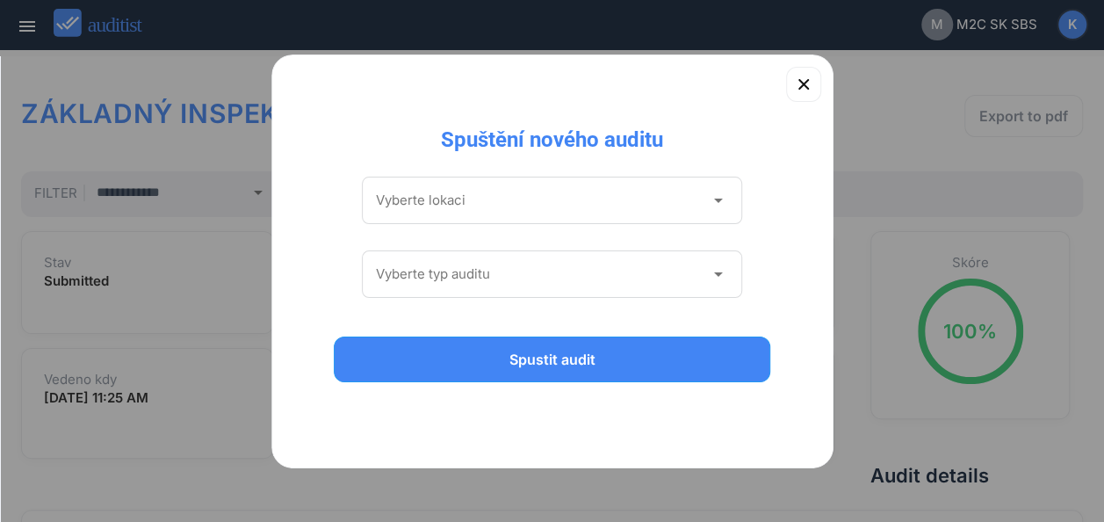
click at [720, 200] on icon "arrow_drop_down" at bounding box center [717, 200] width 21 height 21
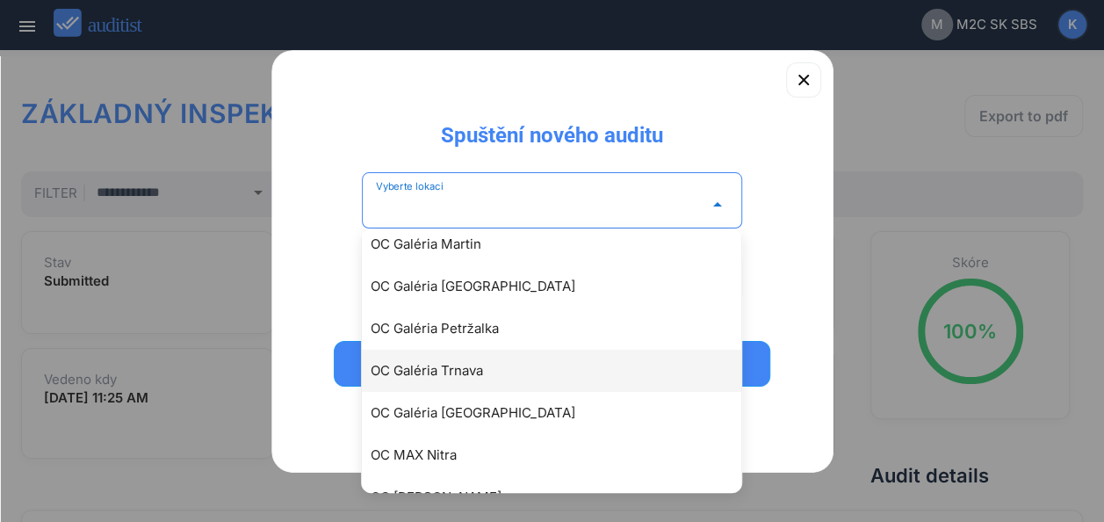
click at [474, 367] on div "OC Galéria Trnava" at bounding box center [561, 370] width 380 height 21
type input "**********"
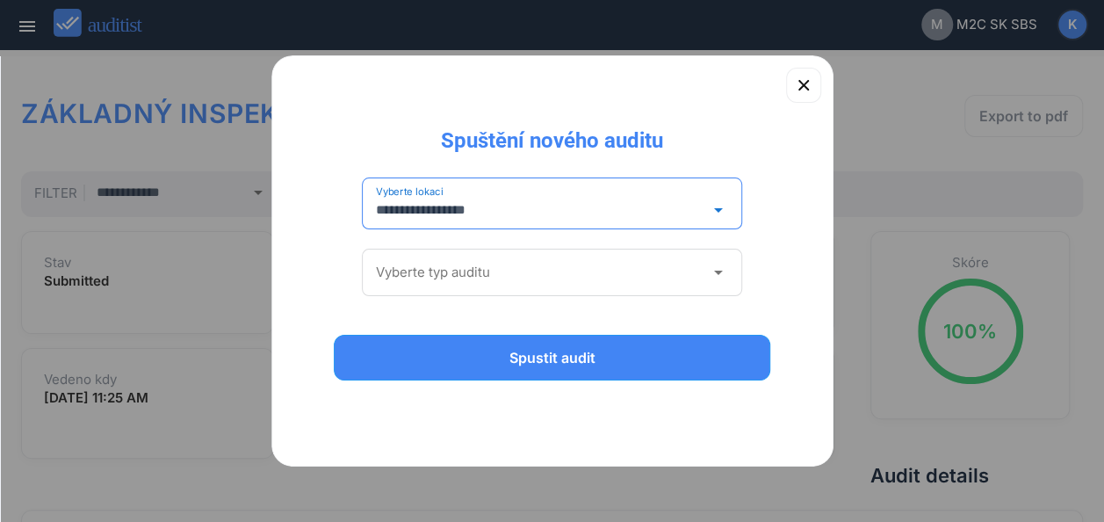
click at [719, 272] on icon "arrow_drop_down" at bounding box center [717, 272] width 21 height 21
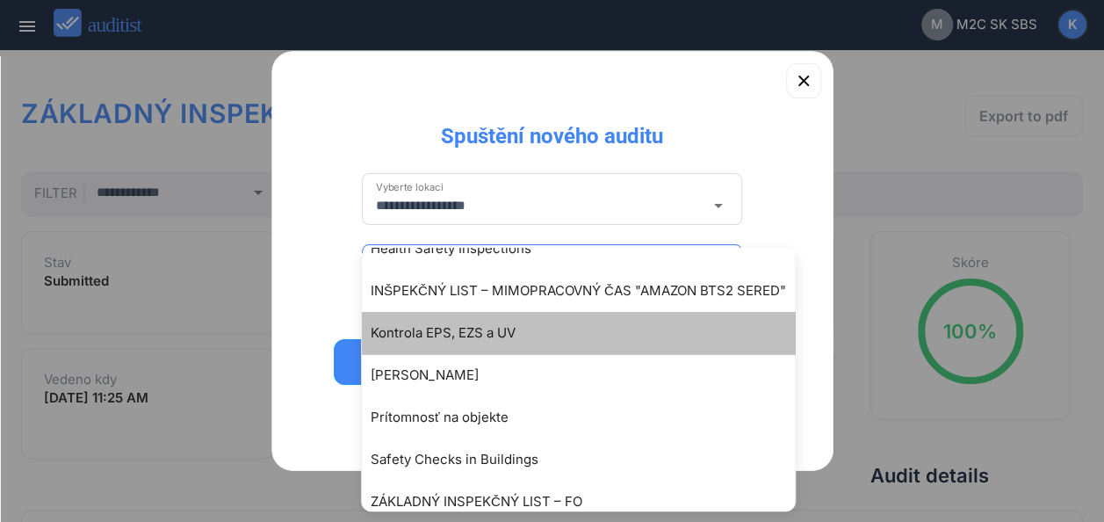
click at [470, 332] on div "Kontrola EPS, EZS a UV" at bounding box center [587, 332] width 433 height 21
type input "**********"
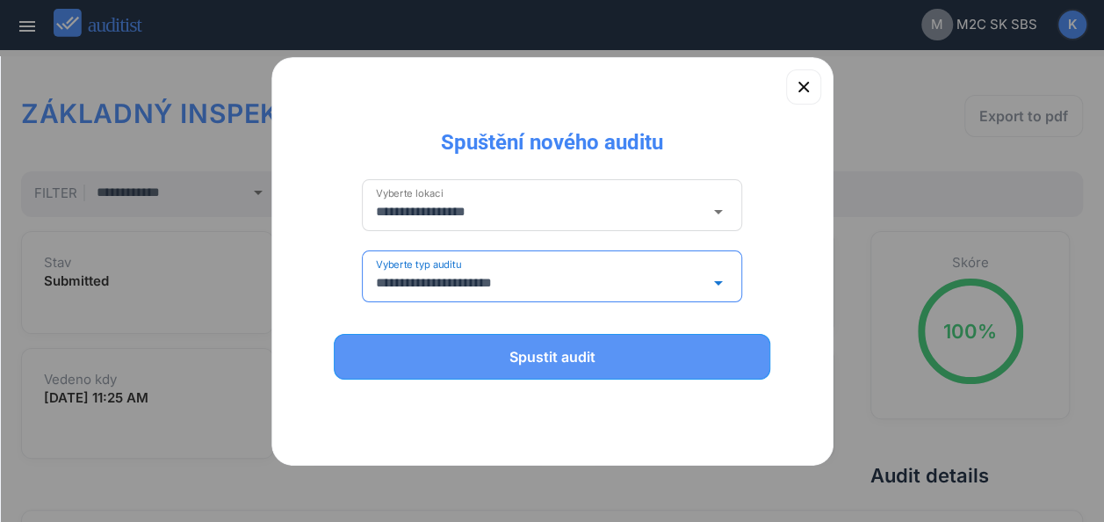
click at [499, 359] on div "Spustit audit" at bounding box center [553, 356] width 392 height 21
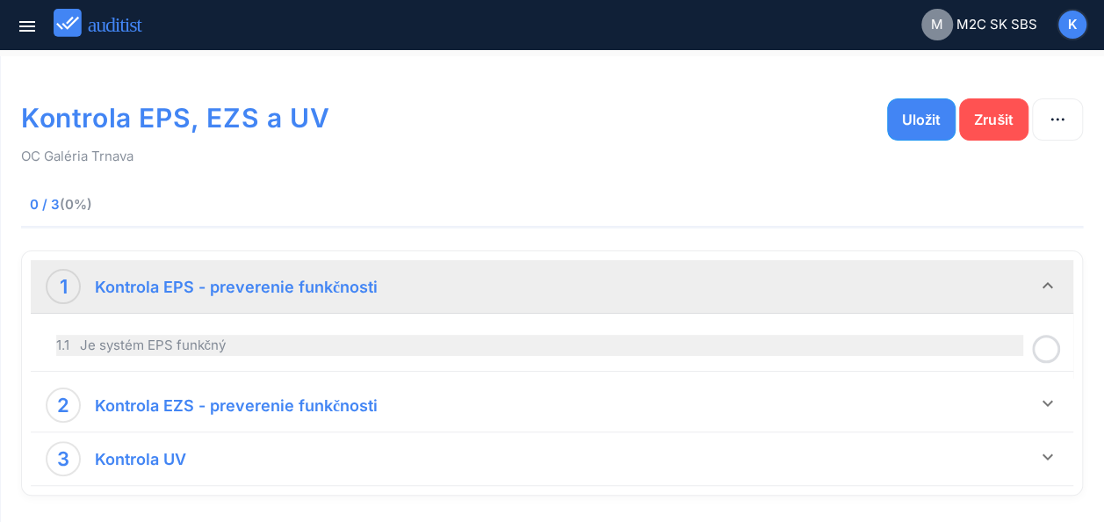
click at [739, 341] on div "1.1 Je systém EPS funkčný" at bounding box center [539, 345] width 967 height 21
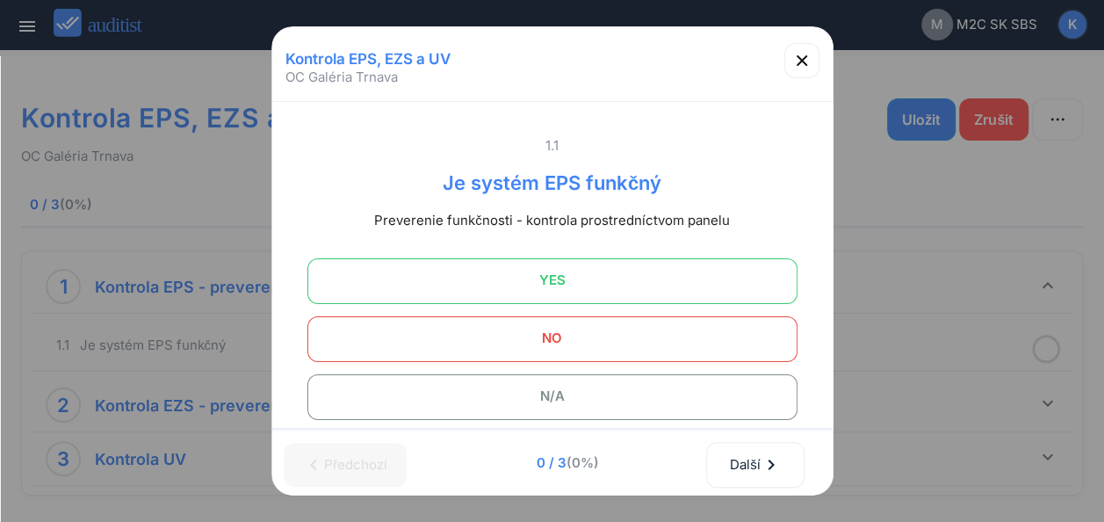
click at [538, 271] on span "YES" at bounding box center [552, 280] width 446 height 35
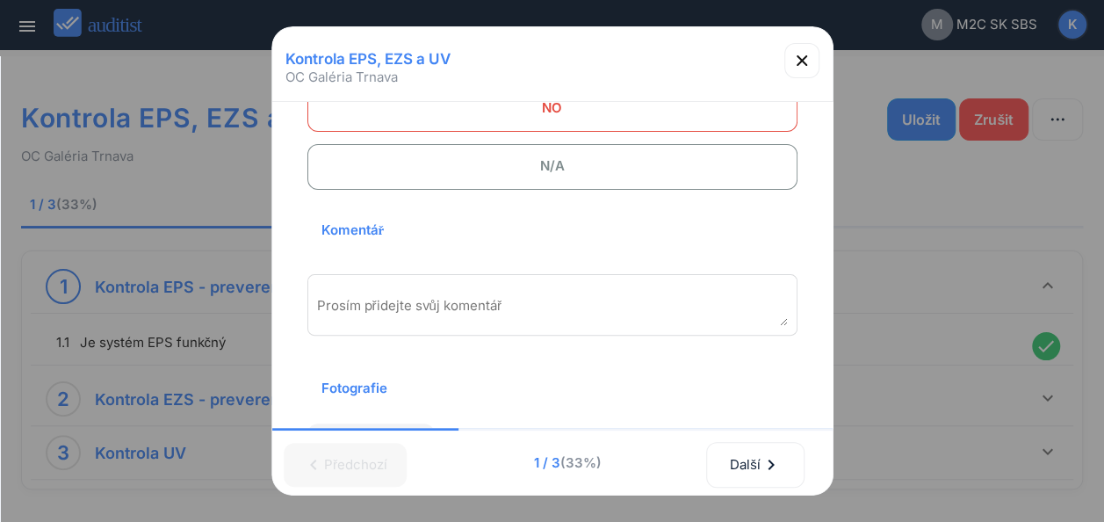
scroll to position [264, 0]
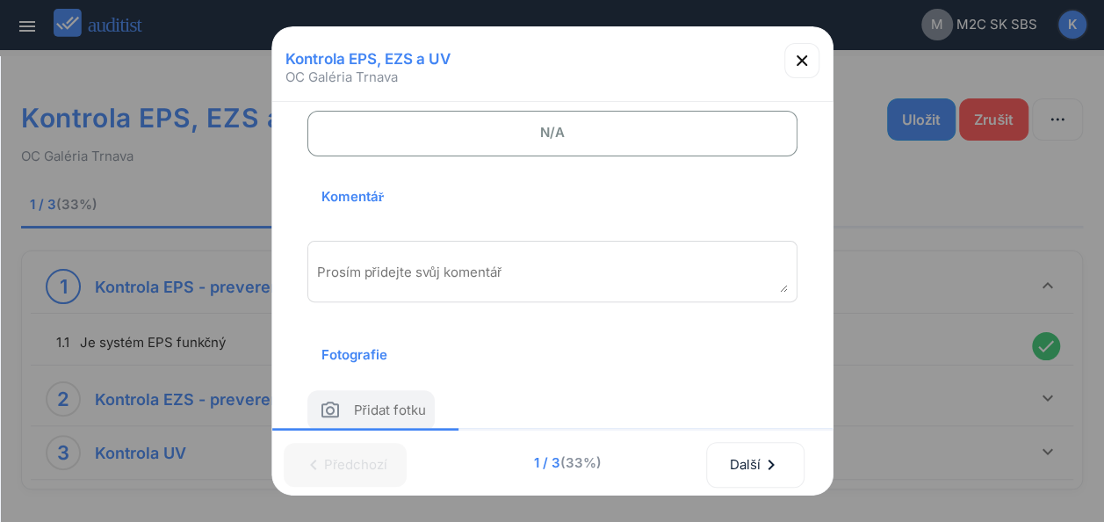
click at [415, 279] on textarea "Prosím přidejte svůj komentář" at bounding box center [552, 278] width 471 height 29
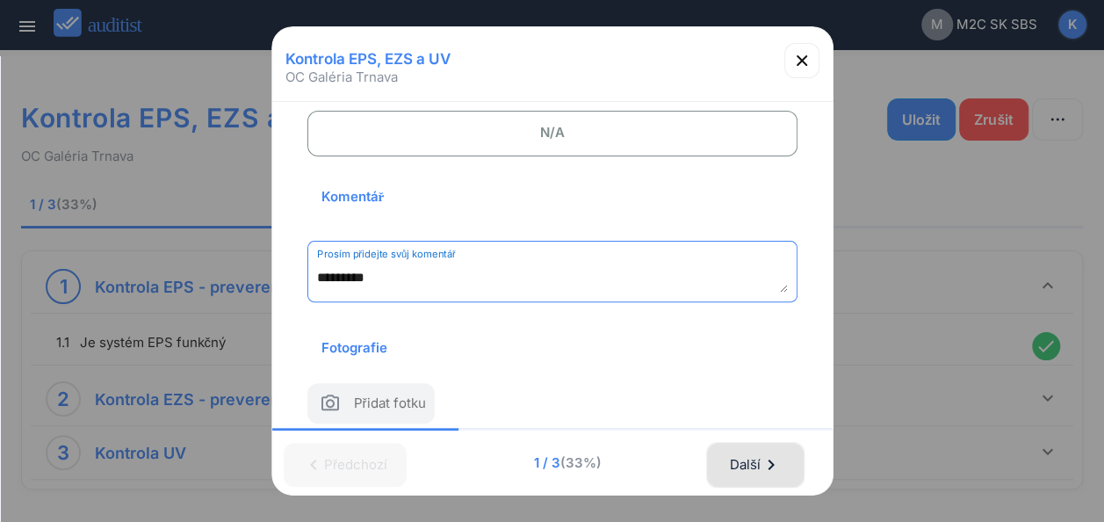
type textarea "*********"
click at [750, 457] on div "Další chevron_right" at bounding box center [755, 464] width 53 height 39
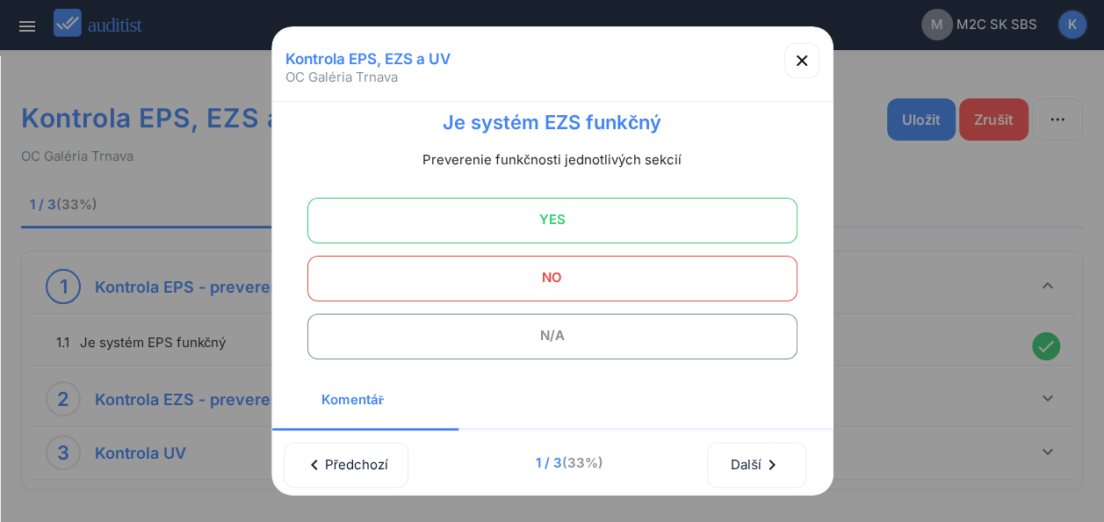
scroll to position [0, 0]
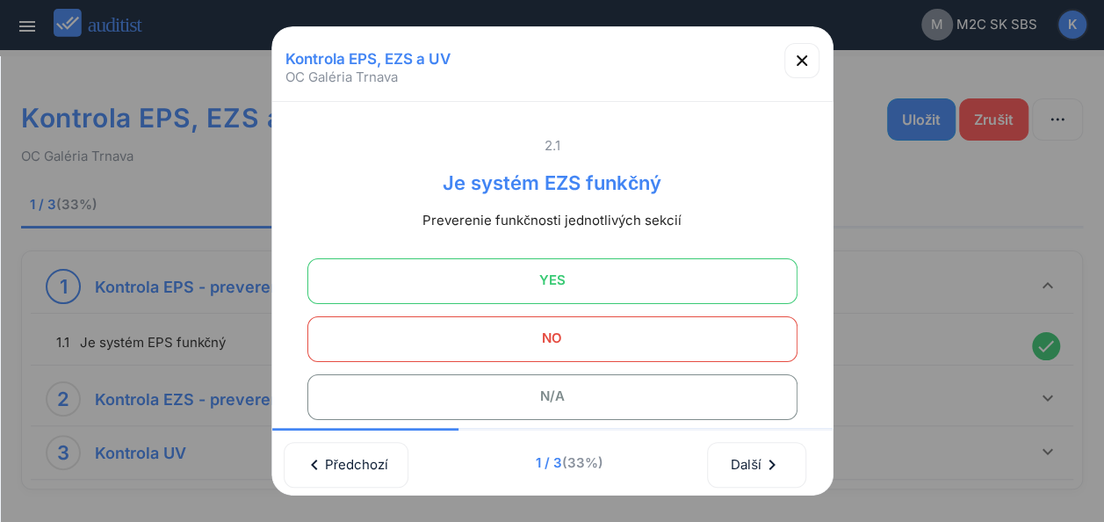
click at [562, 284] on span "YES" at bounding box center [552, 280] width 446 height 35
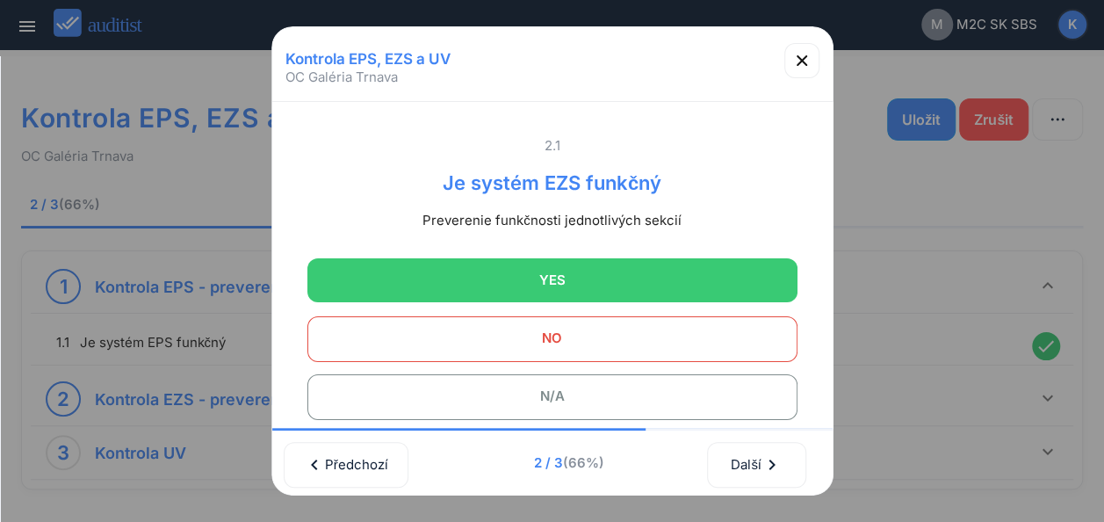
scroll to position [176, 0]
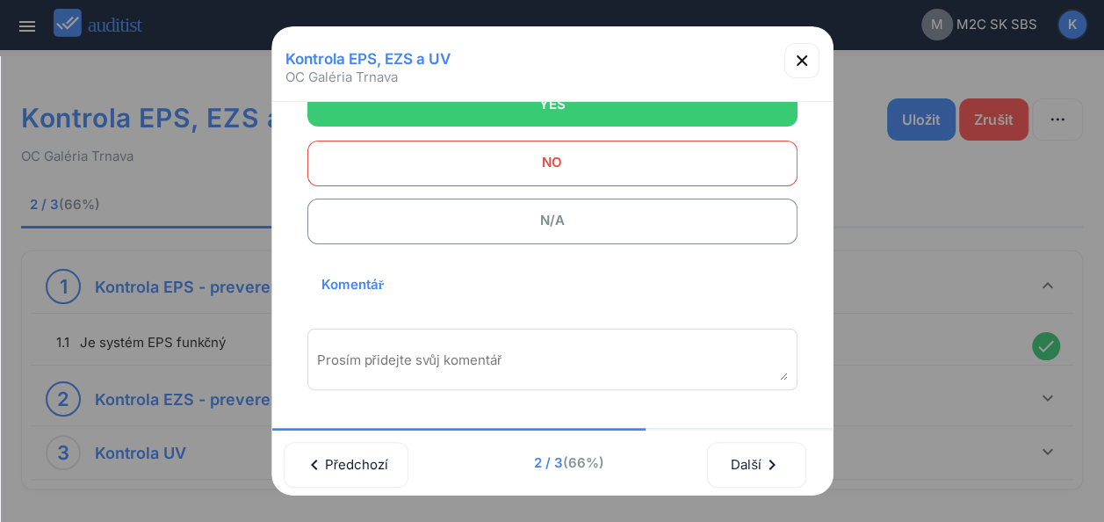
click at [439, 361] on textarea "Prosím přidejte svůj komentář" at bounding box center [552, 365] width 471 height 29
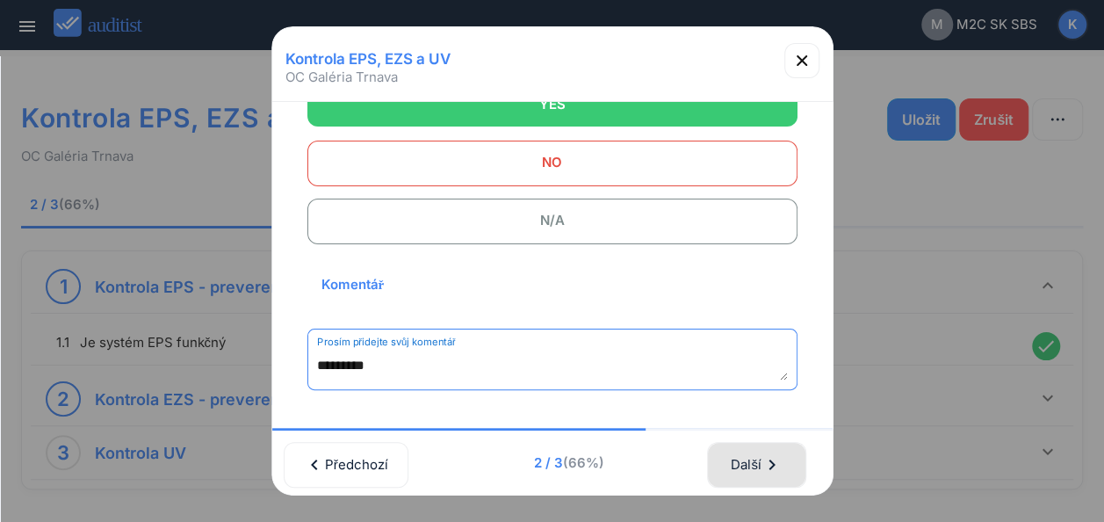
type textarea "*********"
click at [745, 450] on div "Další chevron_right" at bounding box center [756, 464] width 53 height 39
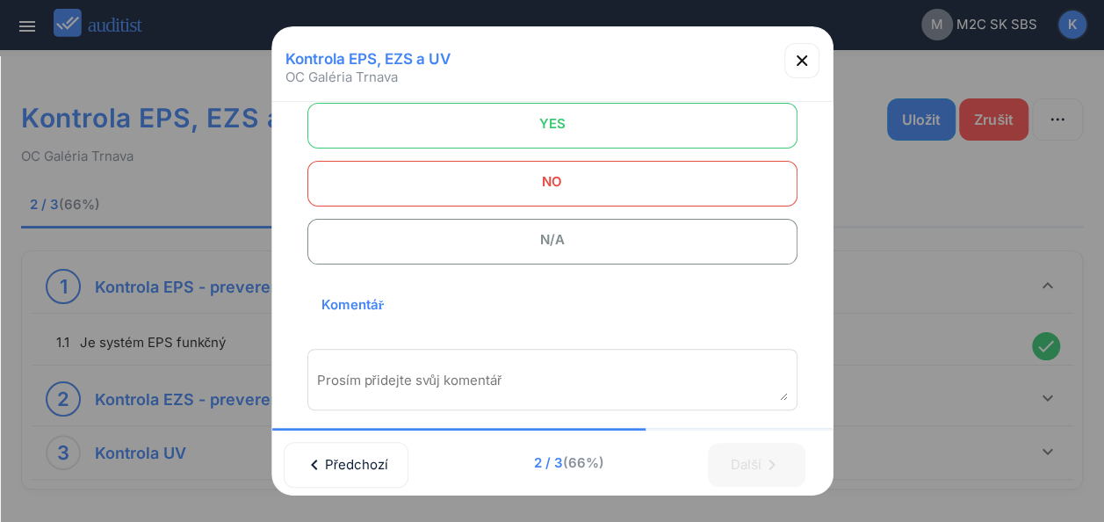
click at [513, 229] on span "N/A" at bounding box center [552, 239] width 446 height 35
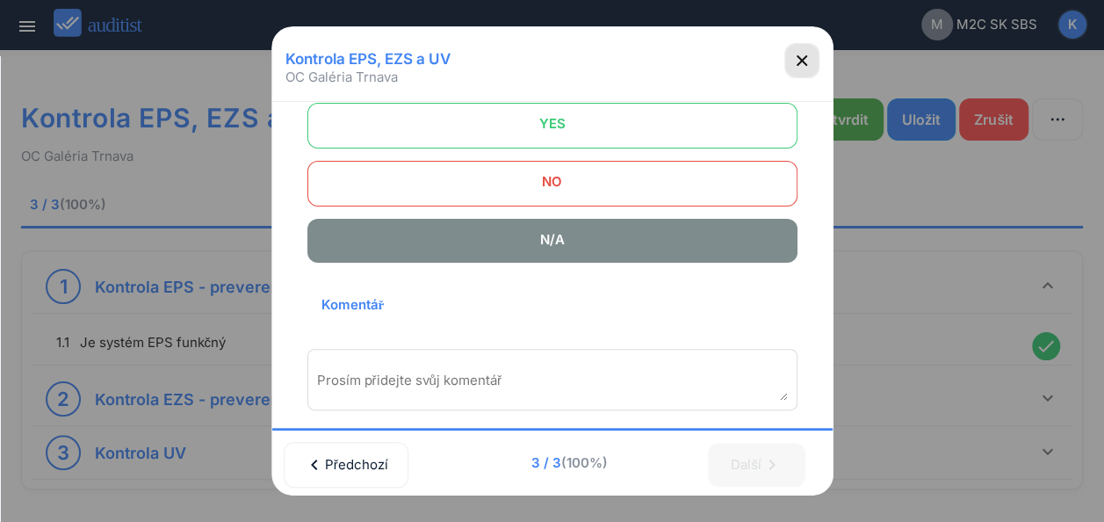
click at [799, 59] on icon "button" at bounding box center [802, 60] width 21 height 21
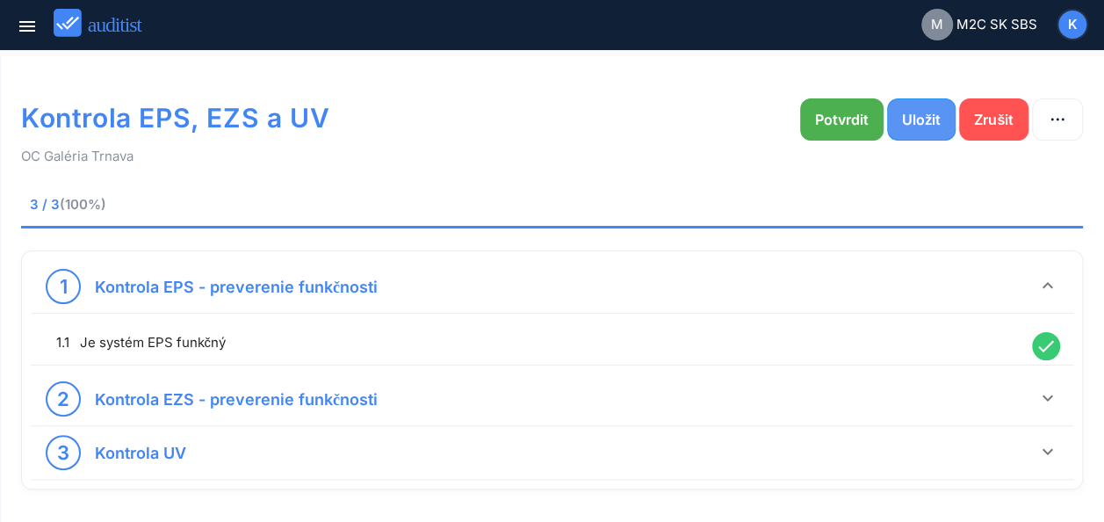
click at [926, 112] on div "Uložit" at bounding box center [921, 119] width 39 height 21
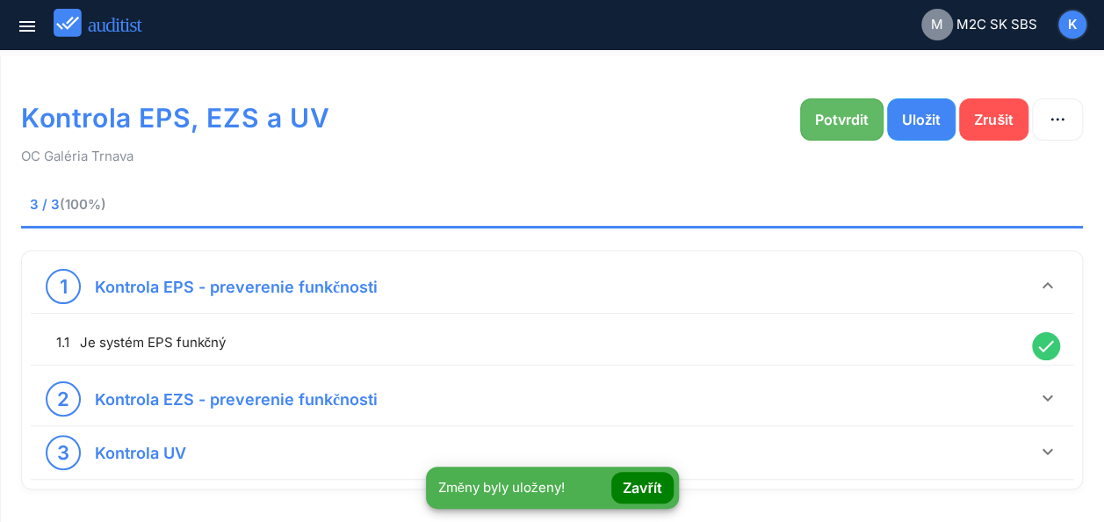
click at [854, 115] on div "Potvrdit" at bounding box center [842, 119] width 54 height 21
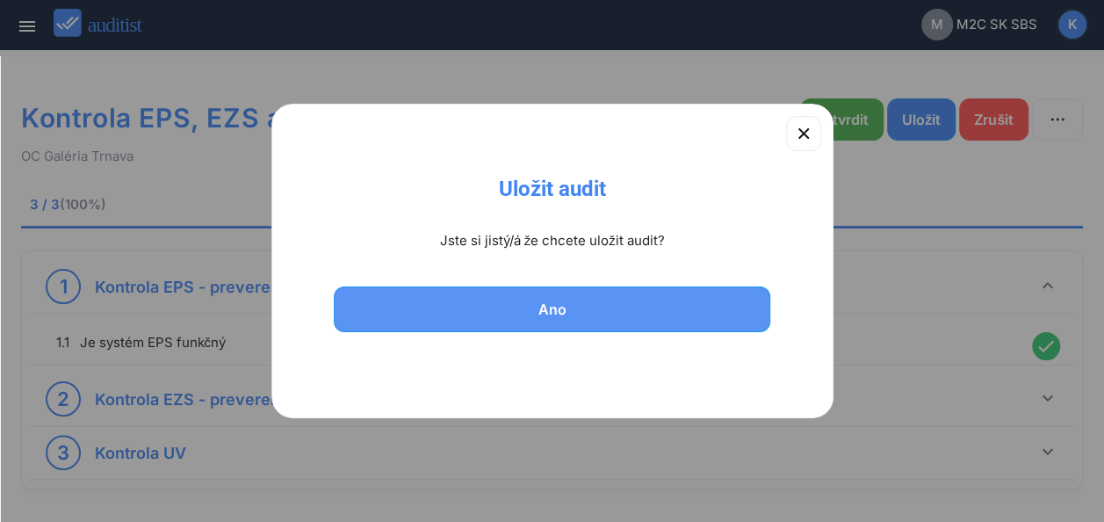
click at [494, 313] on div "Ano" at bounding box center [553, 309] width 392 height 21
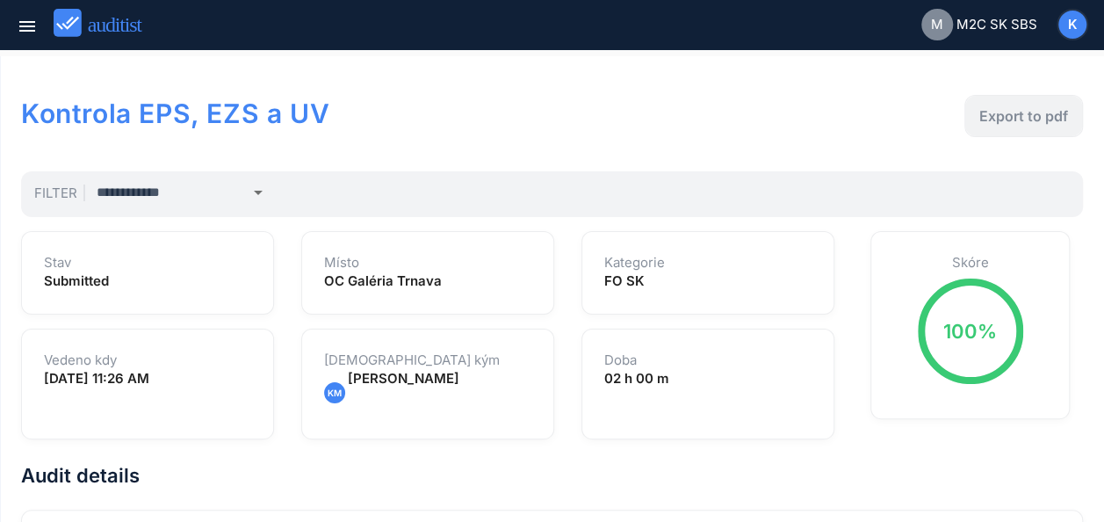
click at [1021, 116] on div "Export to pdf" at bounding box center [1024, 115] width 89 height 21
